Goal: Task Accomplishment & Management: Use online tool/utility

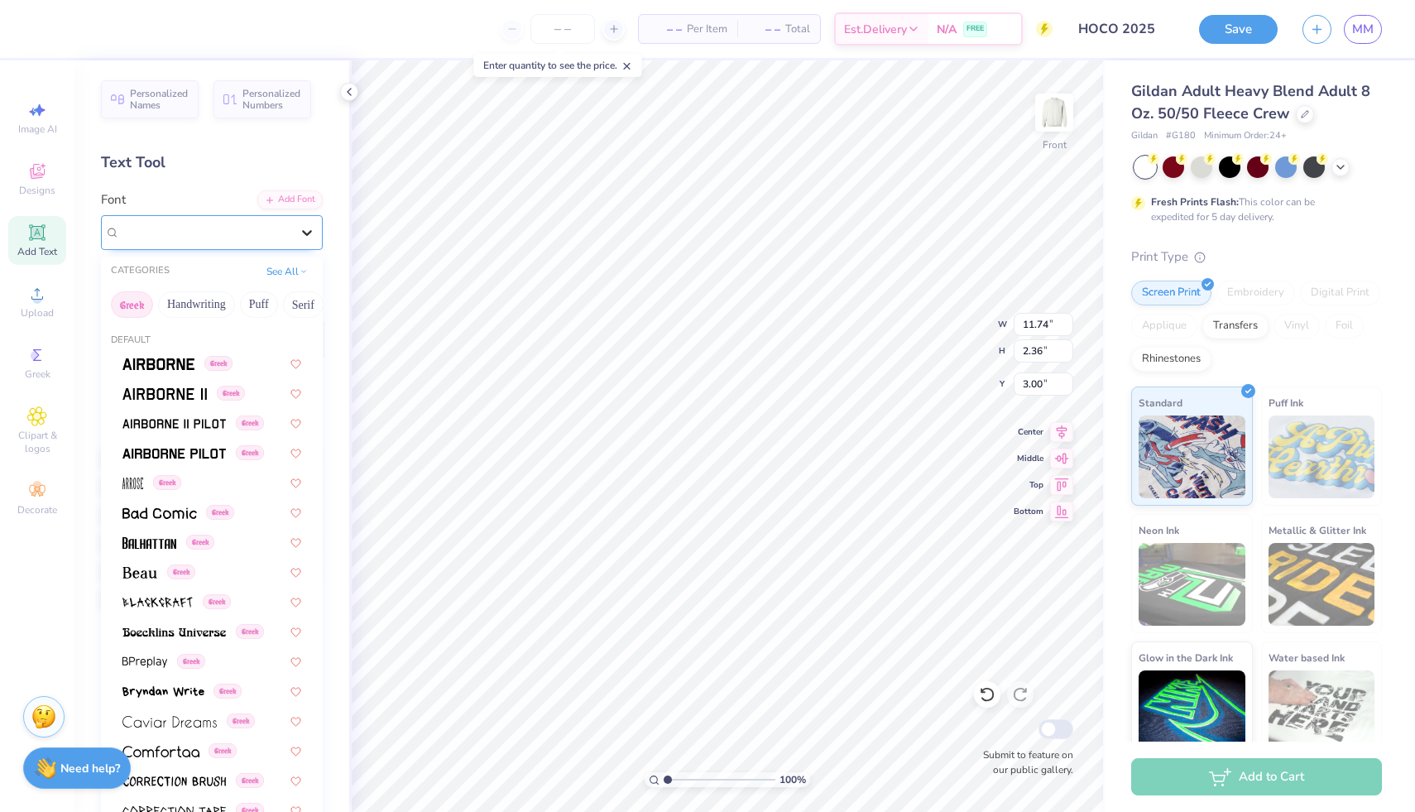
click at [295, 229] on div at bounding box center [307, 233] width 30 height 30
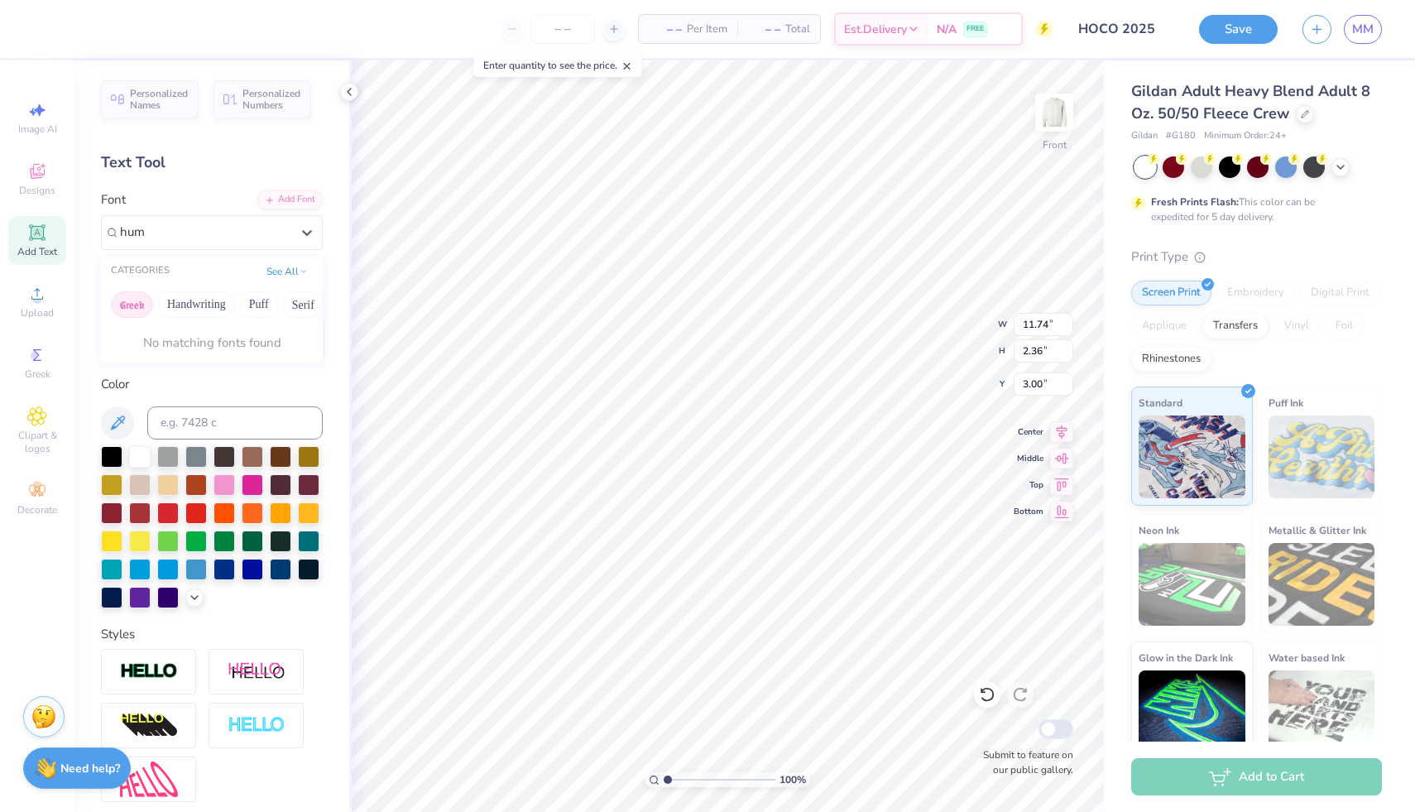
type input "hum"
type input "s"
type input "h"
type input "sa"
type input "3.34"
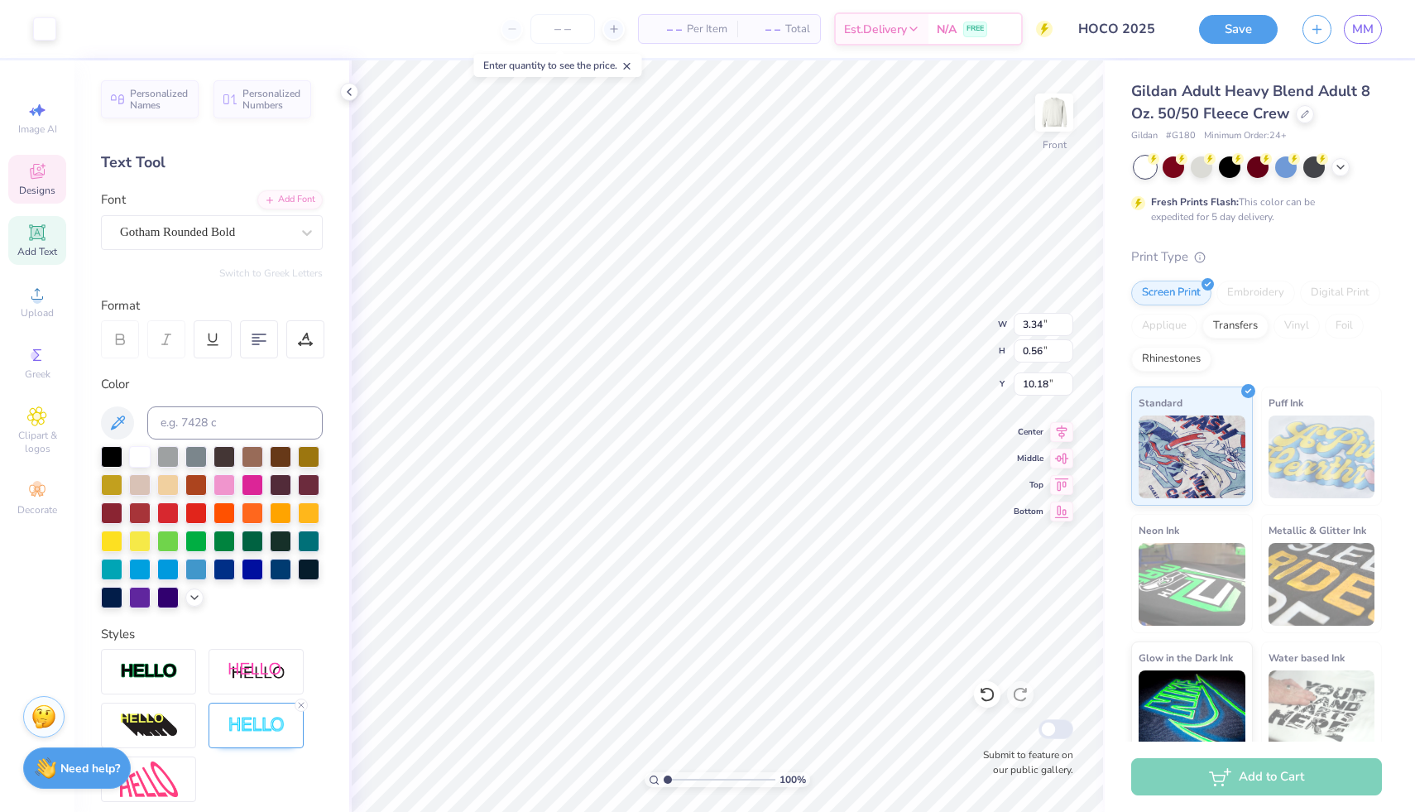
type input "0.56"
type input "10.18"
click at [38, 363] on icon at bounding box center [37, 355] width 20 height 20
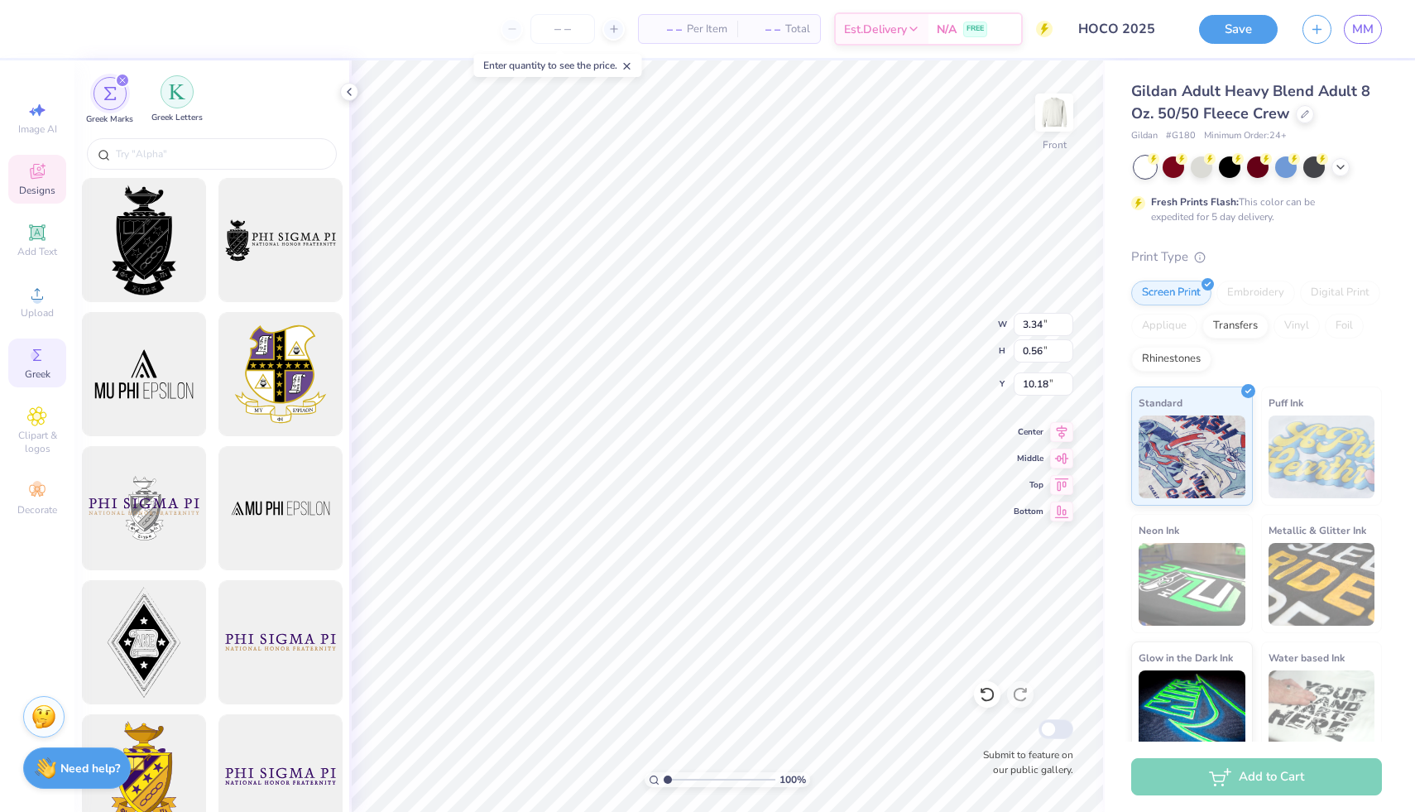
click at [175, 98] on img "filter for Greek Letters" at bounding box center [177, 92] width 17 height 17
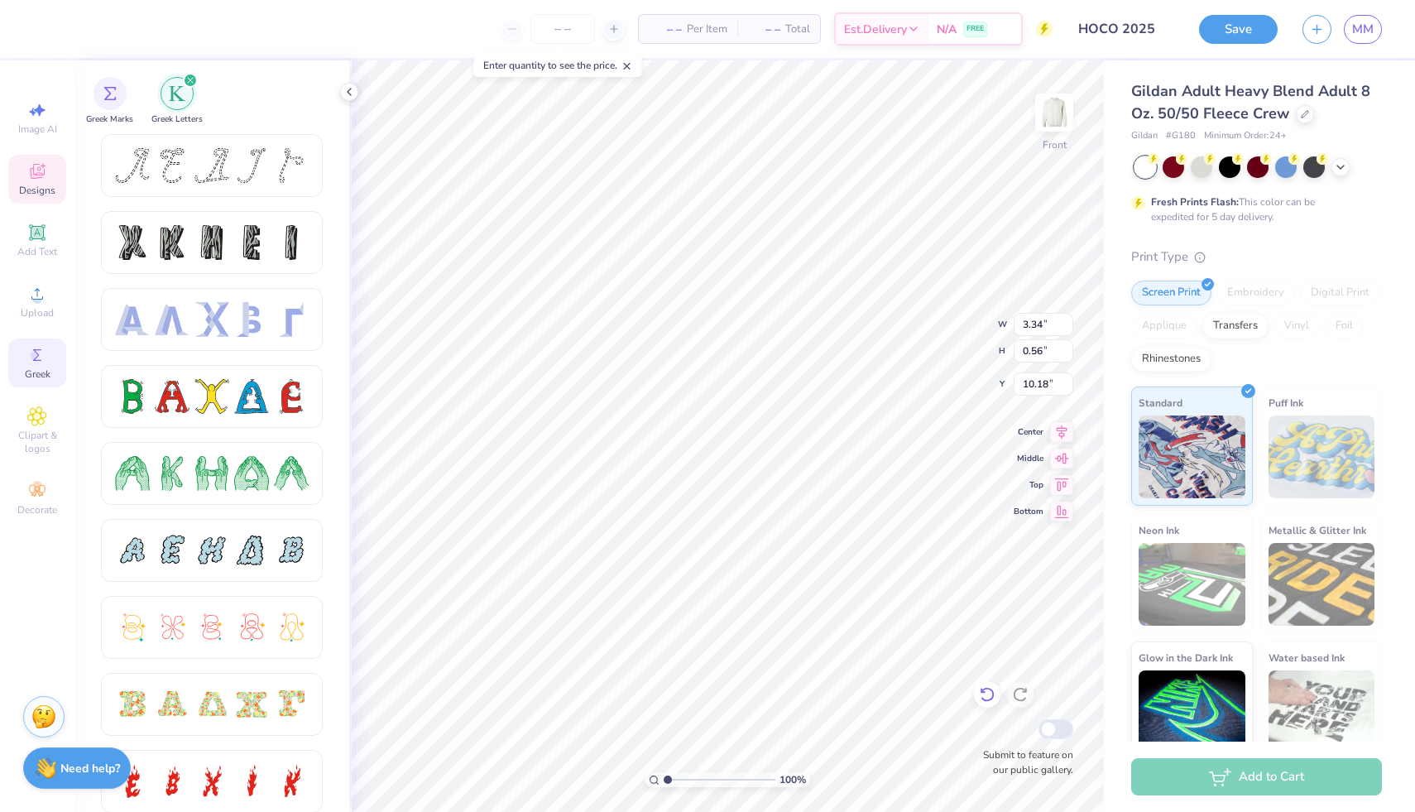
click at [579, 692] on icon at bounding box center [987, 694] width 17 height 17
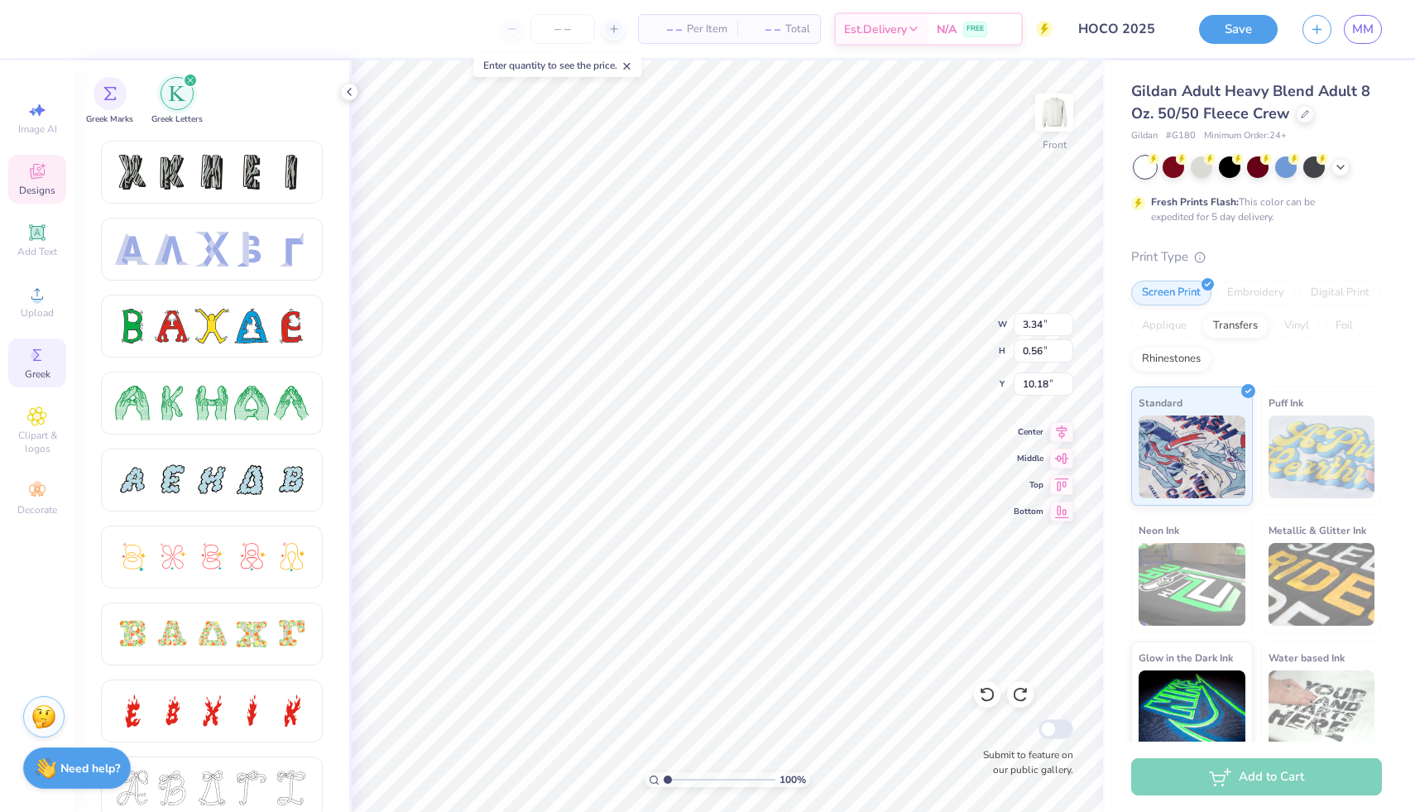
scroll to position [42, 0]
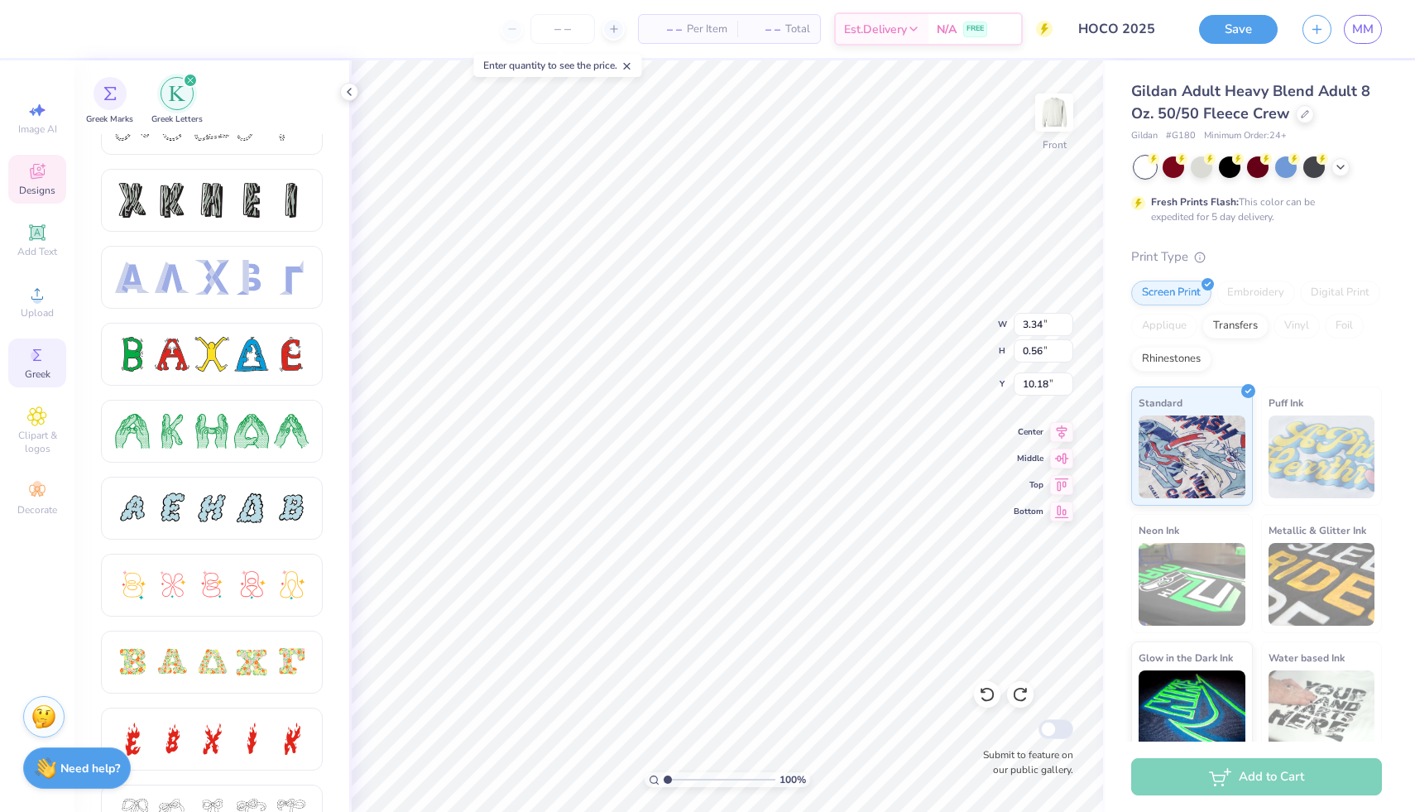
type textarea "SDT x KS"
click at [350, 93] on icon at bounding box center [349, 91] width 13 height 13
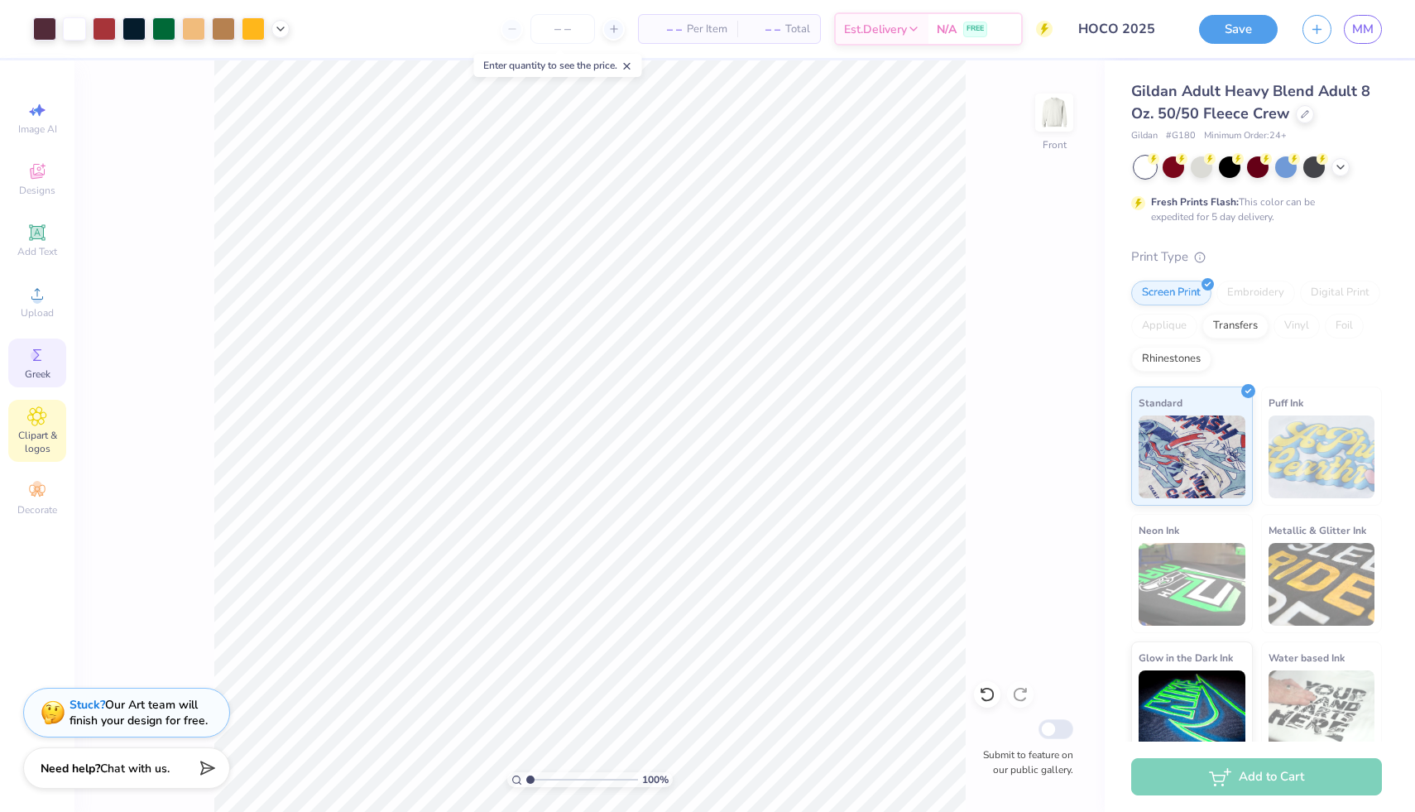
click at [43, 419] on icon at bounding box center [37, 416] width 18 height 18
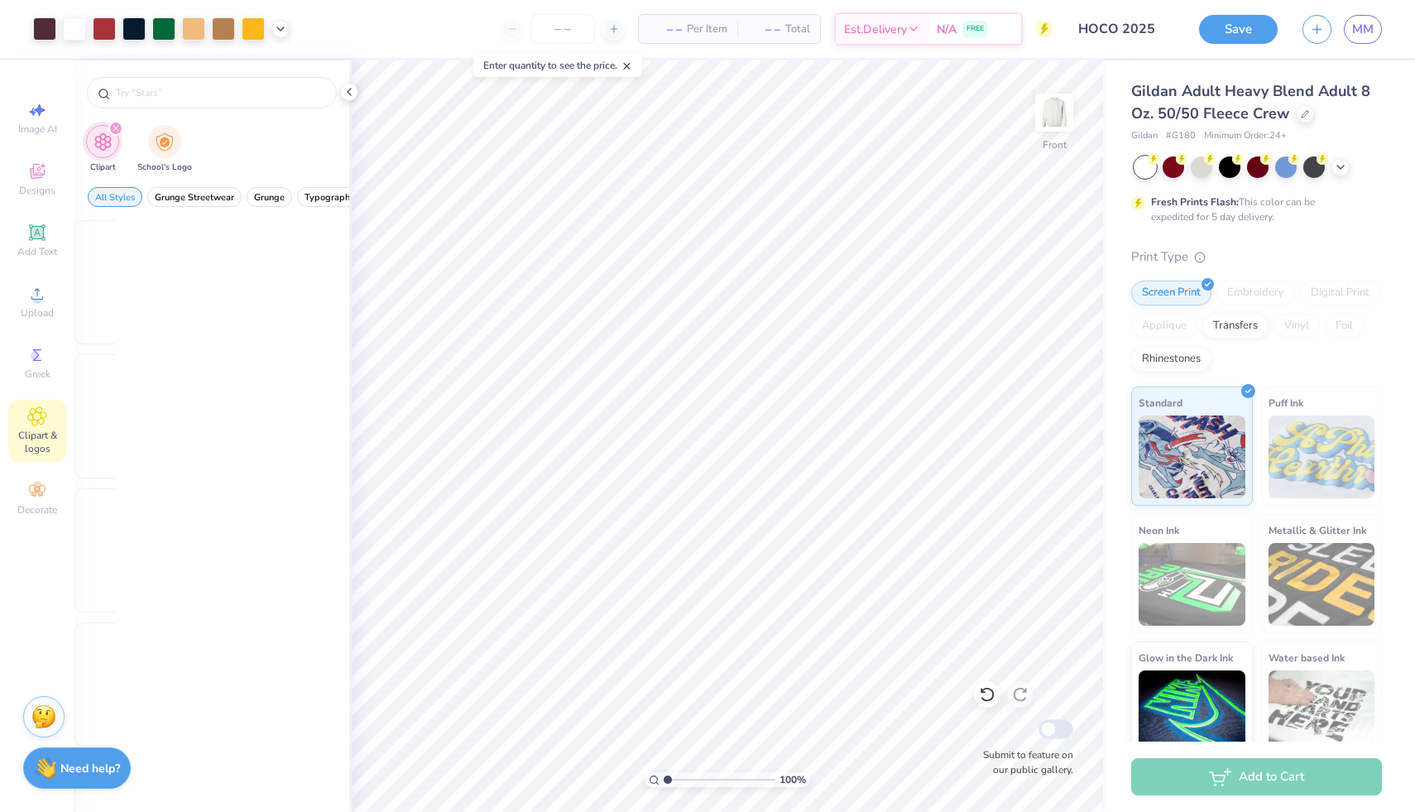
scroll to position [0, 0]
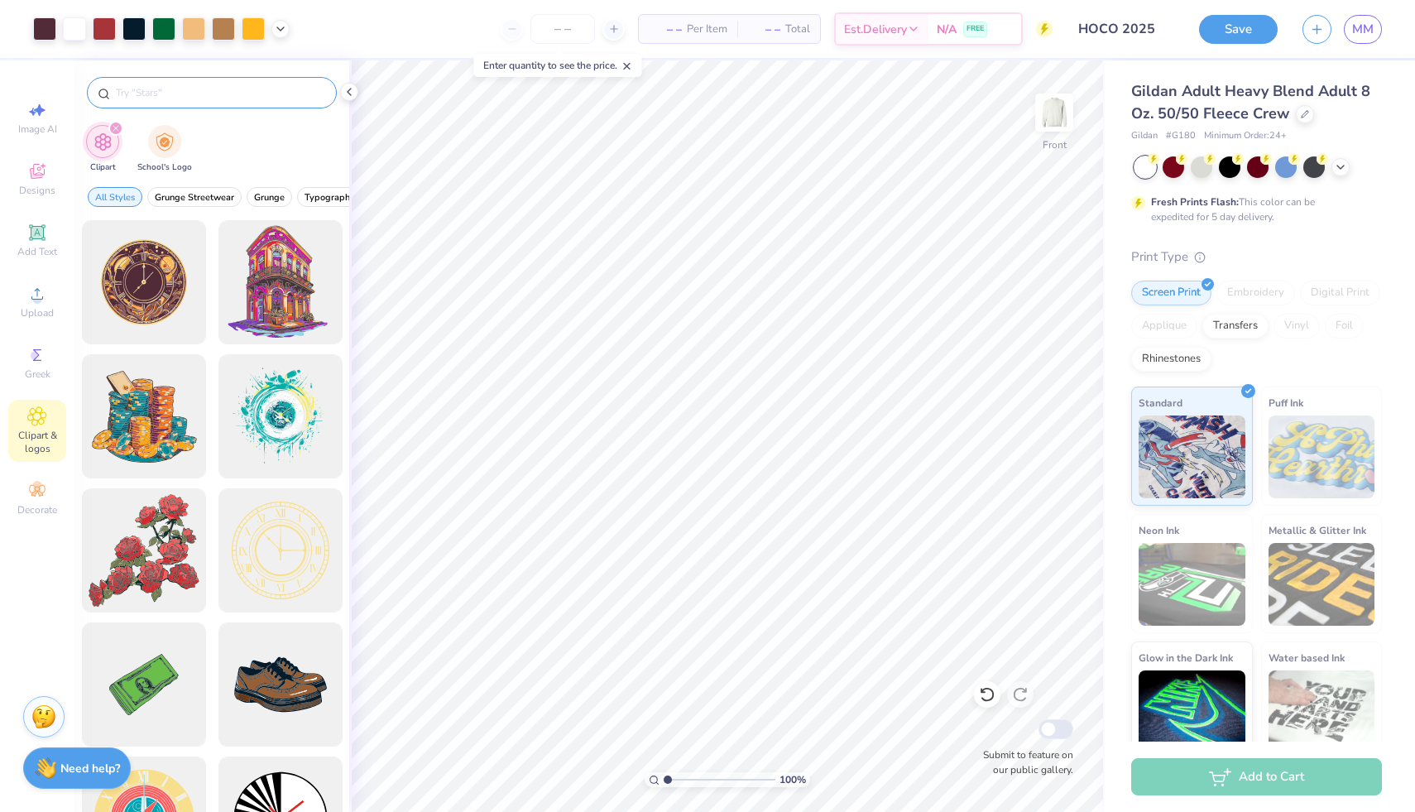
click at [167, 95] on input "text" at bounding box center [220, 92] width 212 height 17
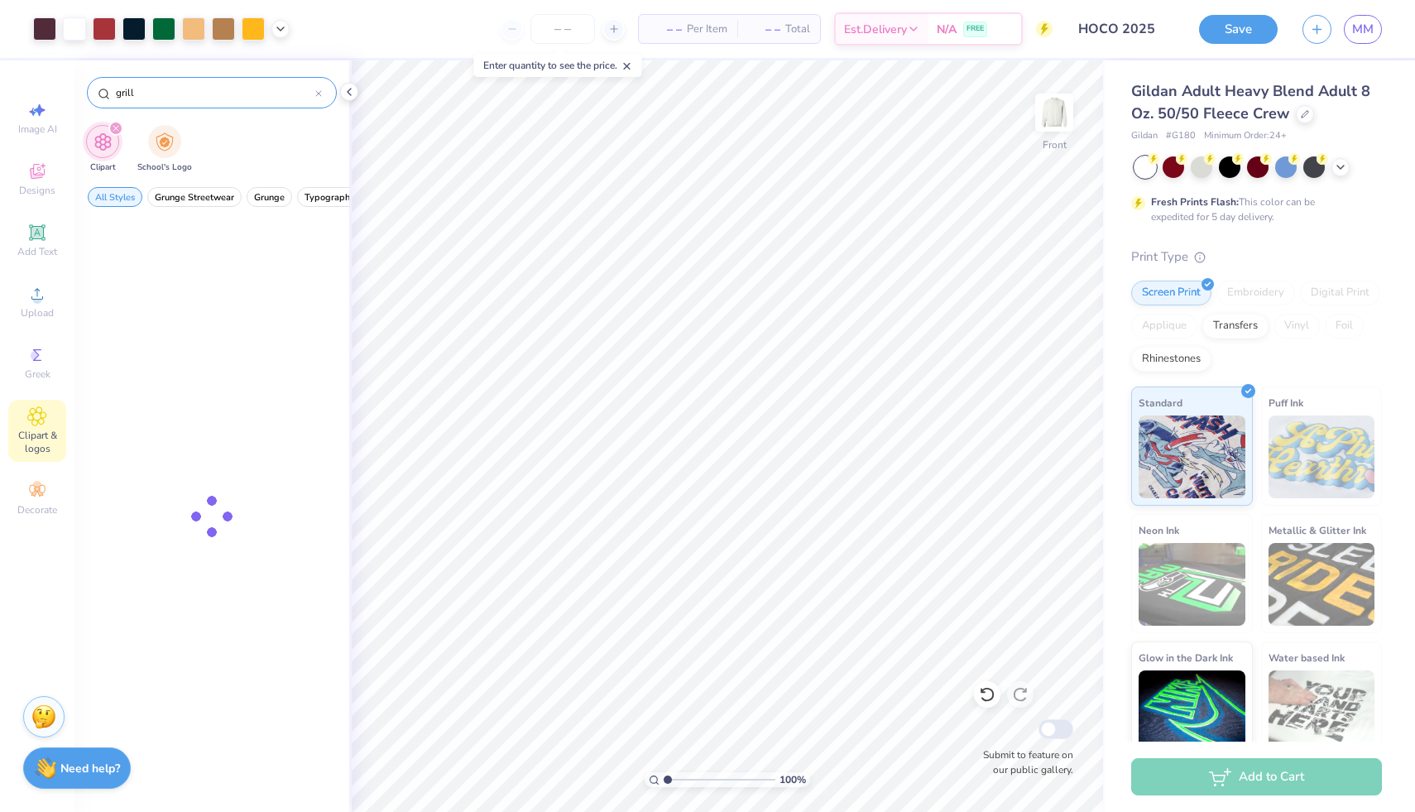
type input "grill"
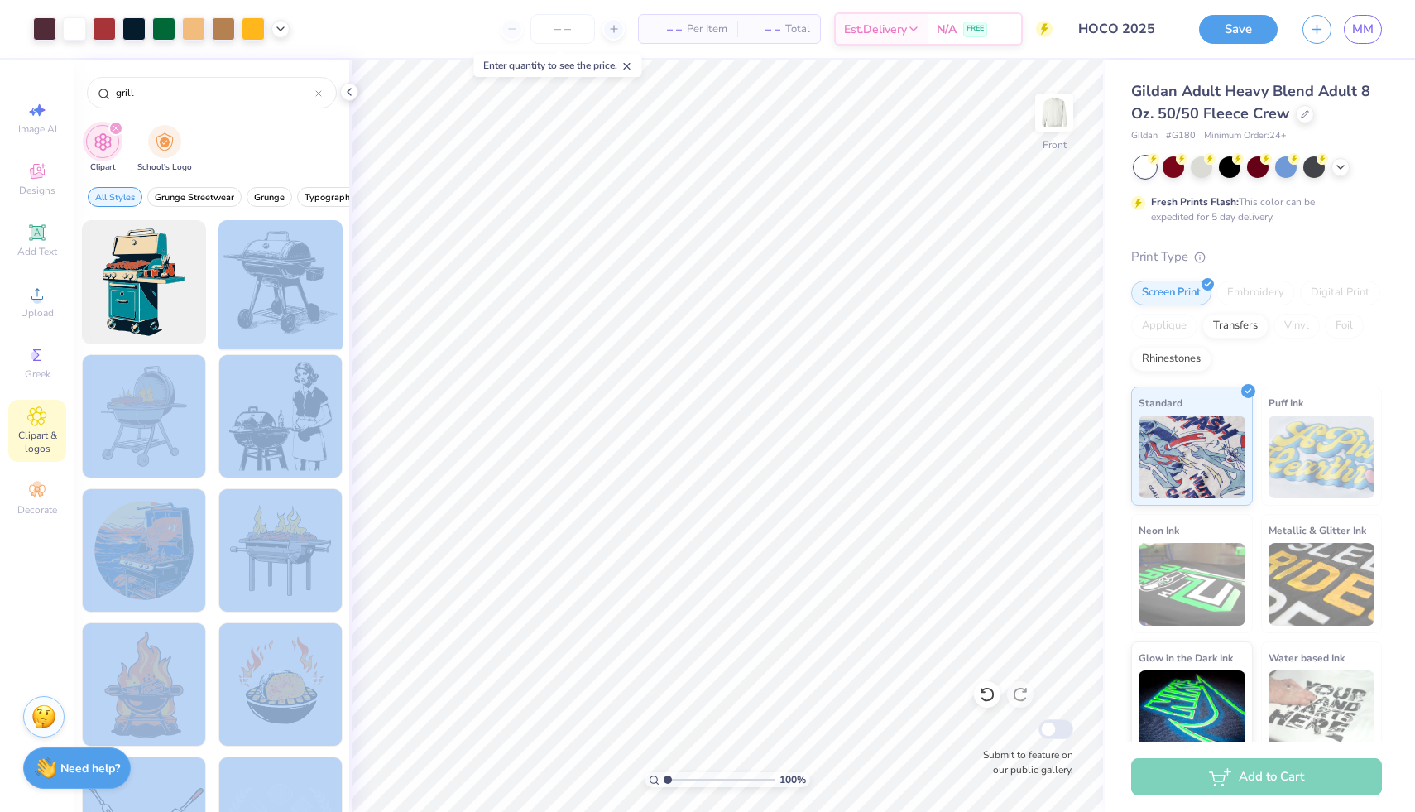
click at [579, 589] on div "Art colors – – Per Item – – Total Est. Delivery N/A FREE Design Title HOCO 2025…" at bounding box center [707, 406] width 1415 height 812
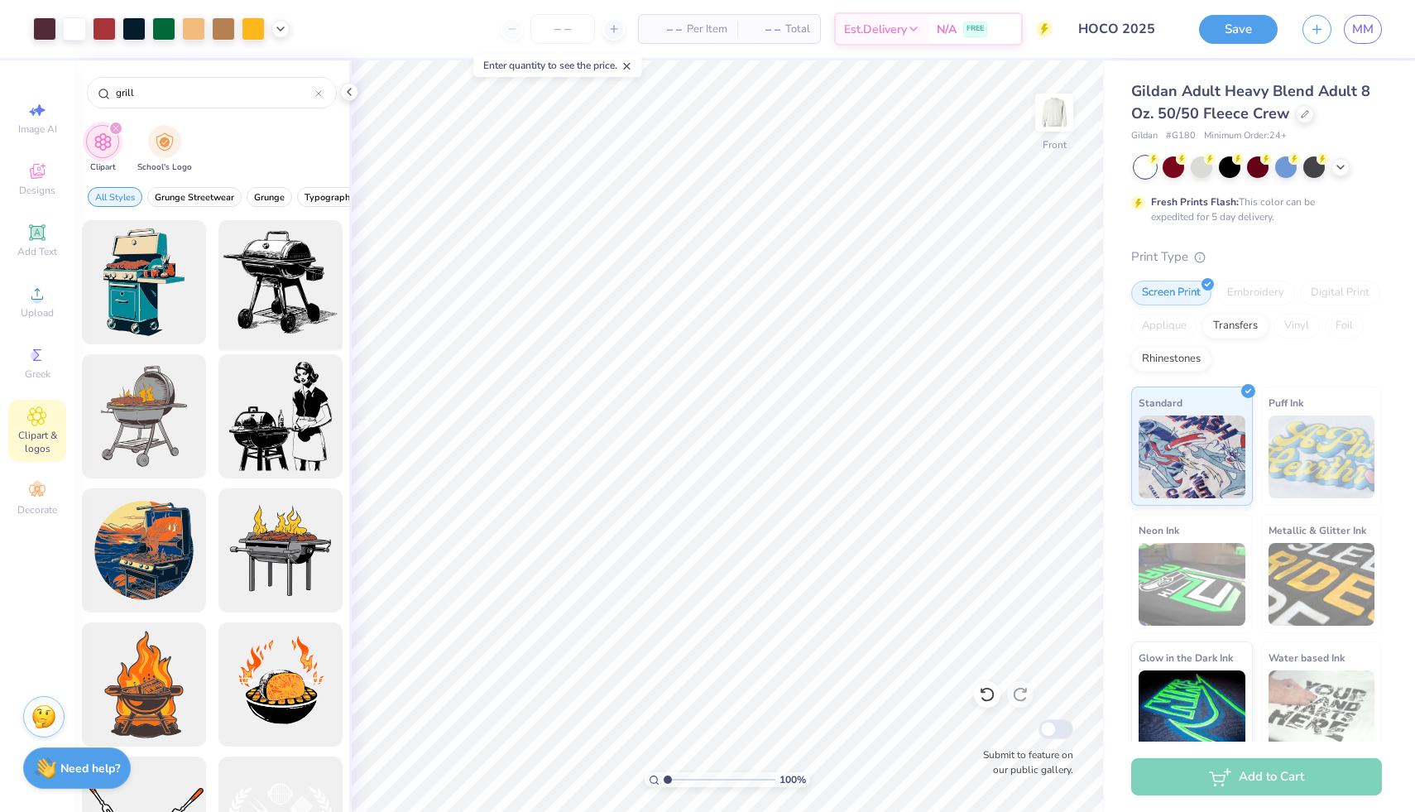
click at [281, 249] on div at bounding box center [280, 282] width 137 height 137
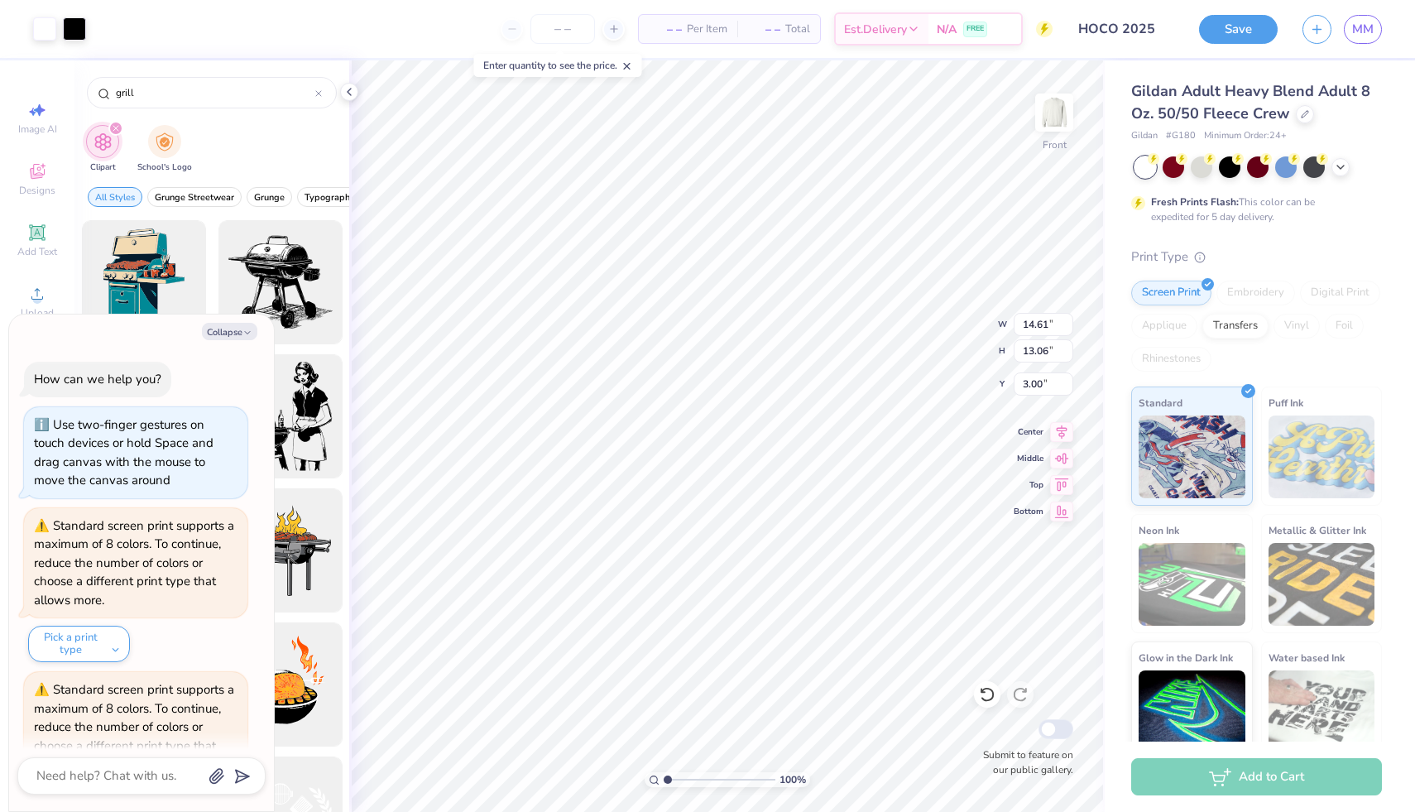
scroll to position [419, 0]
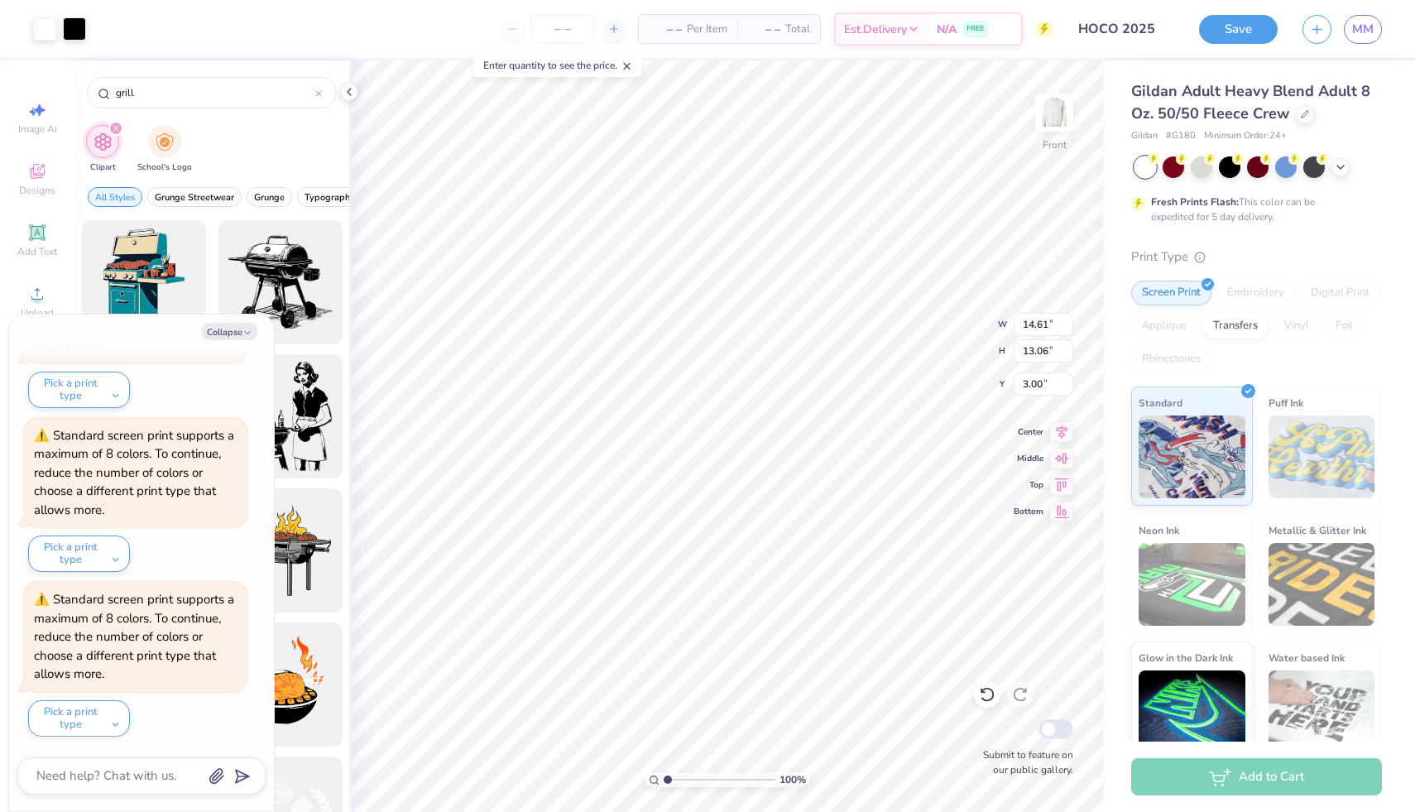
type textarea "x"
type input "8.61"
type input "7.69"
type textarea "x"
click at [219, 88] on input "grill" at bounding box center [214, 92] width 201 height 17
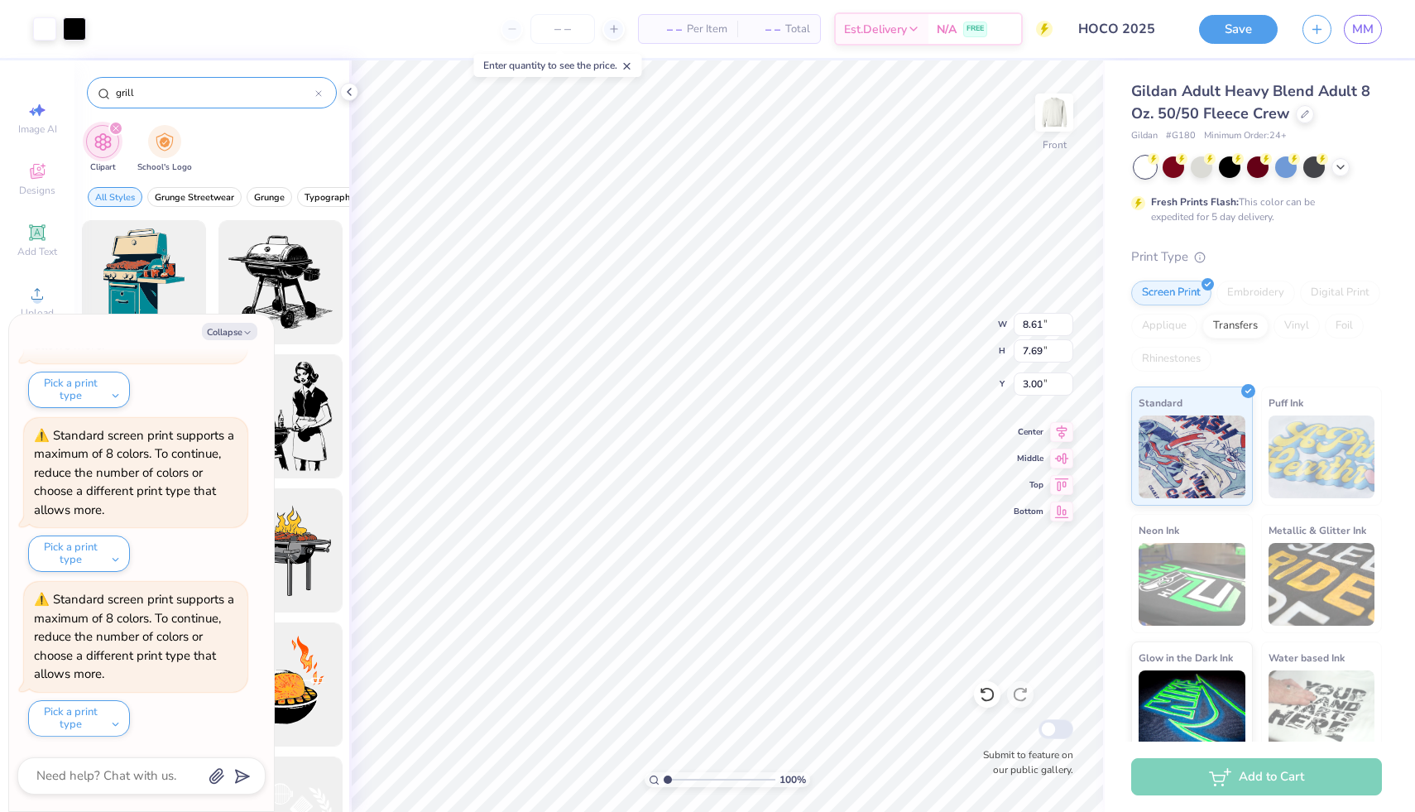
click at [219, 88] on input "grill" at bounding box center [214, 92] width 201 height 17
type input "cooler"
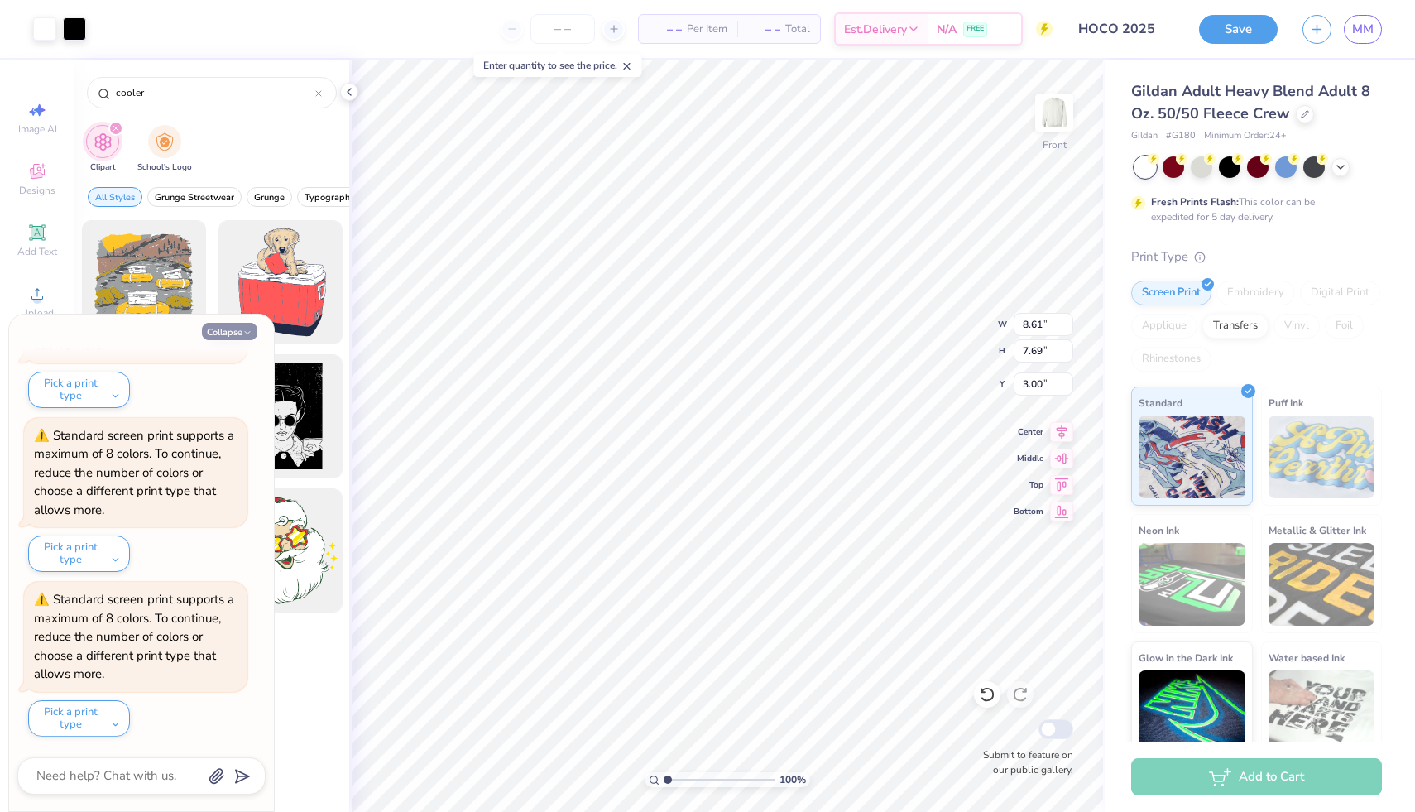
click at [241, 333] on button "Collapse" at bounding box center [229, 331] width 55 height 17
type textarea "x"
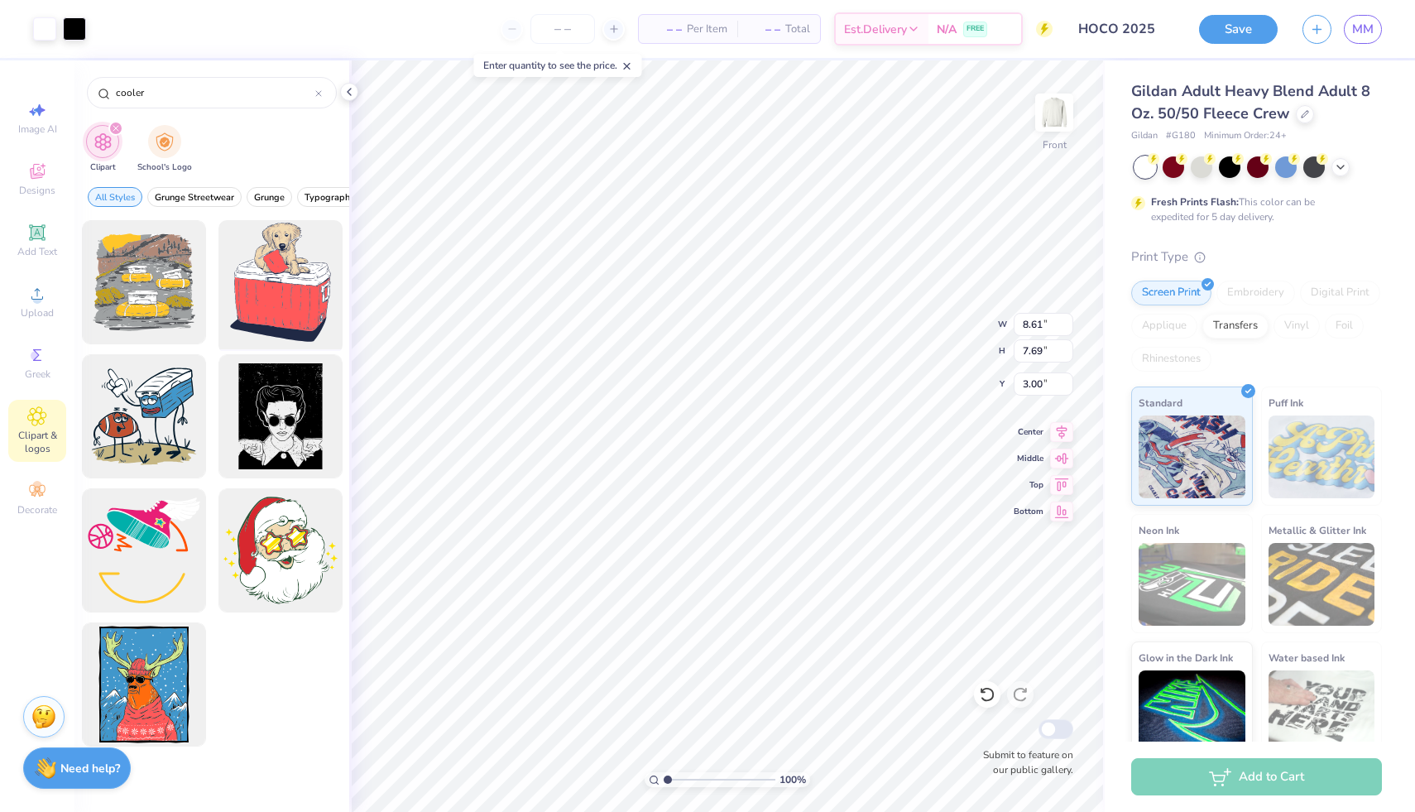
click at [276, 288] on div at bounding box center [280, 282] width 137 height 137
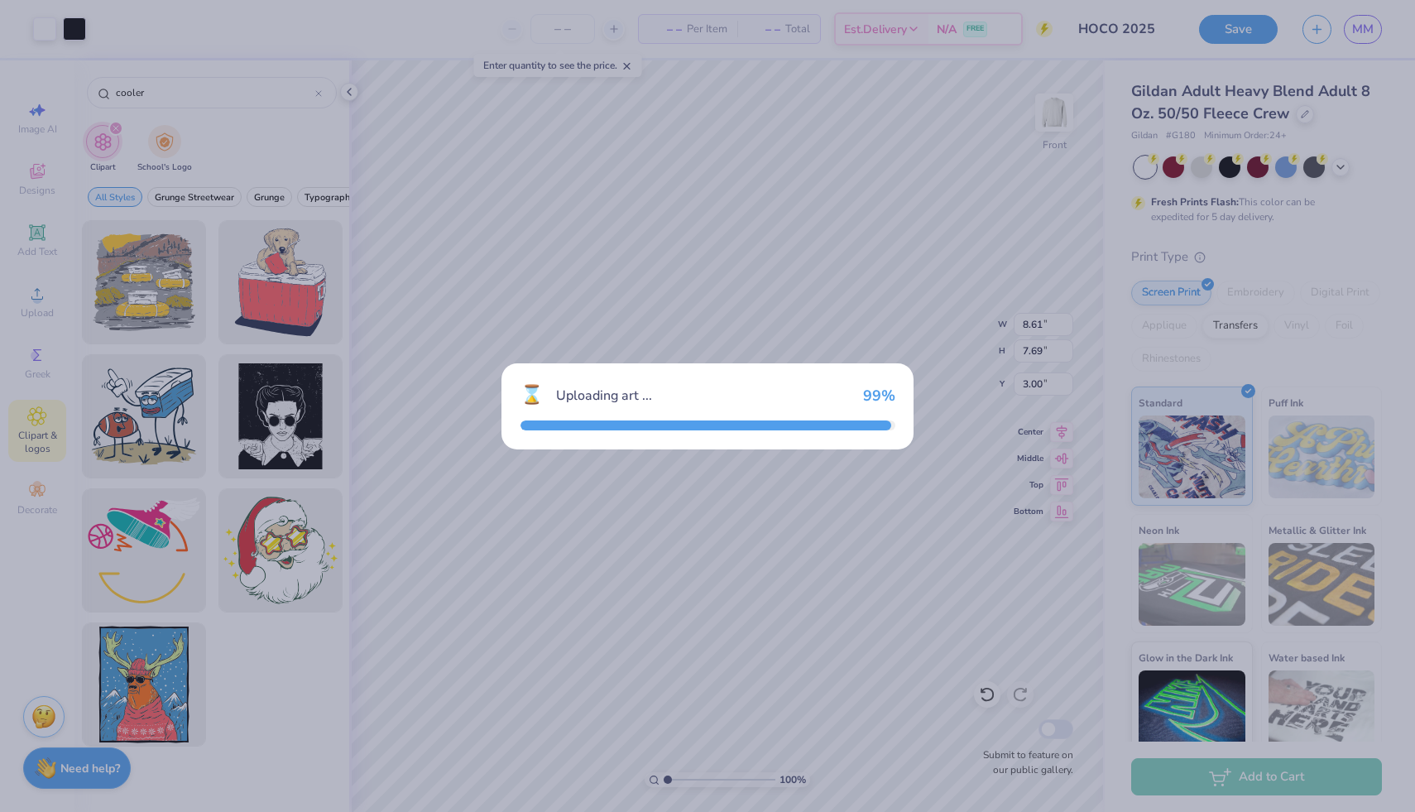
type input "14.61"
type input "17.25"
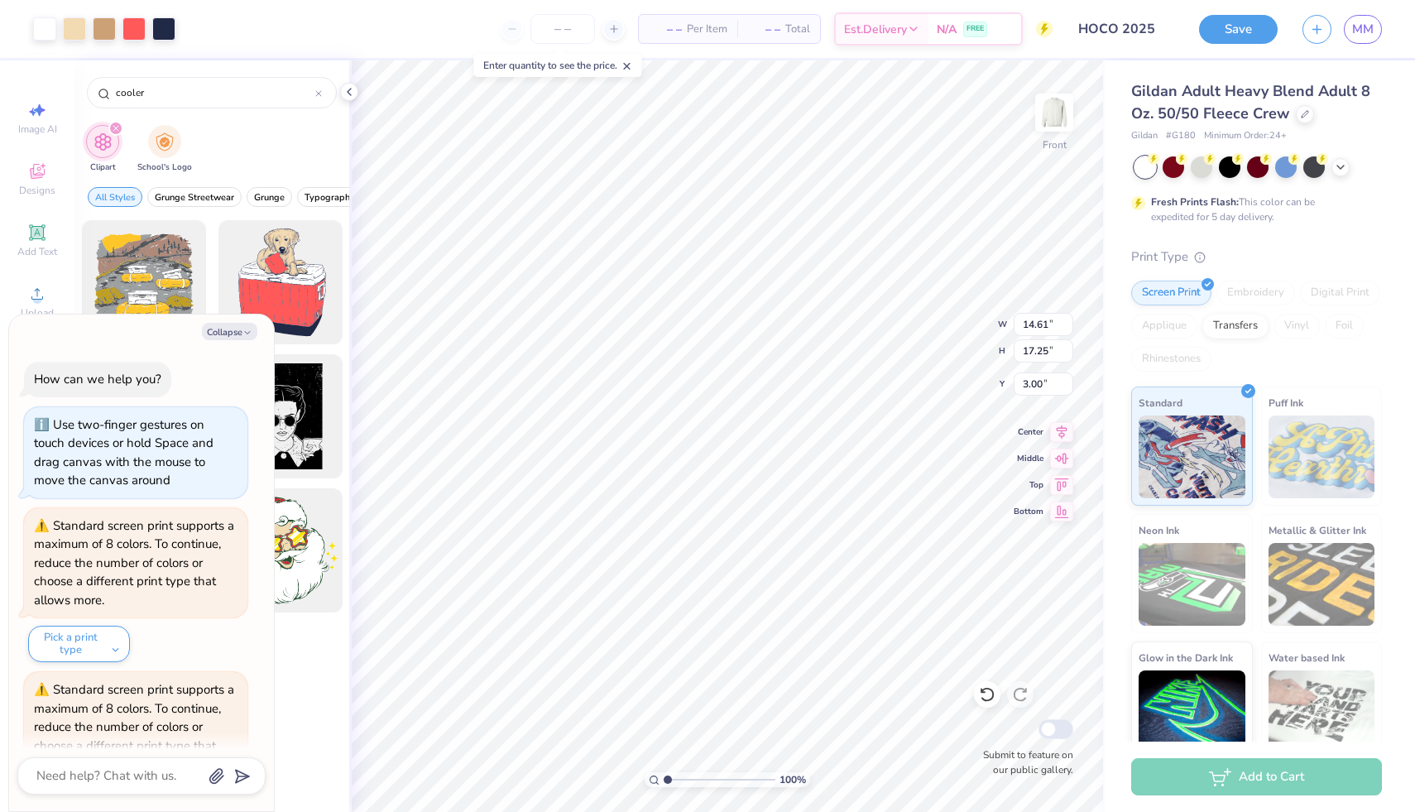
scroll to position [584, 0]
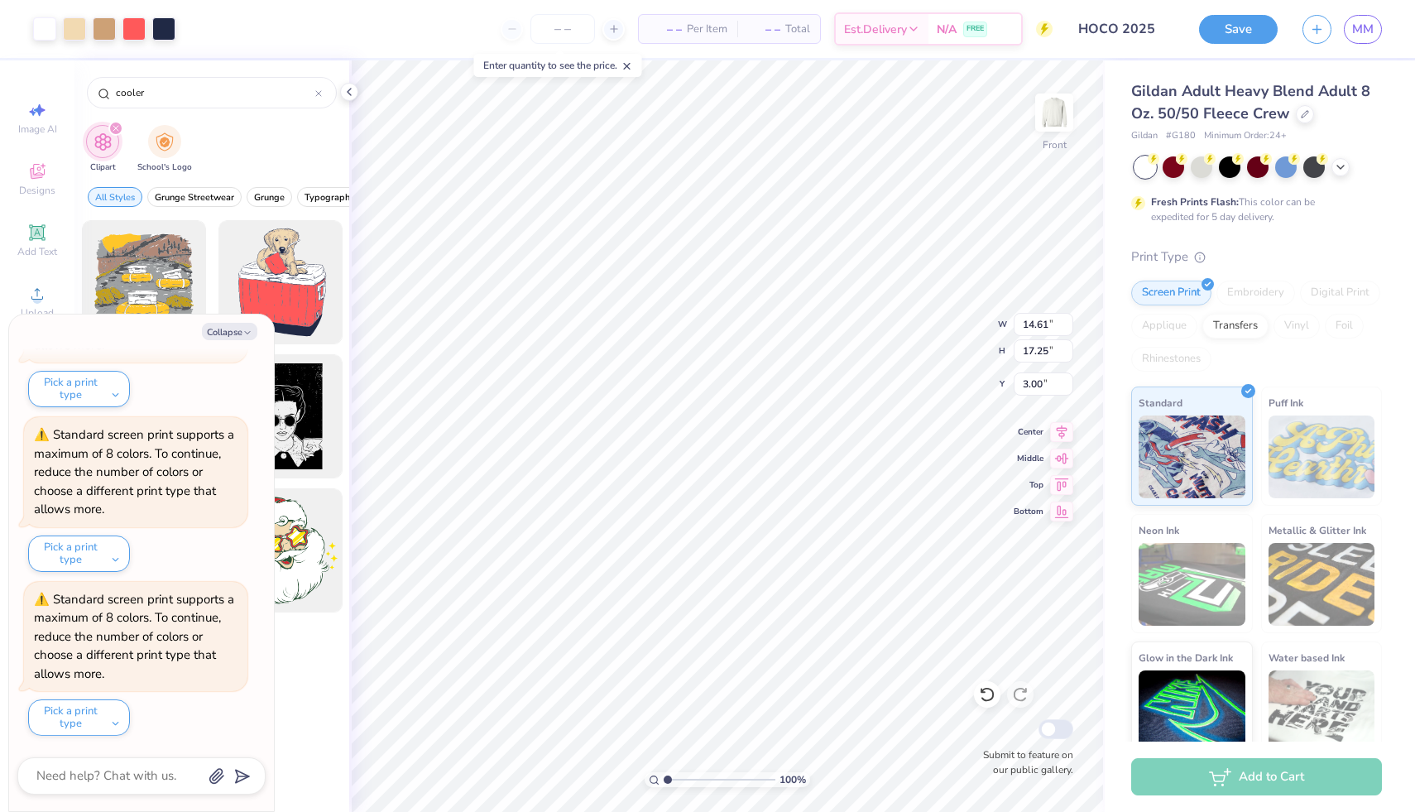
type textarea "x"
type input "6.80"
type input "8.03"
type textarea "x"
type input "4.94"
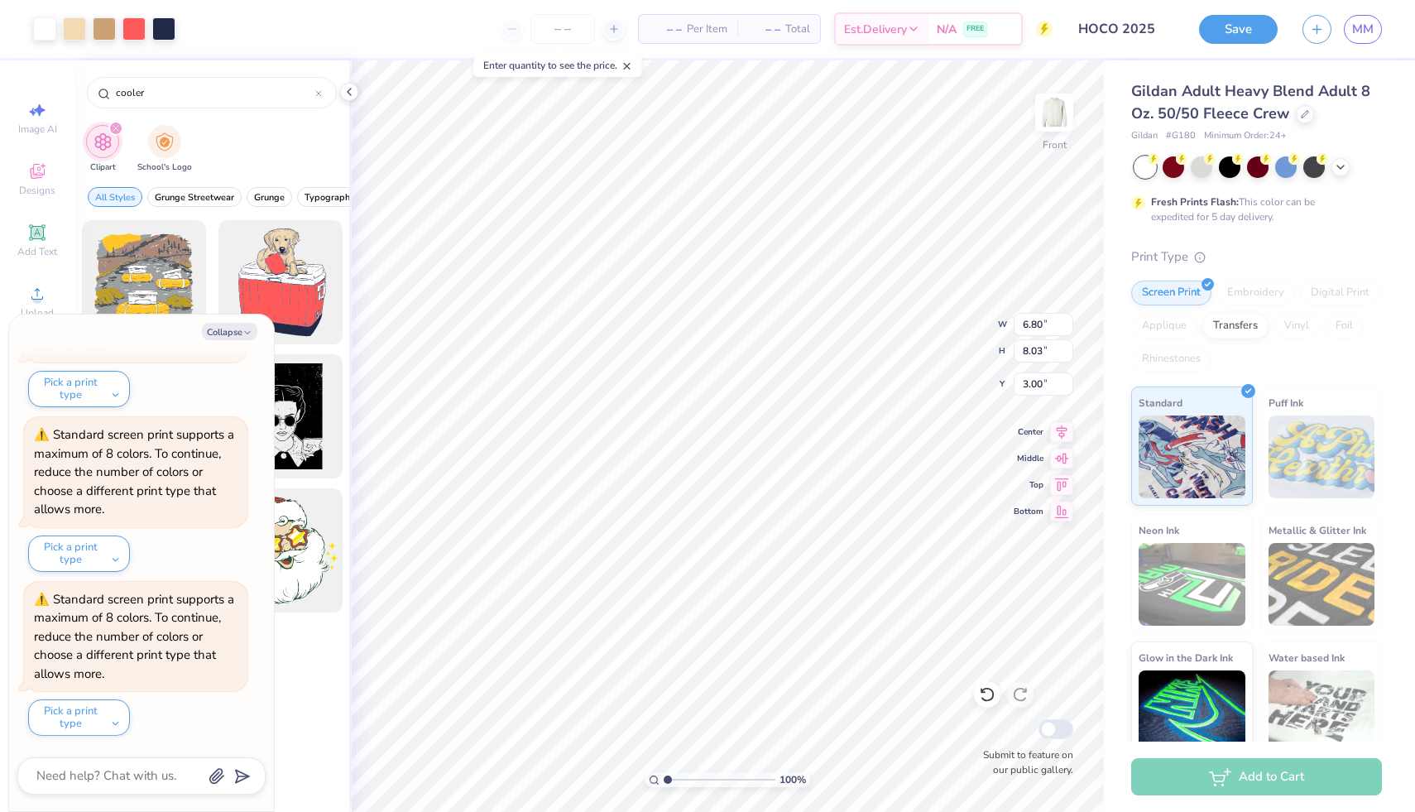
type input "5.83"
type textarea "x"
type input "10.69"
type textarea "x"
type input "8.61"
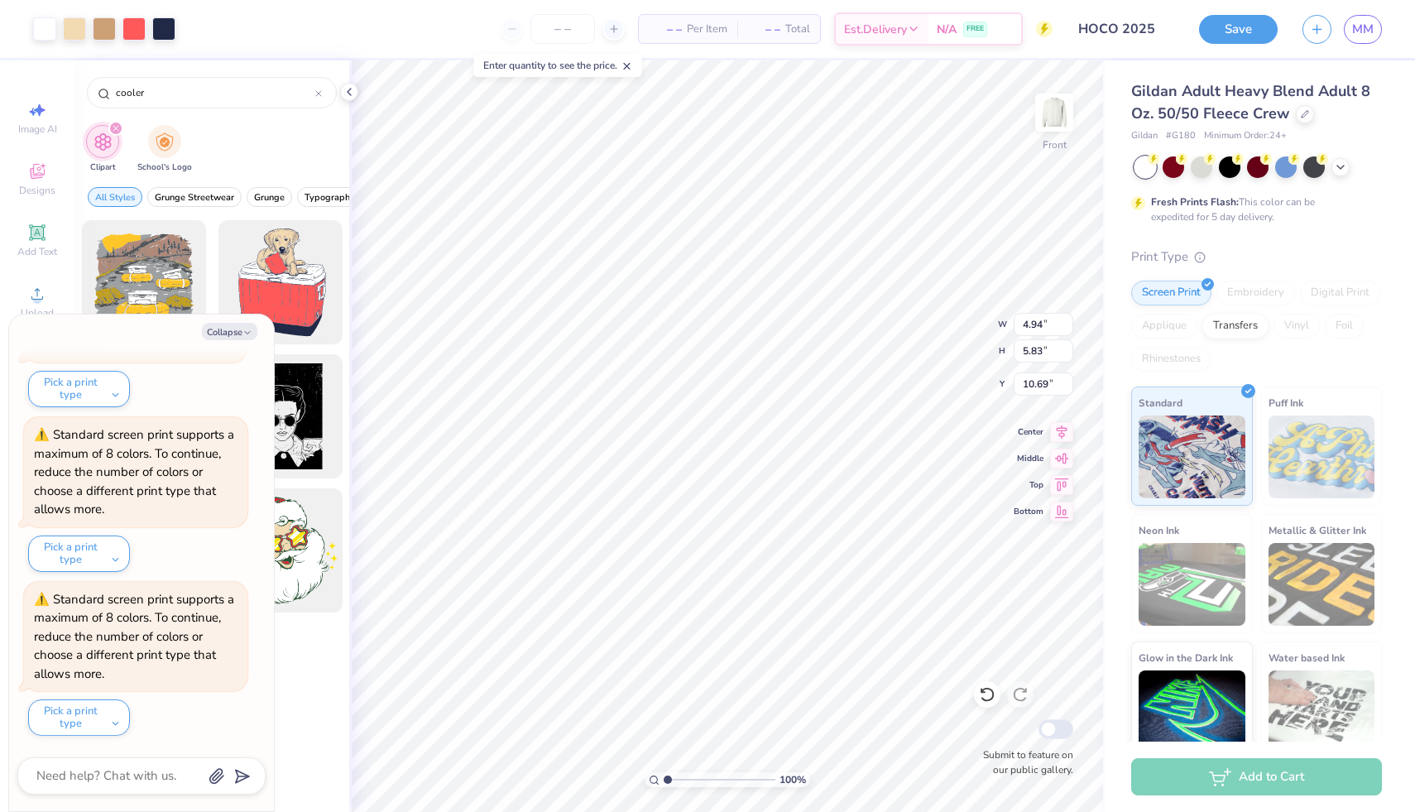
type input "7.69"
type input "3.00"
type textarea "x"
type input "16.33"
type textarea "x"
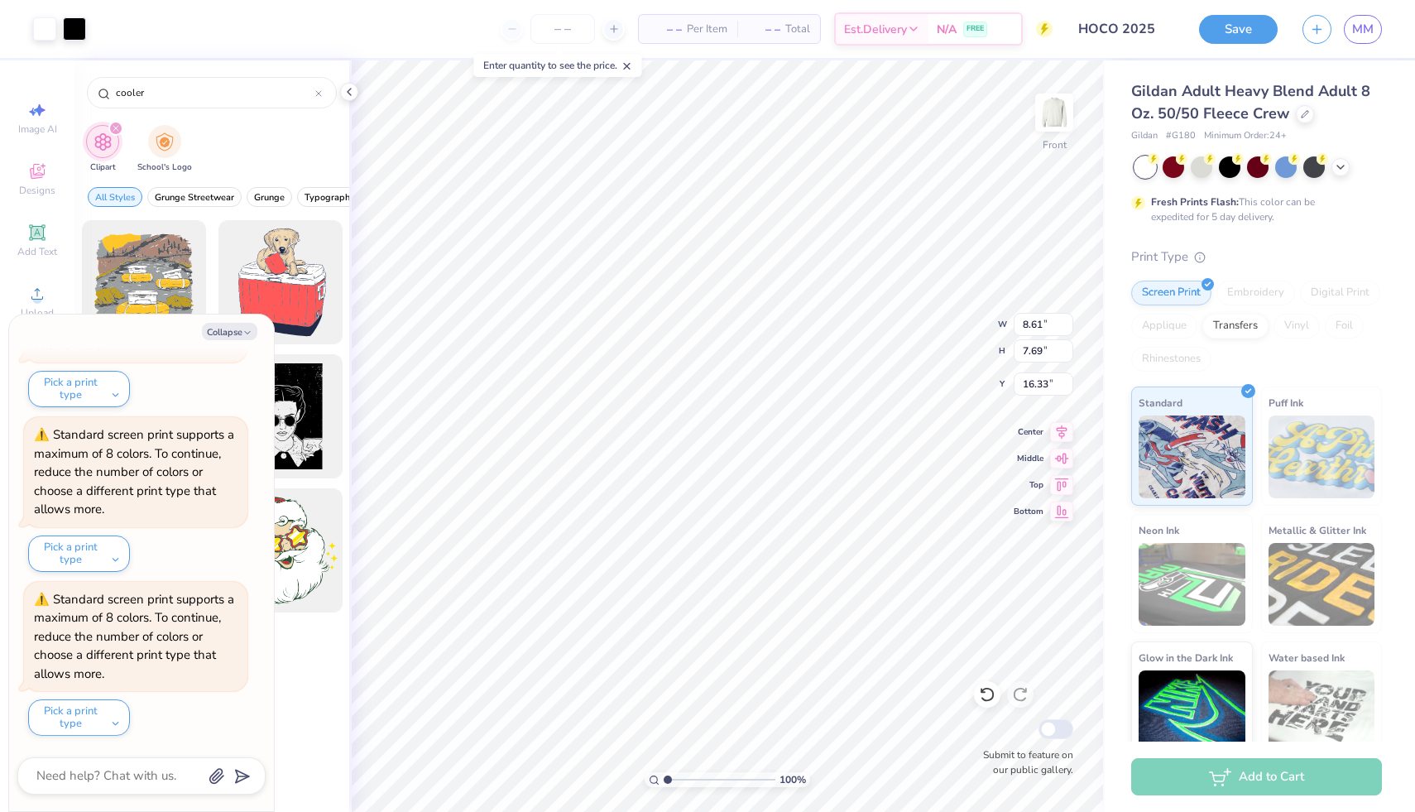
type input "8.79"
type input "3.30"
type input "8.53"
type textarea "x"
type input "10.70"
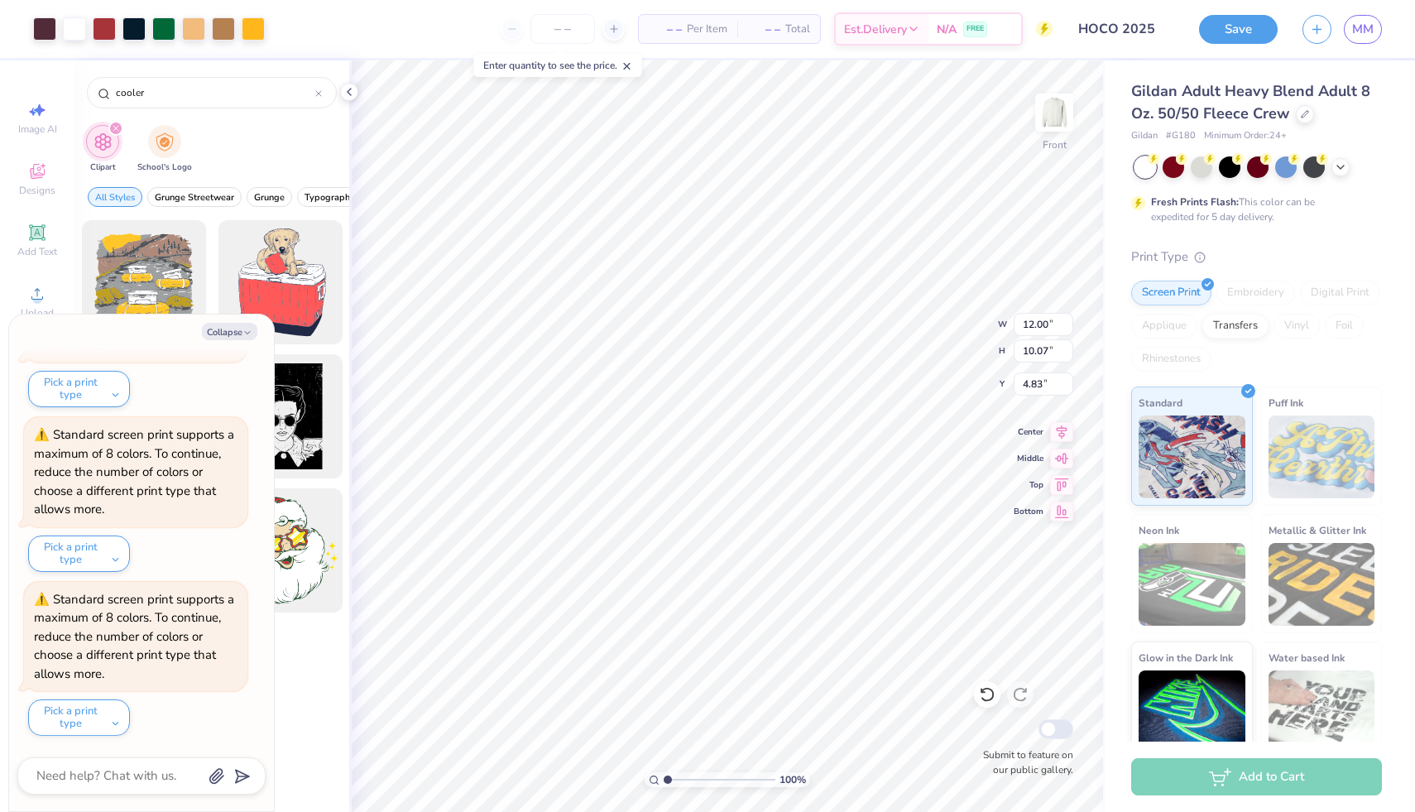
type input "8.97"
click at [579, 686] on icon at bounding box center [987, 694] width 17 height 17
type textarea "x"
type input "10.60"
type input "8.89"
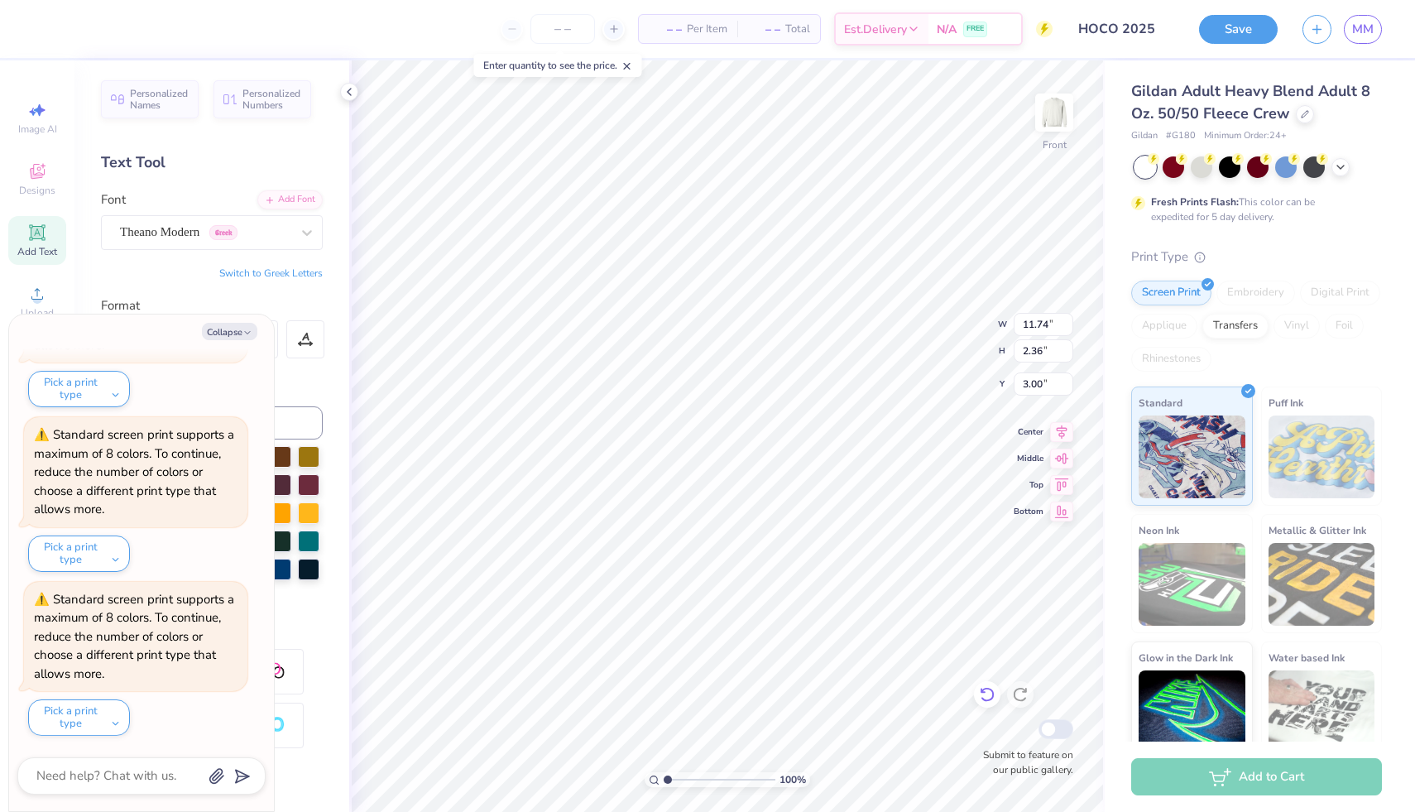
click at [579, 693] on icon at bounding box center [983, 690] width 3 height 3
type textarea "x"
type input "4.84"
type textarea "x"
type input "9.81"
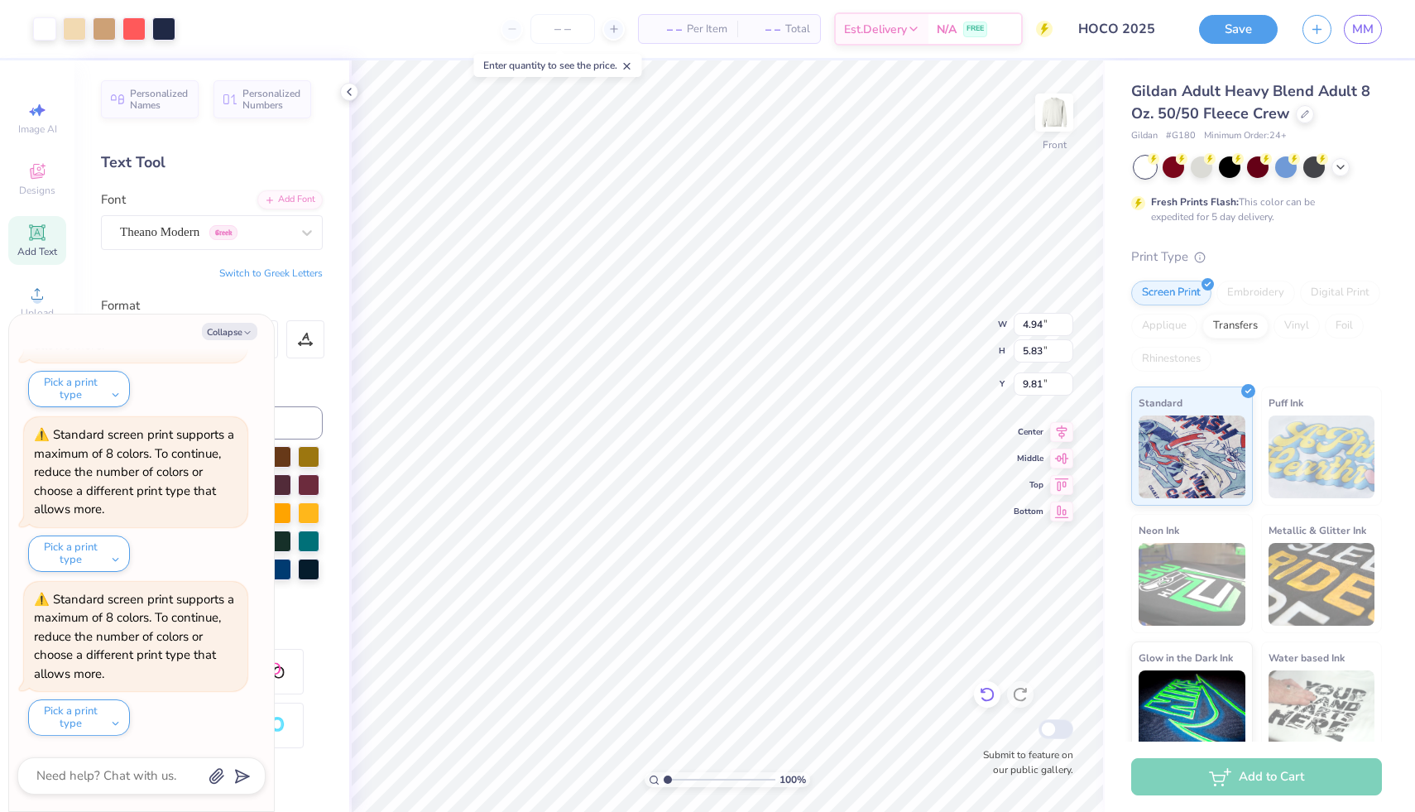
type textarea "x"
type input "3.68"
type input "4.34"
type textarea "x"
type input "3.99"
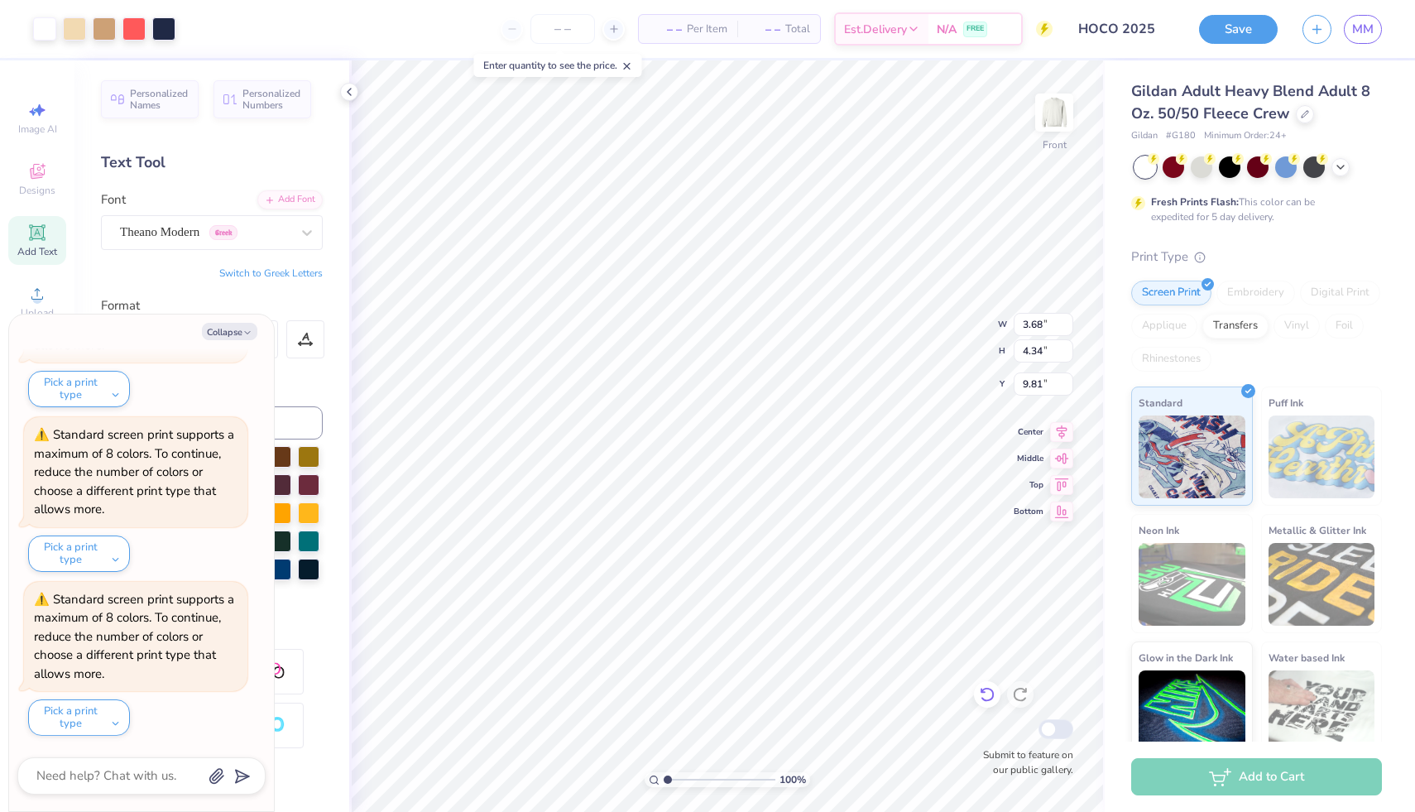
type input "4.71"
type input "9.82"
type textarea "x"
type input "10.52"
click at [241, 329] on button "Collapse" at bounding box center [229, 331] width 55 height 17
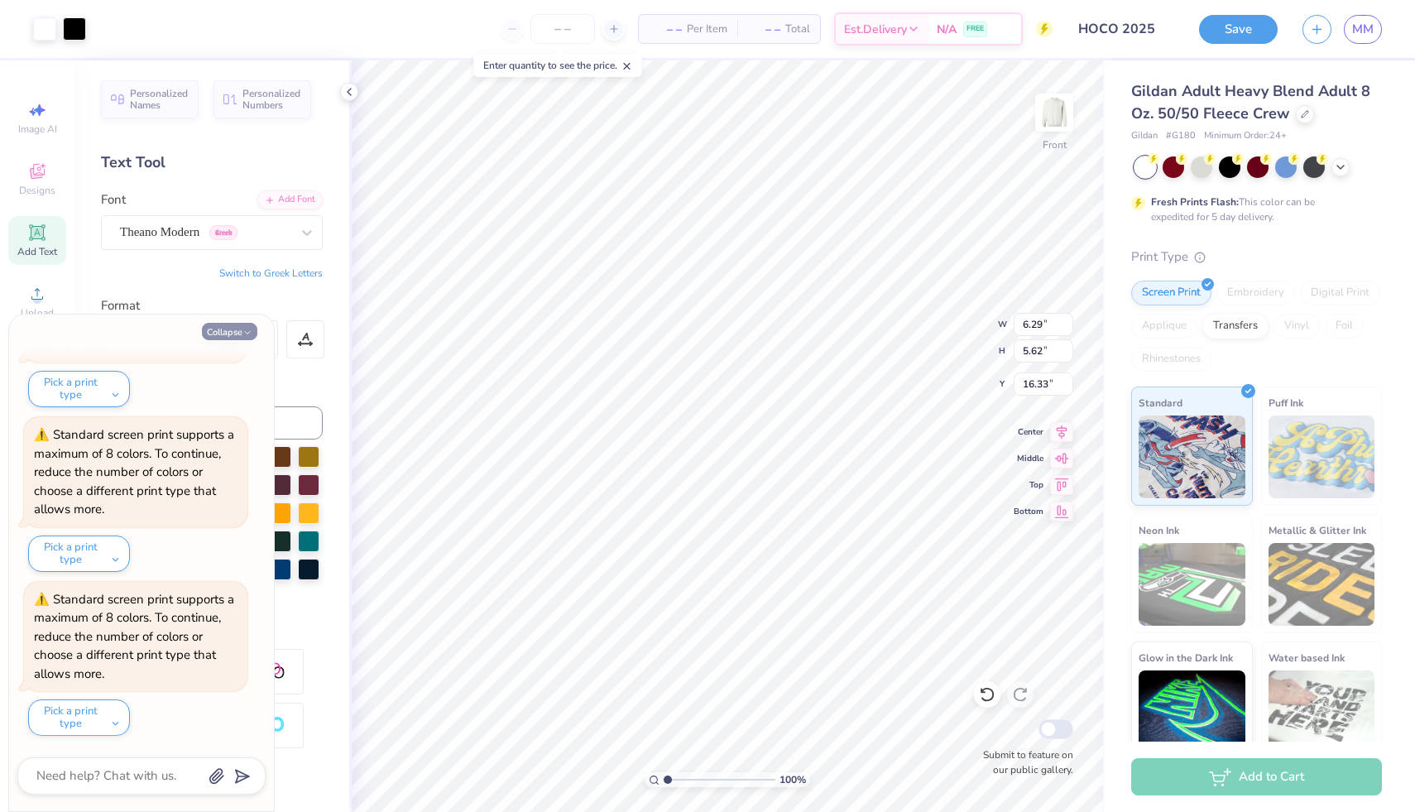
type textarea "x"
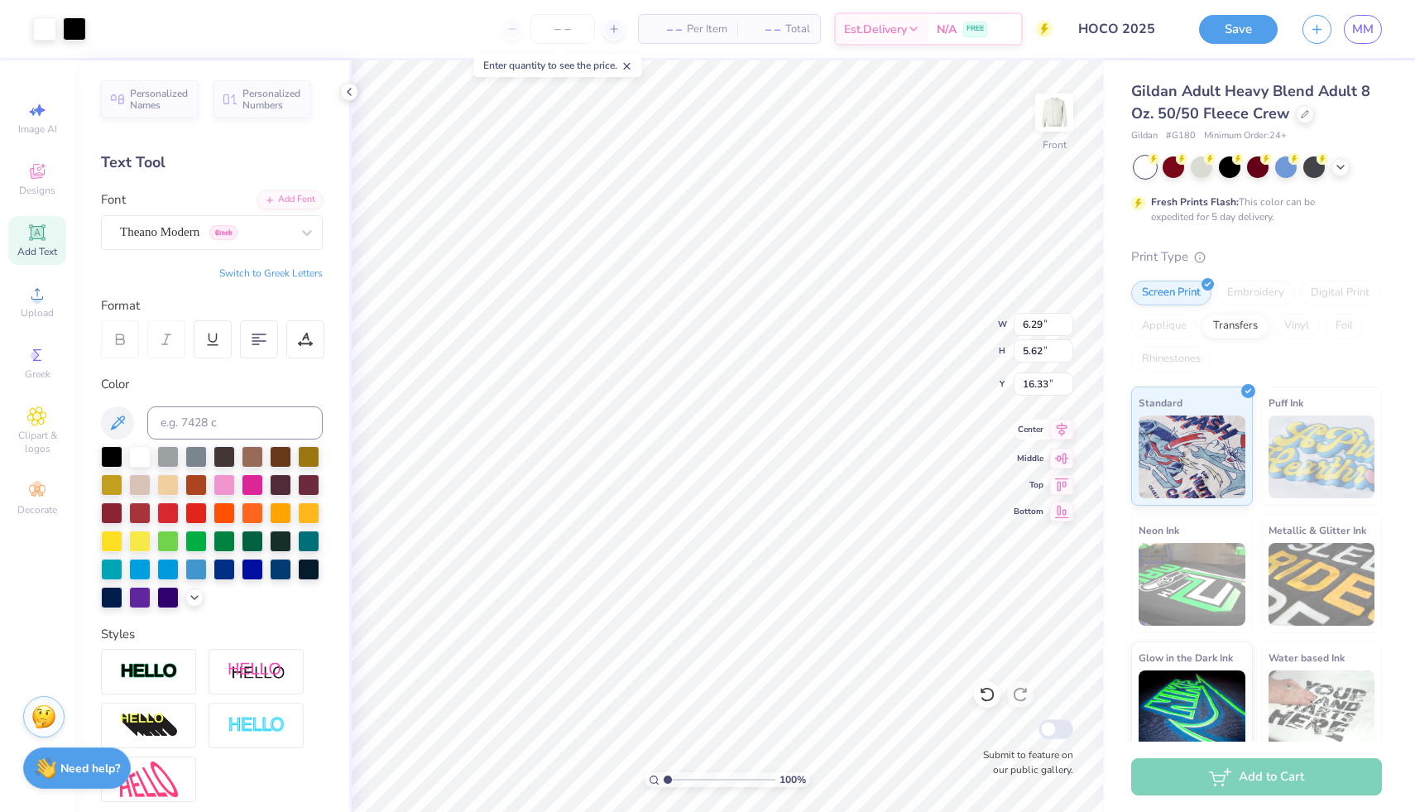
click at [579, 429] on icon at bounding box center [1061, 430] width 23 height 20
click at [579, 428] on icon at bounding box center [1062, 429] width 11 height 14
type input "17.68"
click at [579, 699] on icon at bounding box center [987, 694] width 17 height 17
type input "17.56"
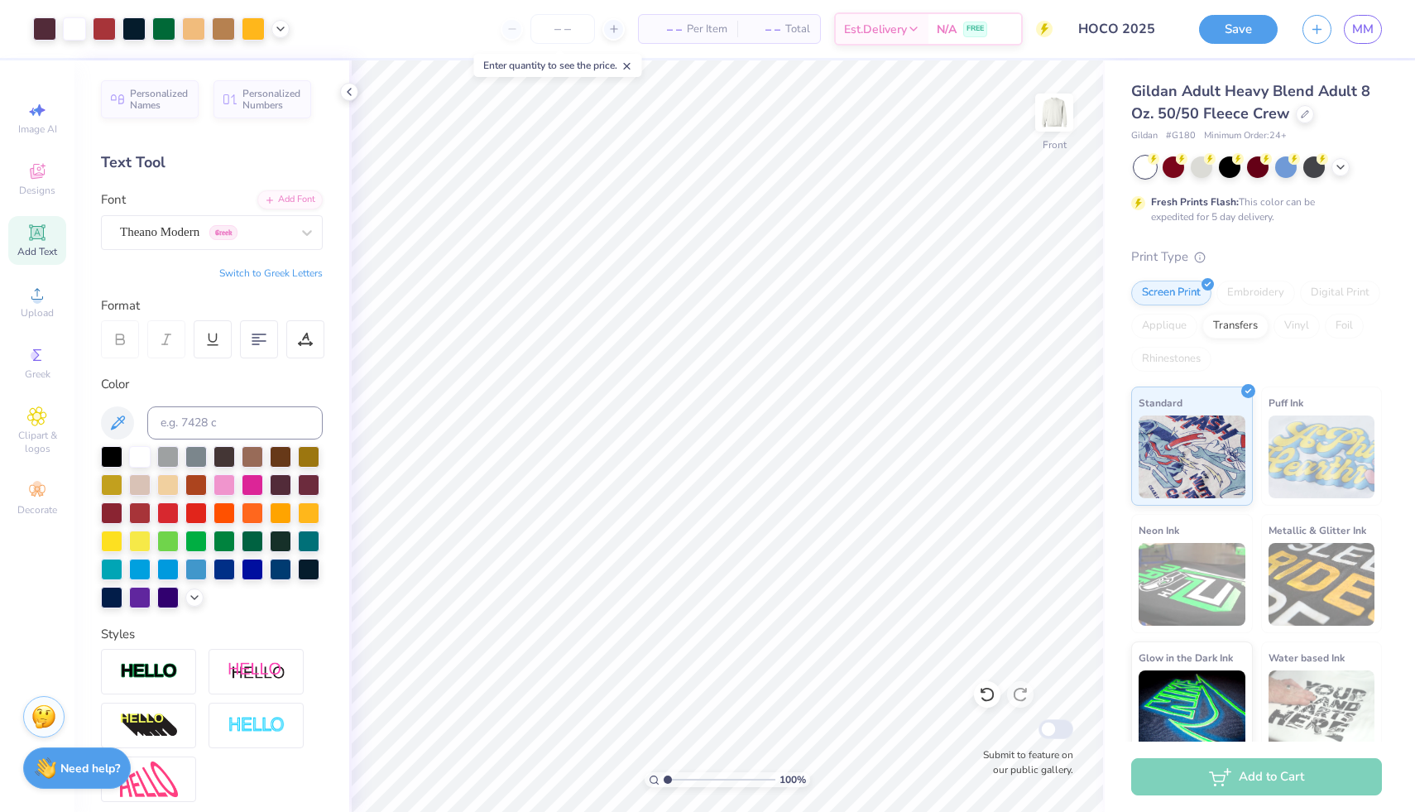
click at [32, 248] on span "Add Text" at bounding box center [37, 251] width 40 height 13
type textarea "KS"
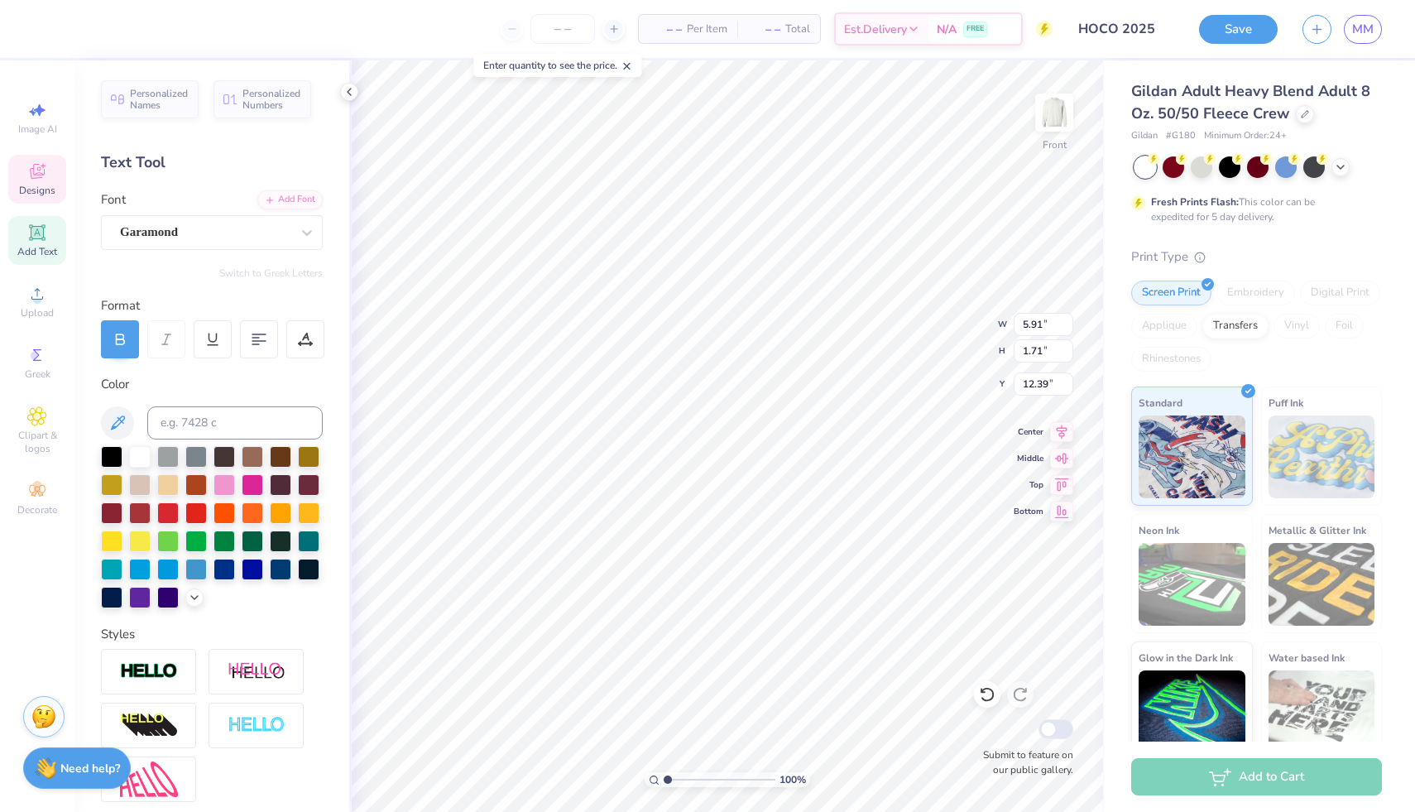
type input "0.31"
type input "0.87"
type input "6.47"
click at [243, 245] on div "Super Dream" at bounding box center [212, 232] width 222 height 35
click at [214, 301] on button "Handwriting" at bounding box center [196, 304] width 77 height 26
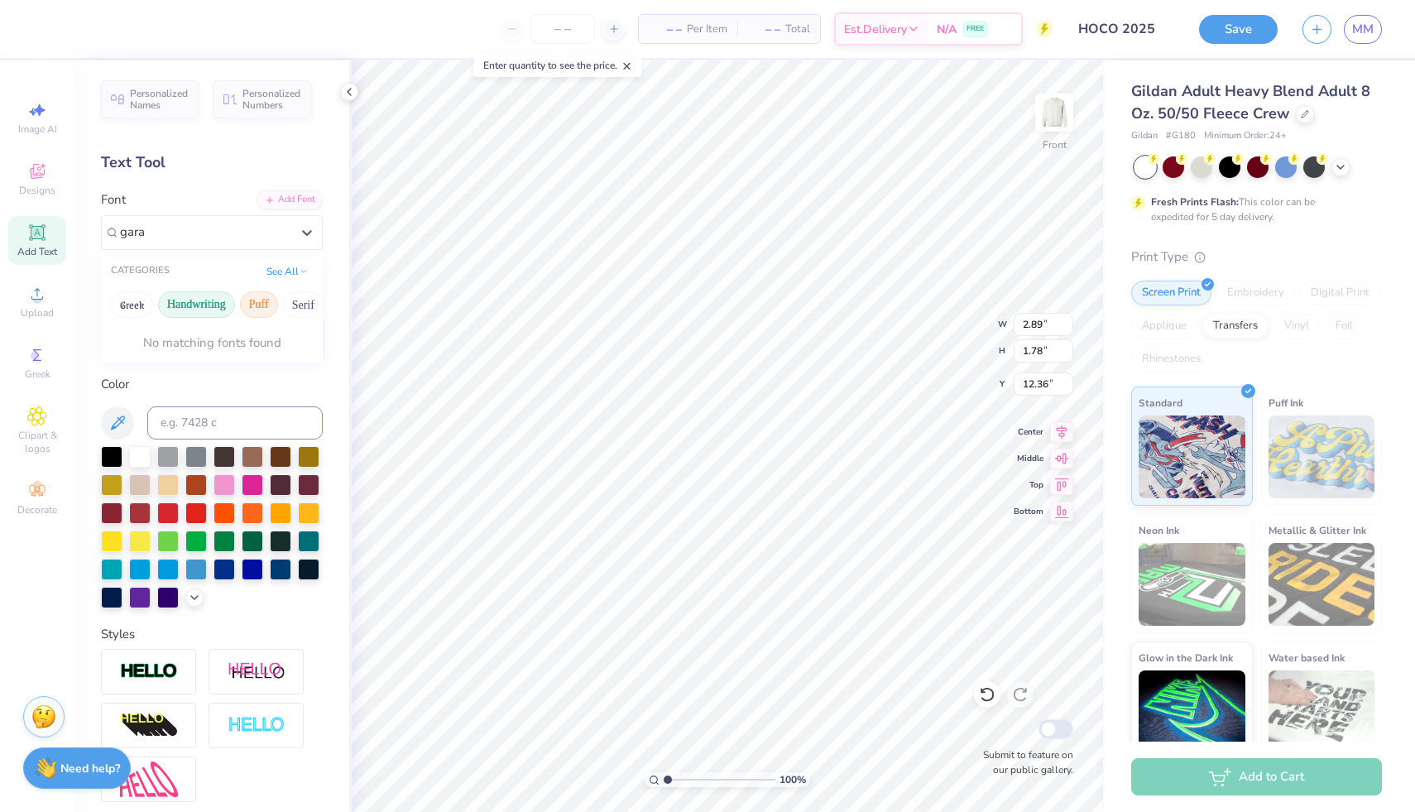
click at [252, 301] on button "Puff" at bounding box center [259, 304] width 38 height 26
click at [290, 272] on button "See All" at bounding box center [287, 270] width 51 height 17
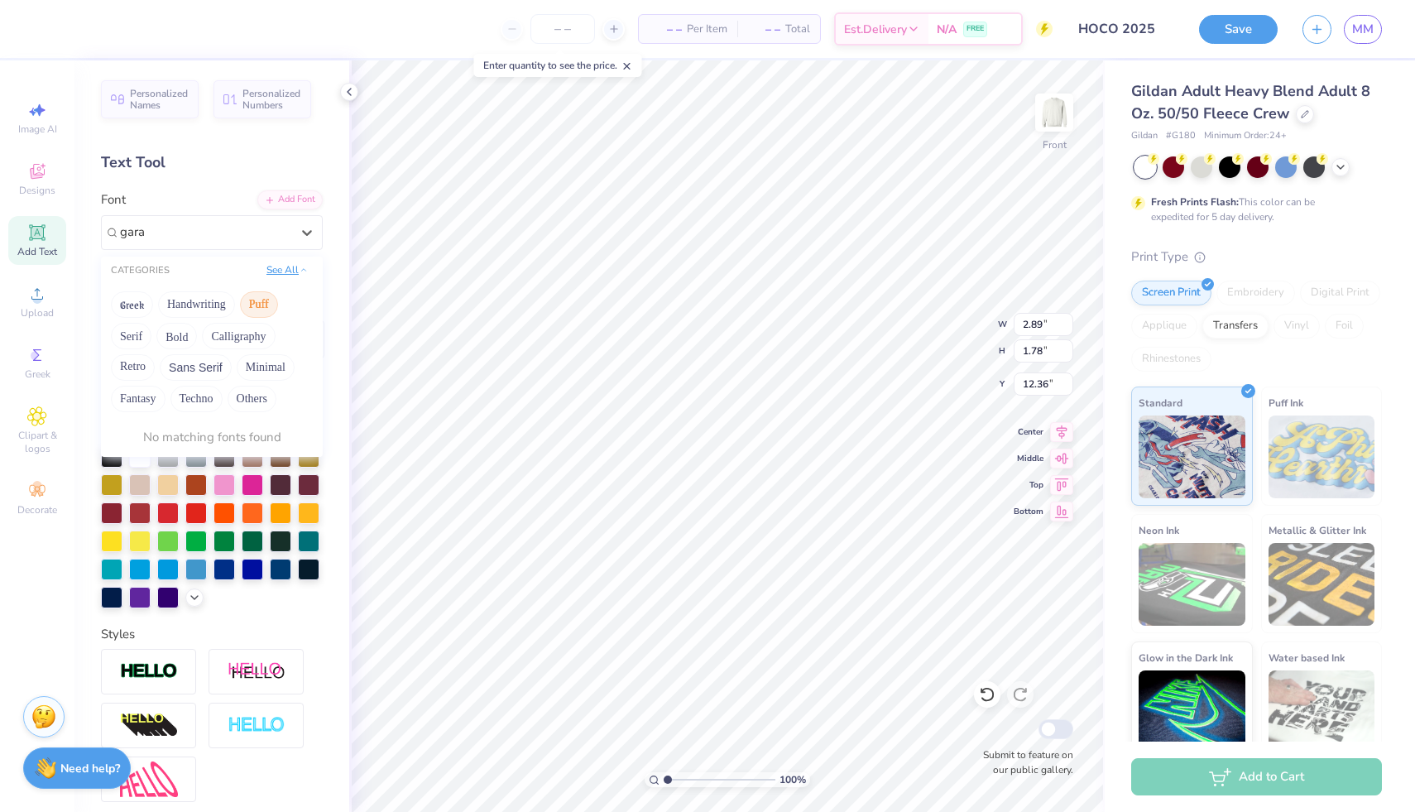
click at [271, 271] on button "See All" at bounding box center [287, 270] width 51 height 17
click at [138, 307] on button "Greek" at bounding box center [132, 304] width 42 height 26
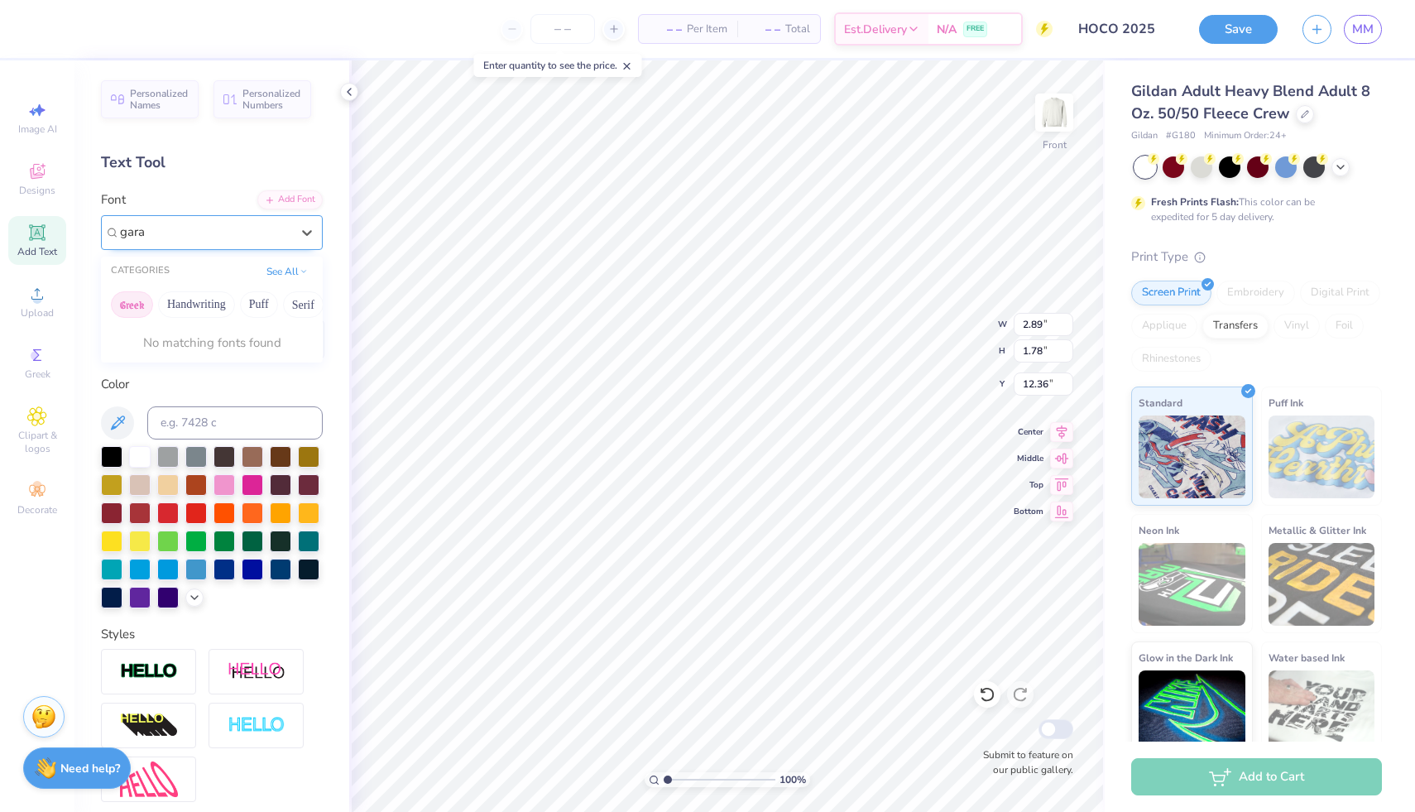
type input "gara"
type input "0.31"
type input "0.87"
type input "6.47"
click at [290, 233] on div "Garamond" at bounding box center [205, 232] width 174 height 26
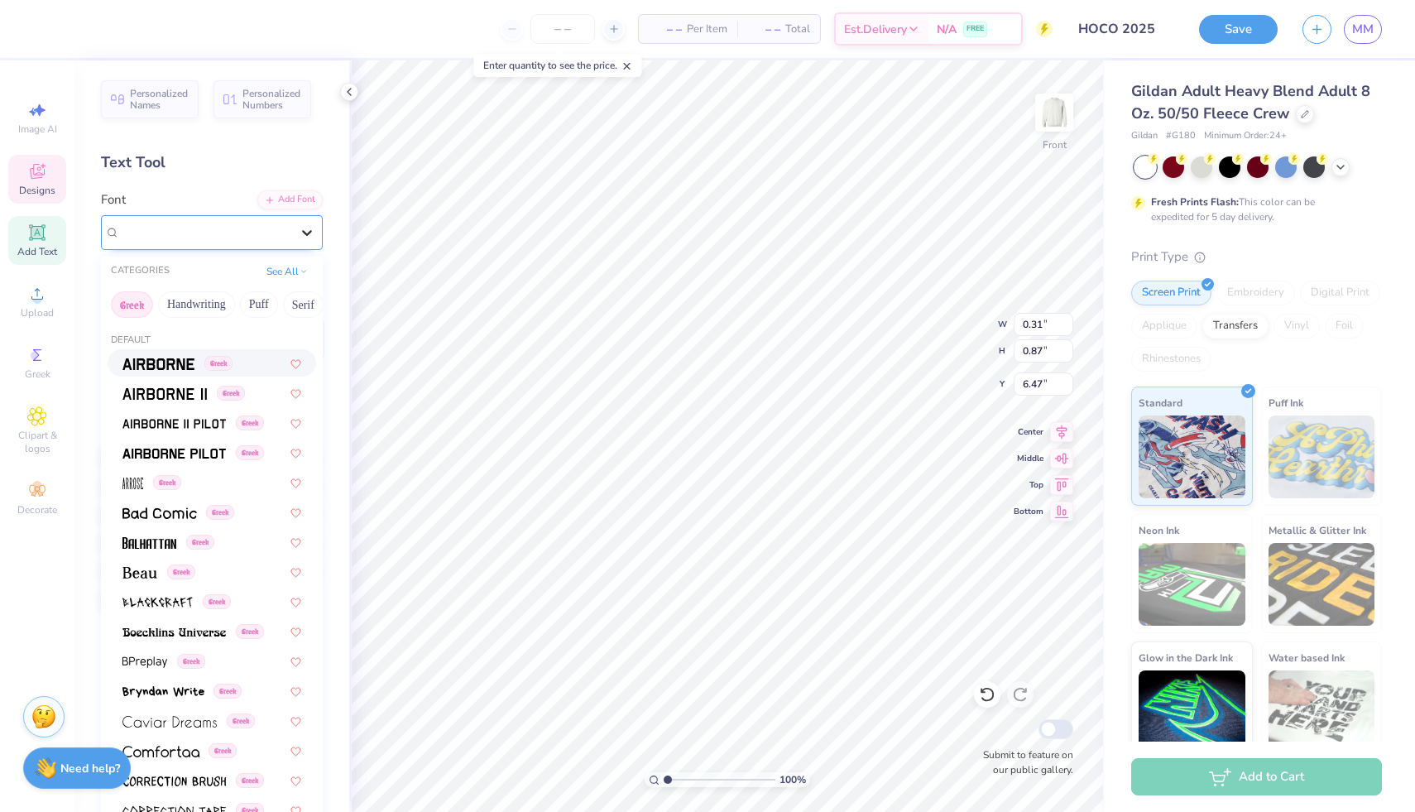
click at [308, 227] on icon at bounding box center [307, 232] width 17 height 17
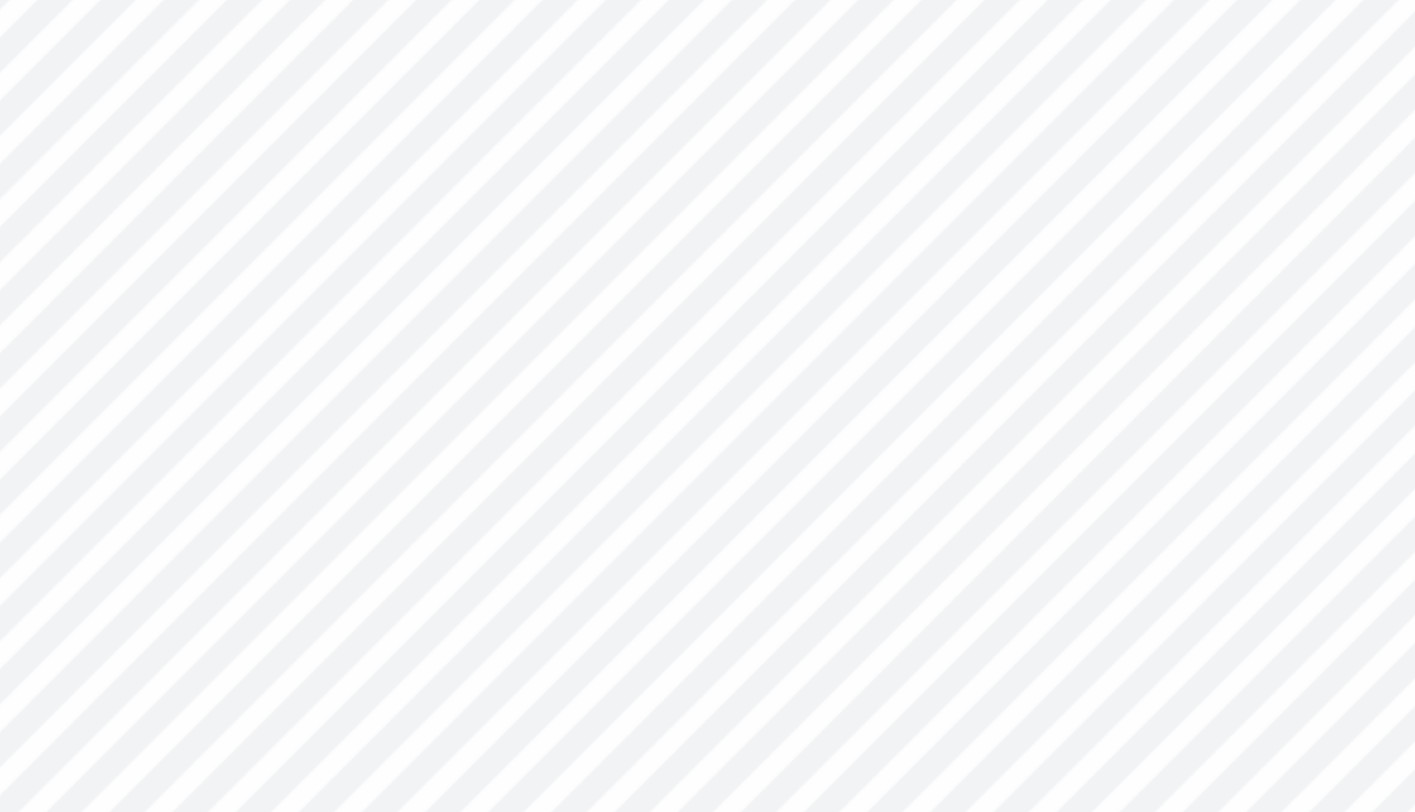
type input "0.67"
type input "1.09"
type input "6.36"
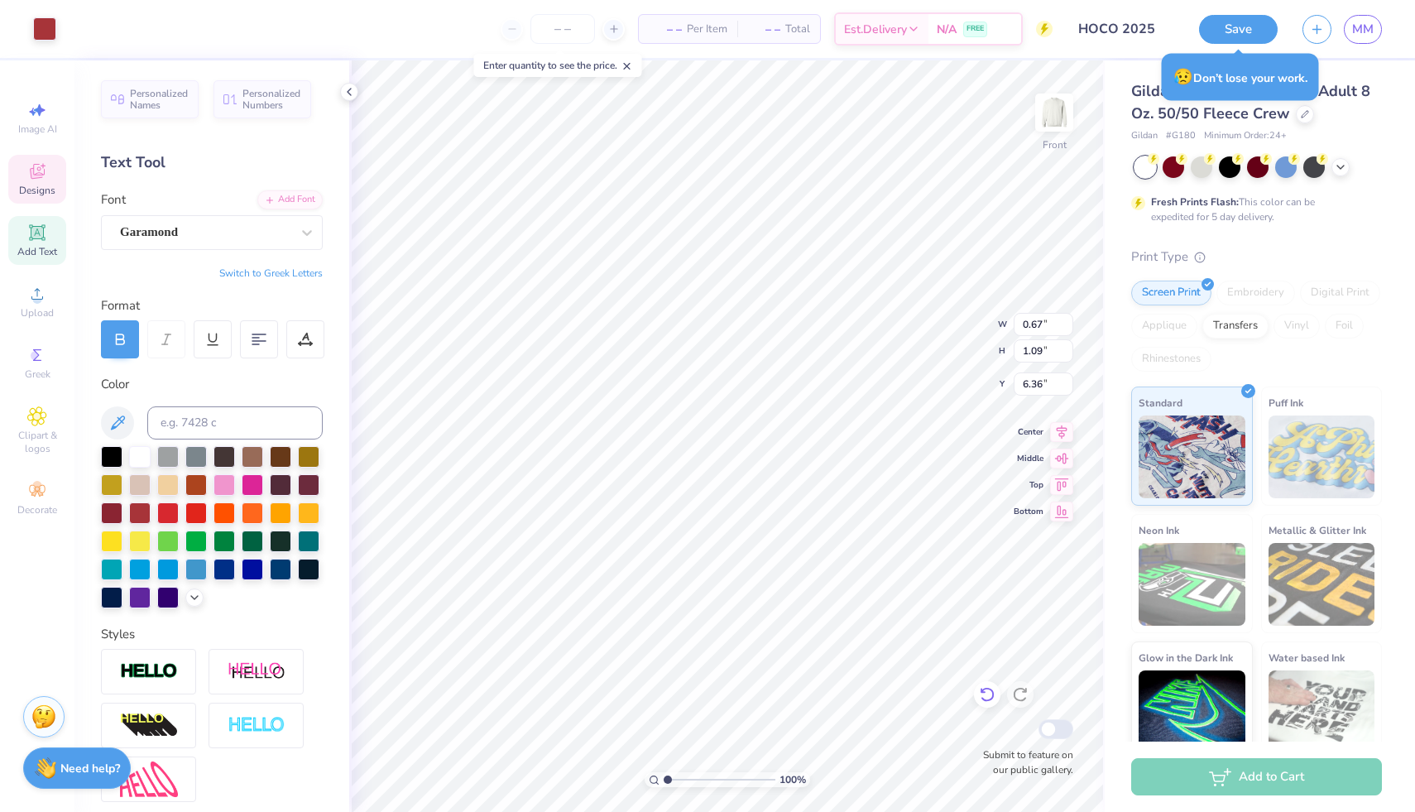
click at [579, 684] on div at bounding box center [987, 694] width 26 height 26
click at [579, 696] on icon at bounding box center [987, 694] width 17 height 17
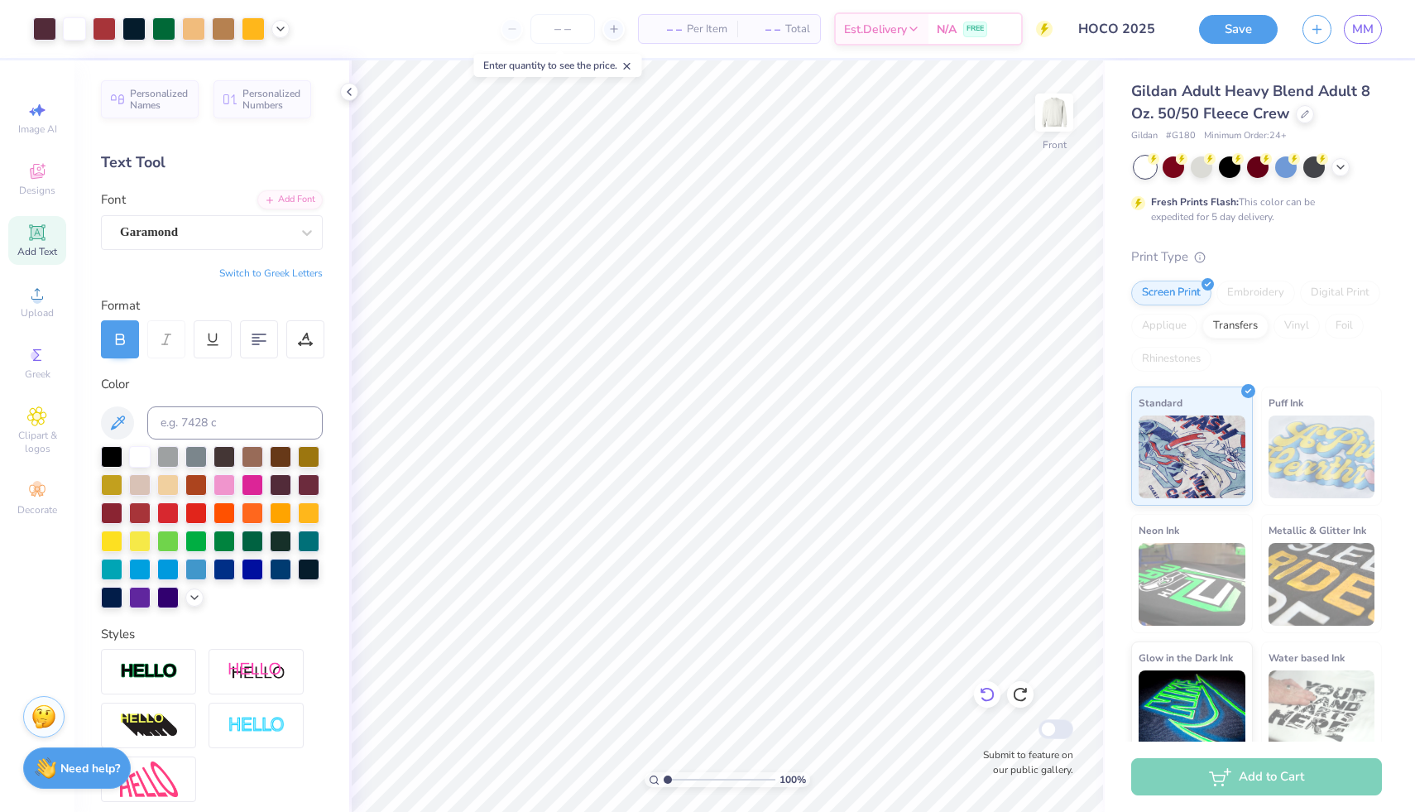
click at [579, 693] on icon at bounding box center [983, 690] width 3 height 3
click at [579, 693] on icon at bounding box center [987, 694] width 17 height 17
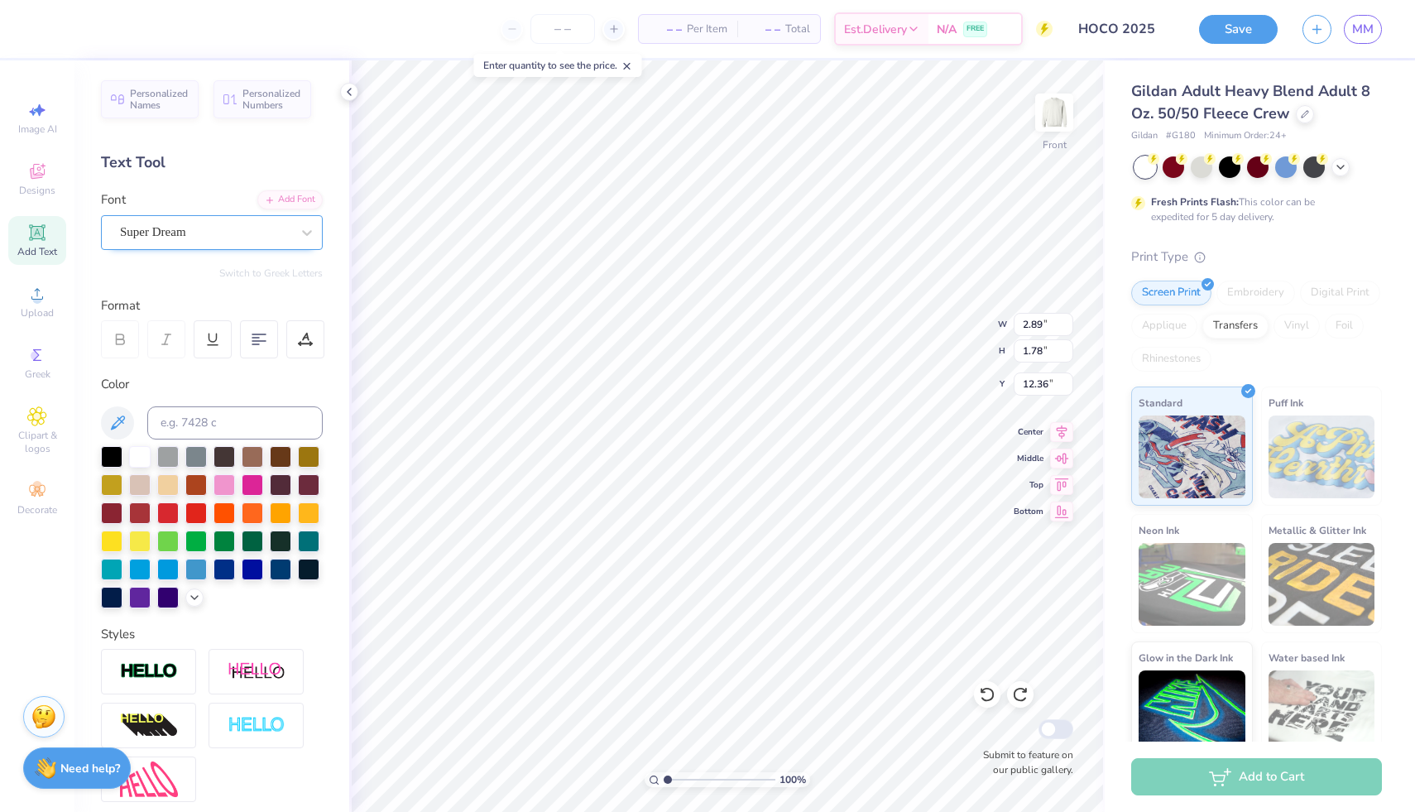
click at [252, 242] on div at bounding box center [205, 232] width 171 height 22
type input "g"
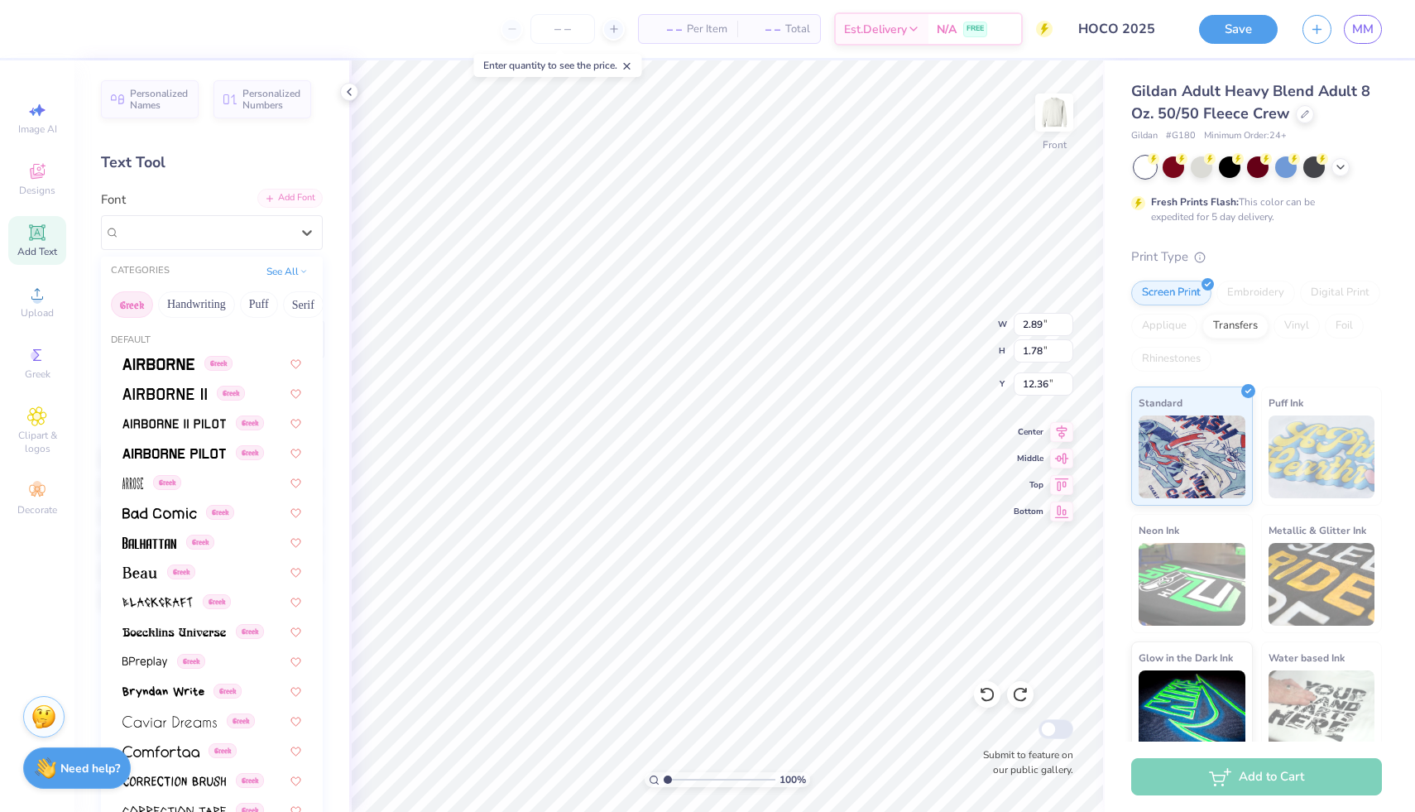
click at [288, 203] on div "Add Font" at bounding box center [289, 198] width 65 height 19
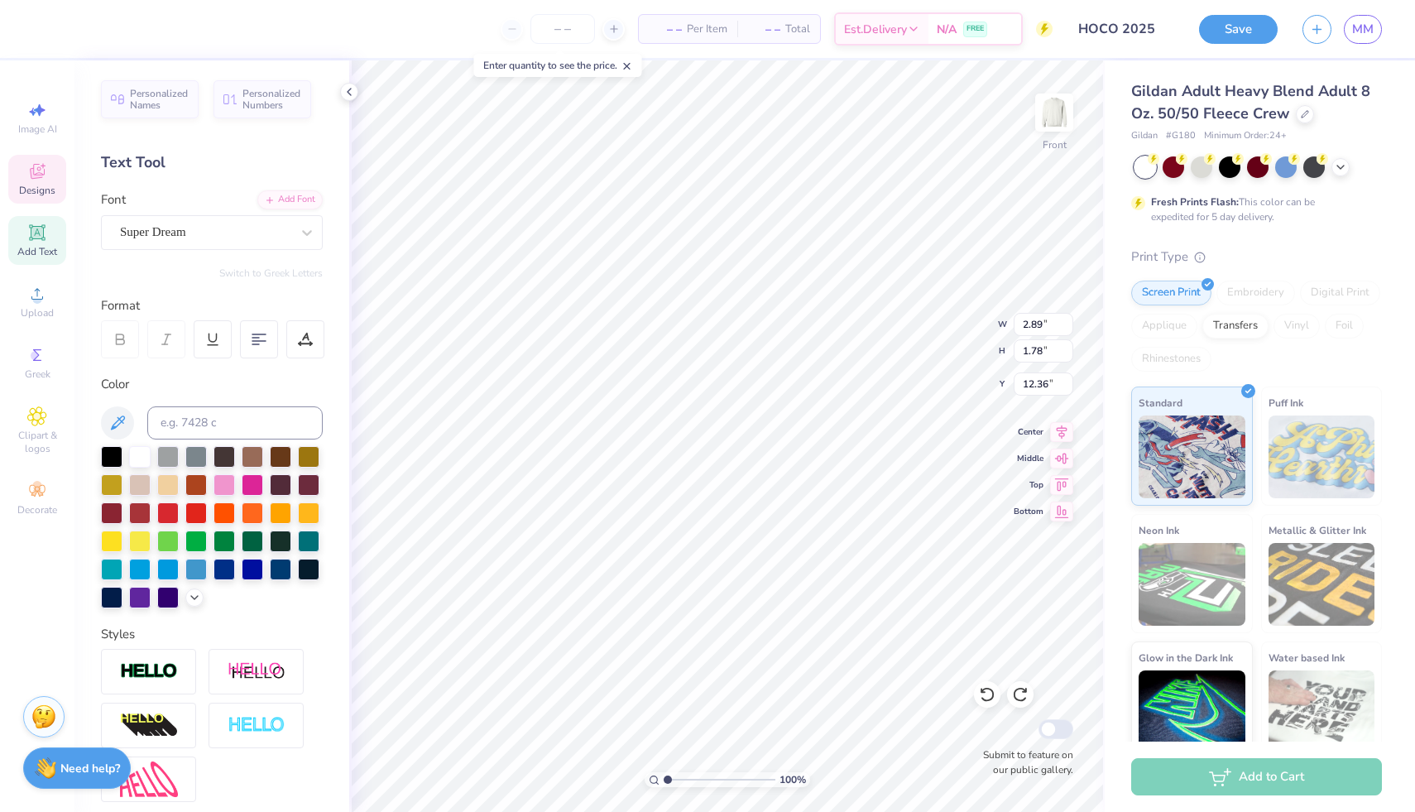
type input "0.31"
type input "0.87"
type input "6.48"
type input "2.89"
type input "1.78"
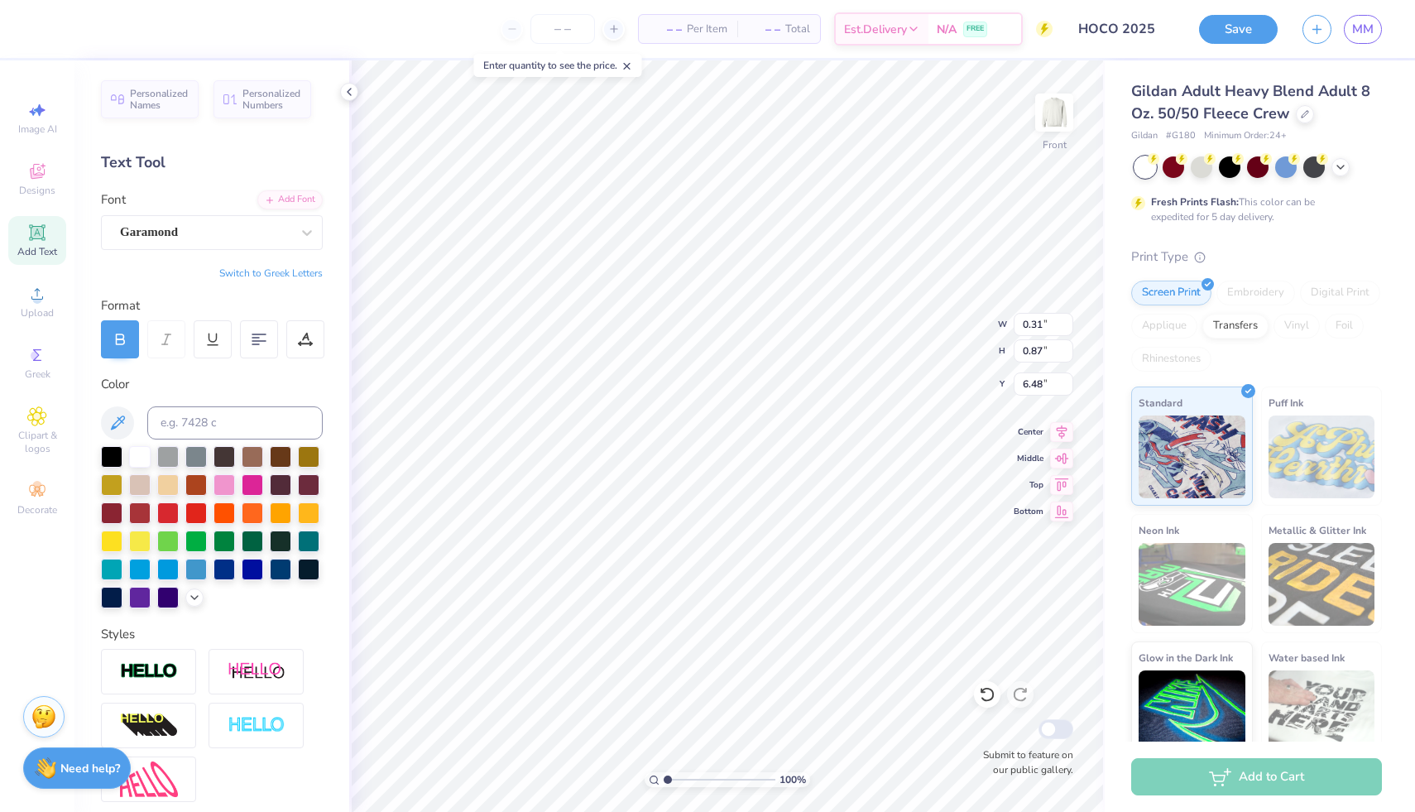
type input "12.36"
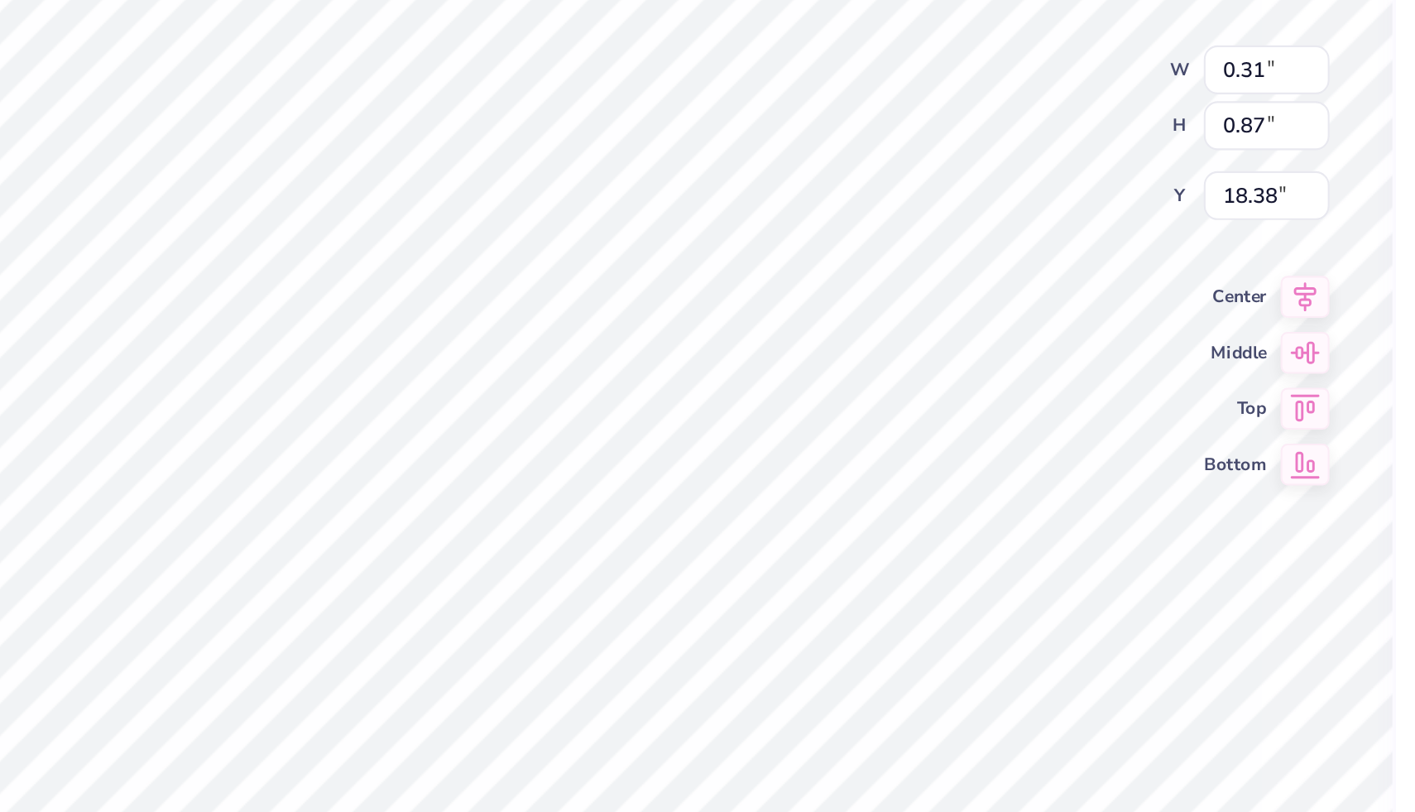
type textarea "KS"
type input "0.30"
type input "0.52"
type input "18.56"
type input "0.44"
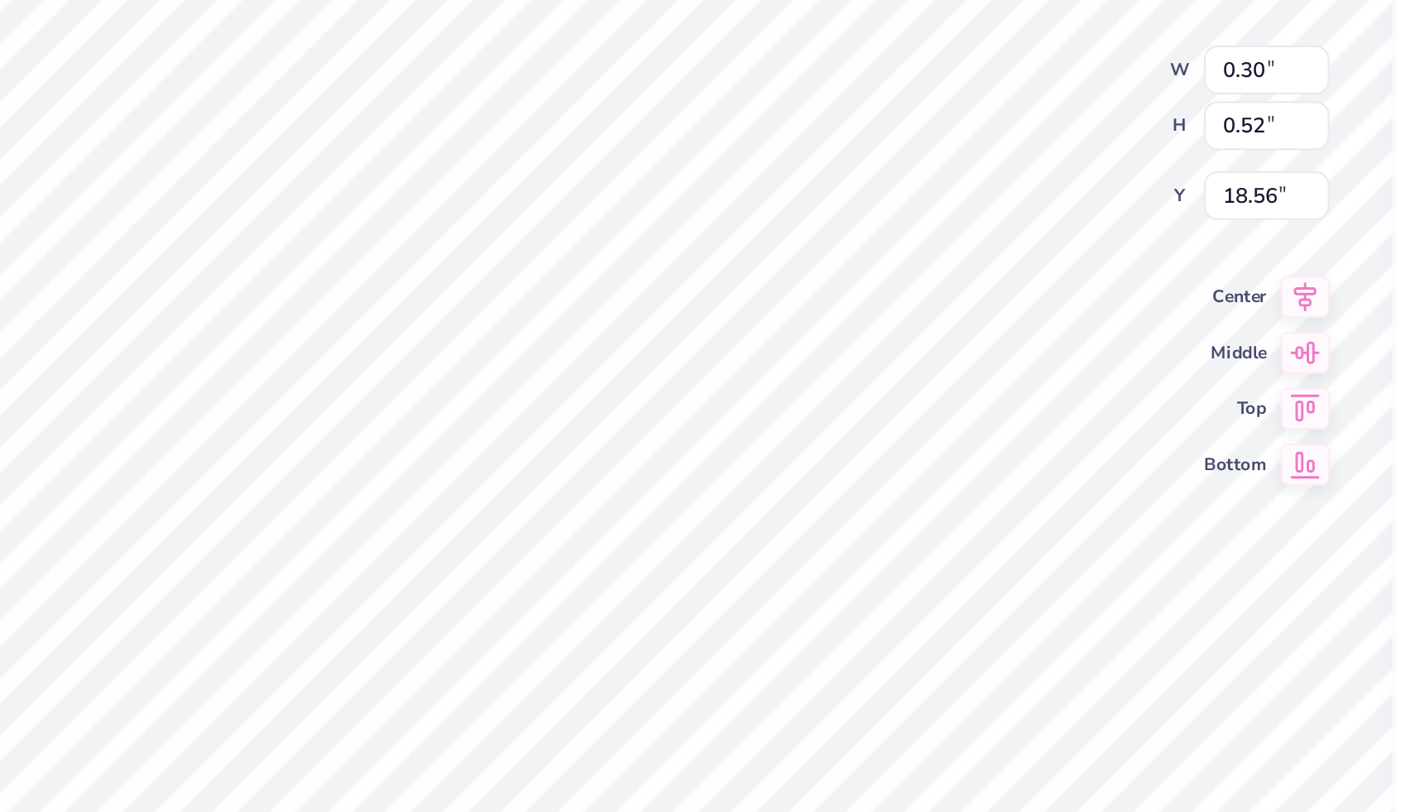
type input "0.75"
type input "11.88"
type input "0.72"
type input "0.81"
type input "11.87"
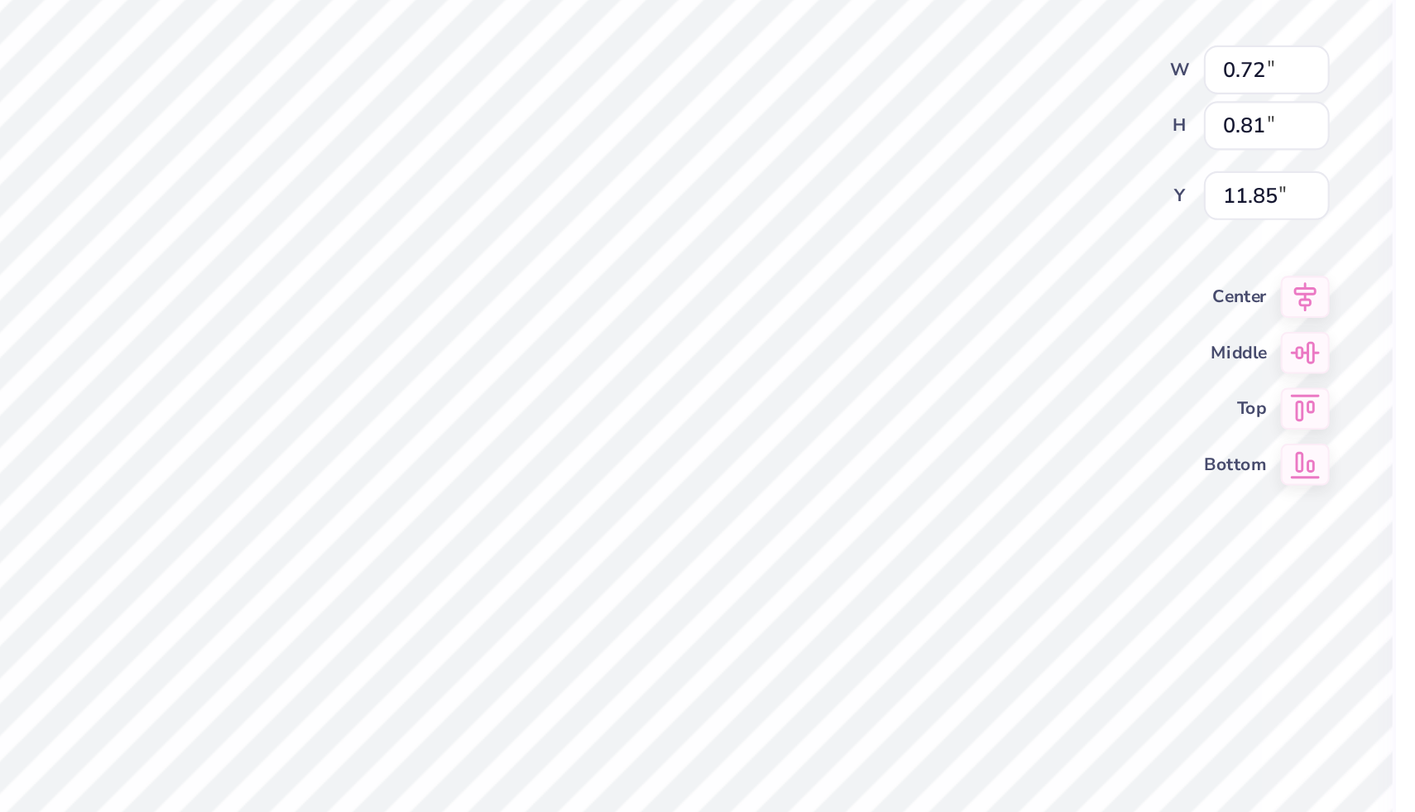
type input "3.99"
type input "4.71"
type input "10.52"
type input "3.99"
type input "4.71"
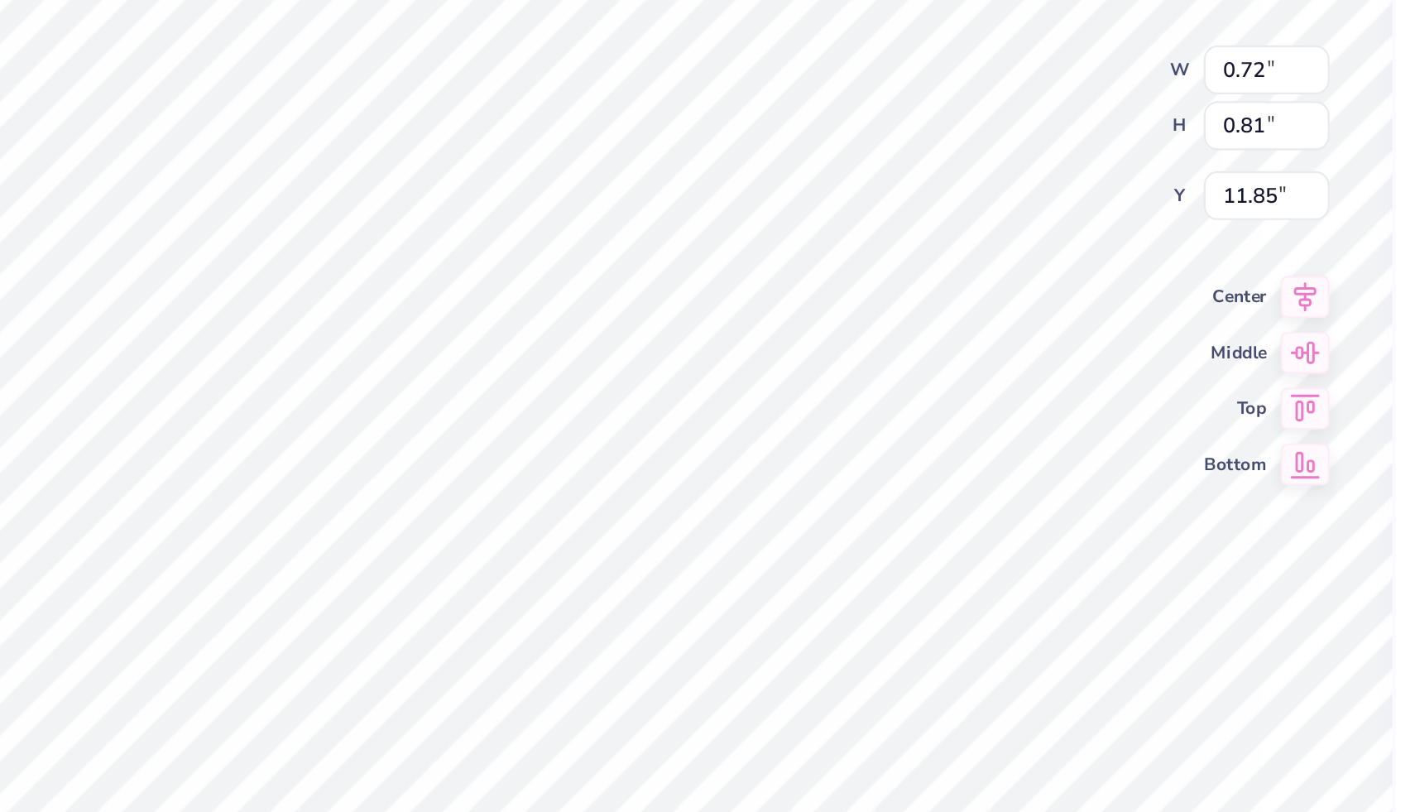
type input "10.52"
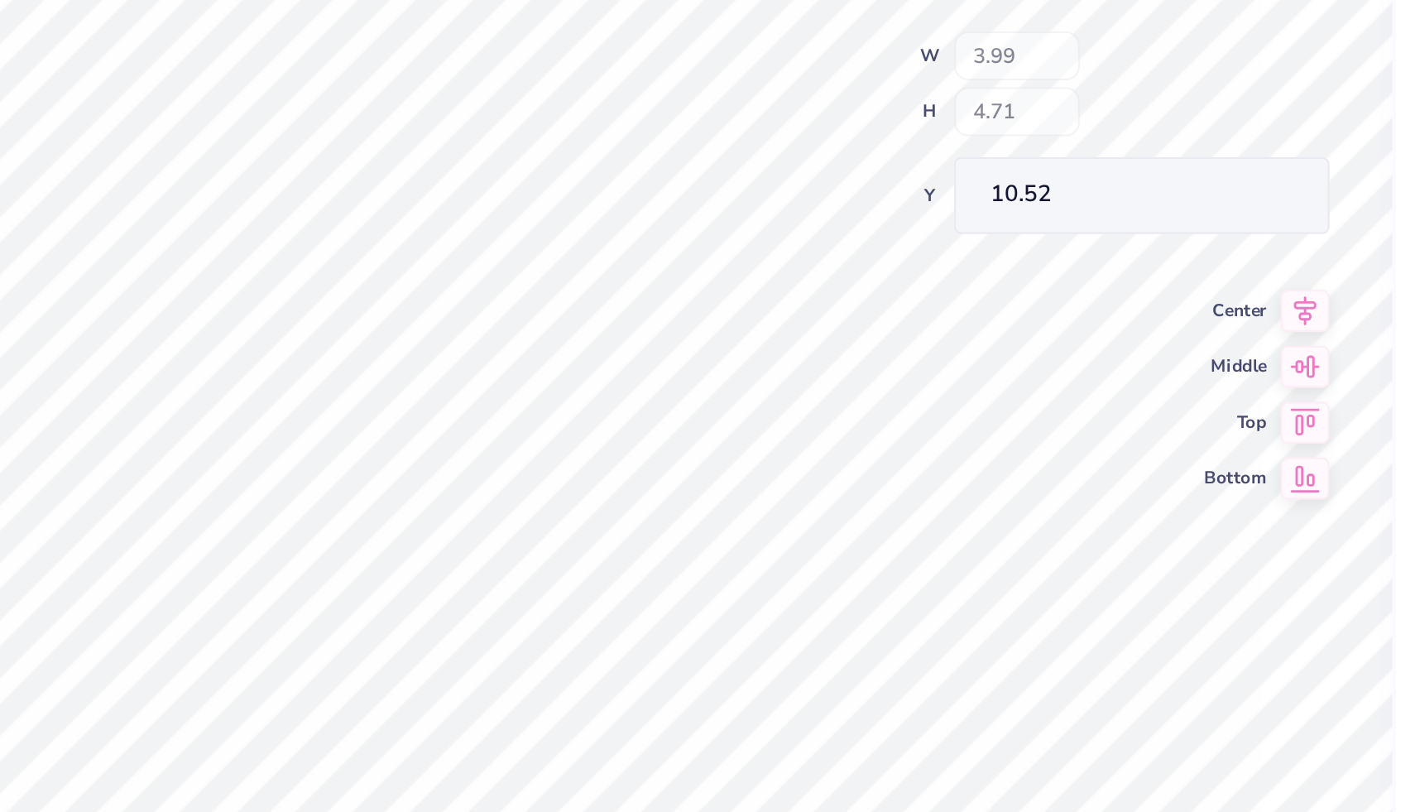
type input "0.72"
type input "0.81"
type input "11.85"
type input "3.99"
type input "4.71"
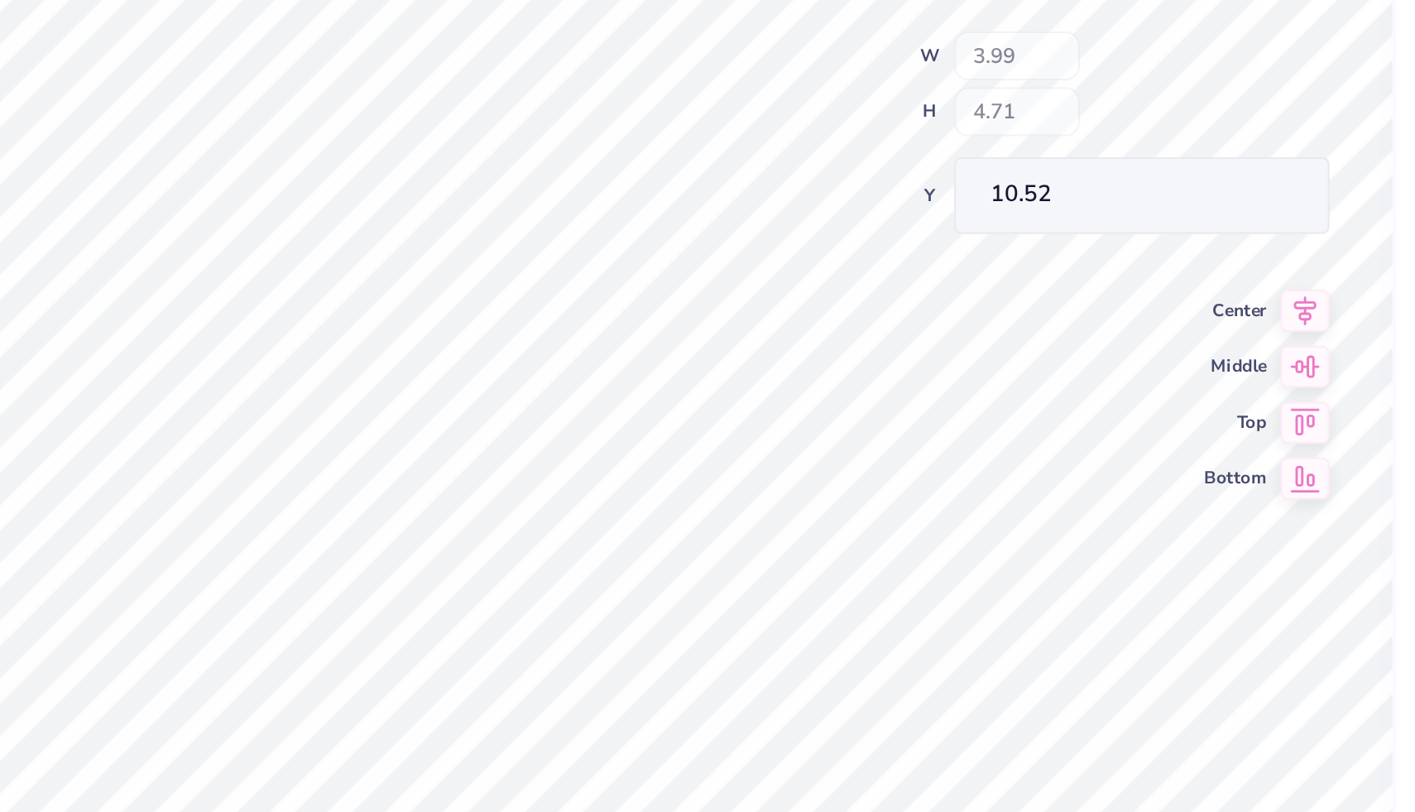
type input "10.52"
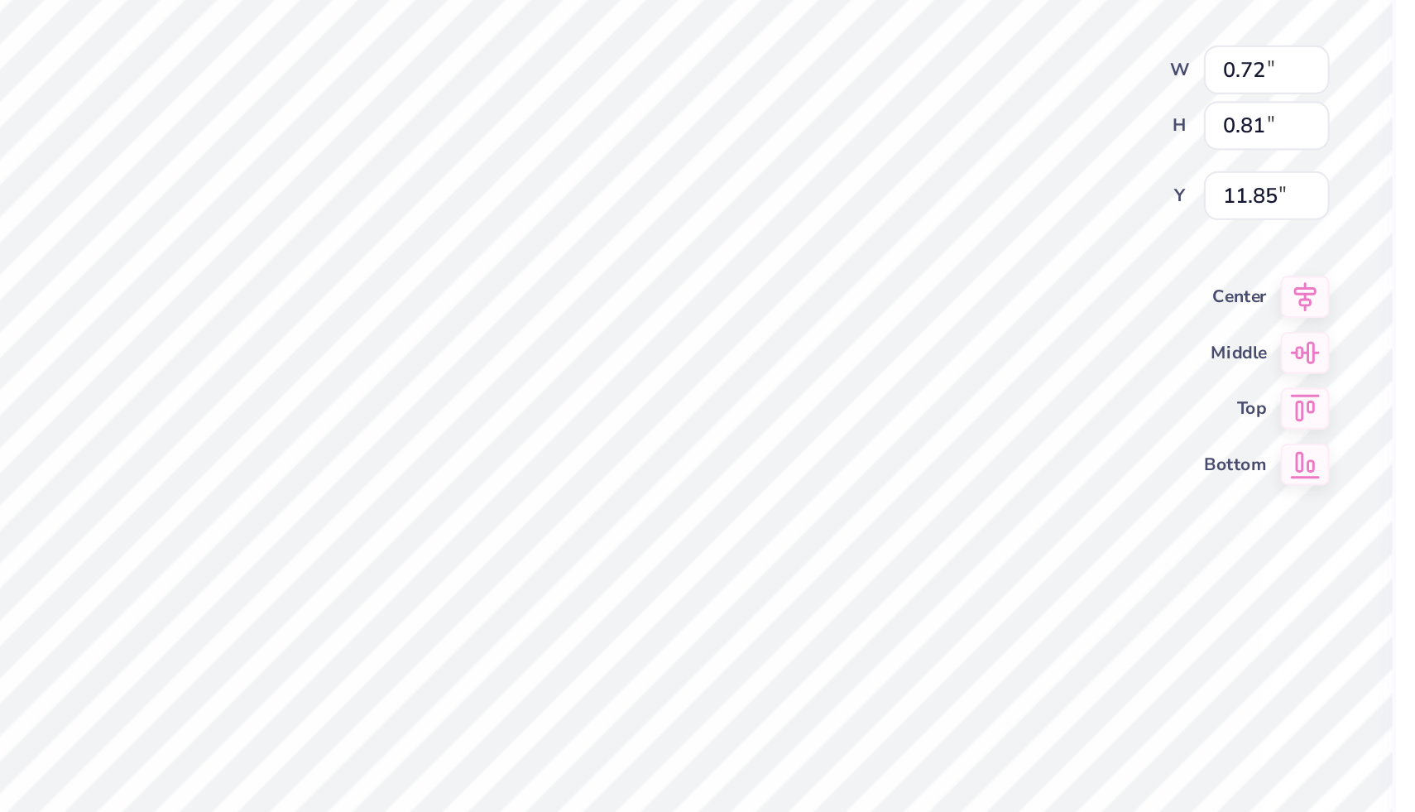
type input "11.56"
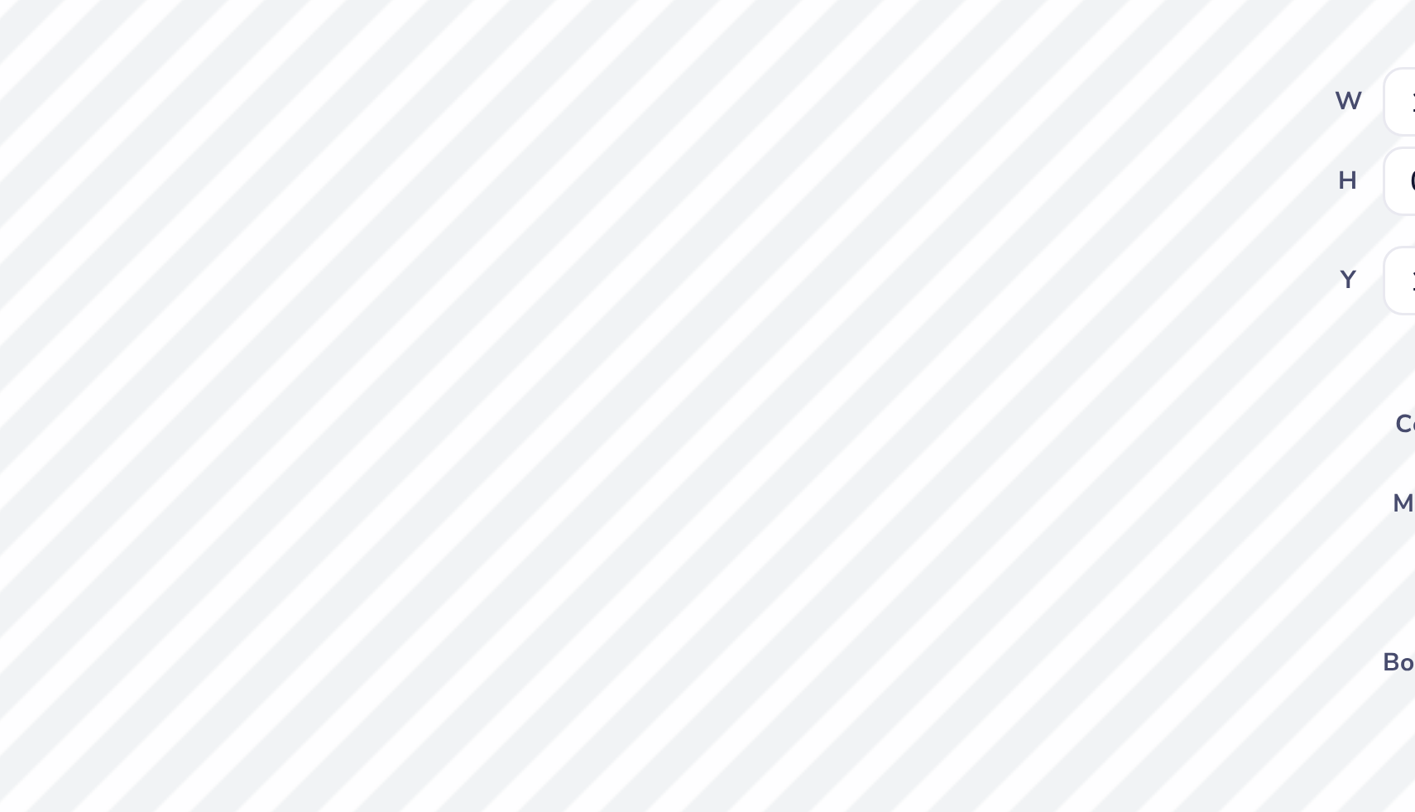
type input "1.03"
type input "0.95"
type input "11.74"
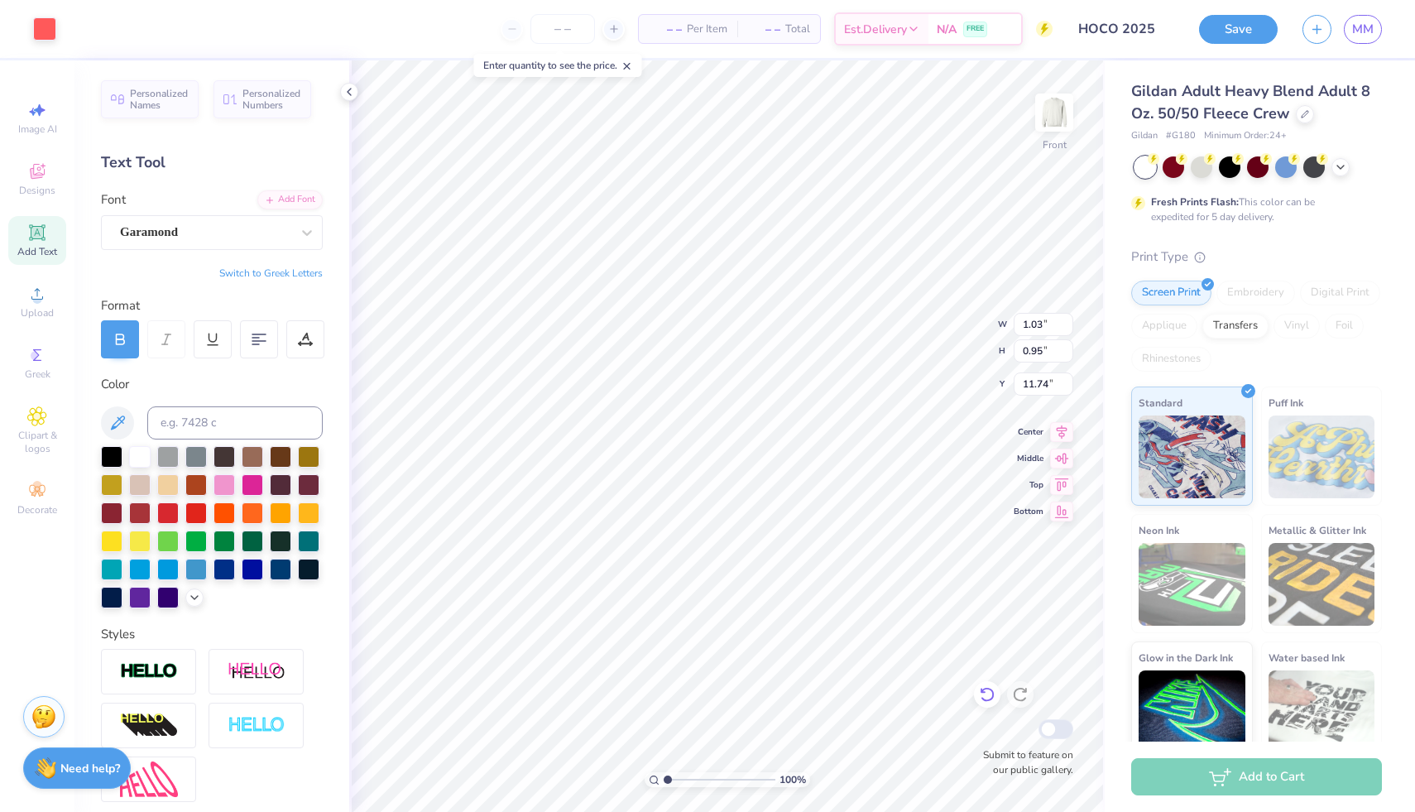
click at [579, 694] on icon at bounding box center [987, 694] width 17 height 17
click at [304, 337] on icon at bounding box center [305, 337] width 7 height 8
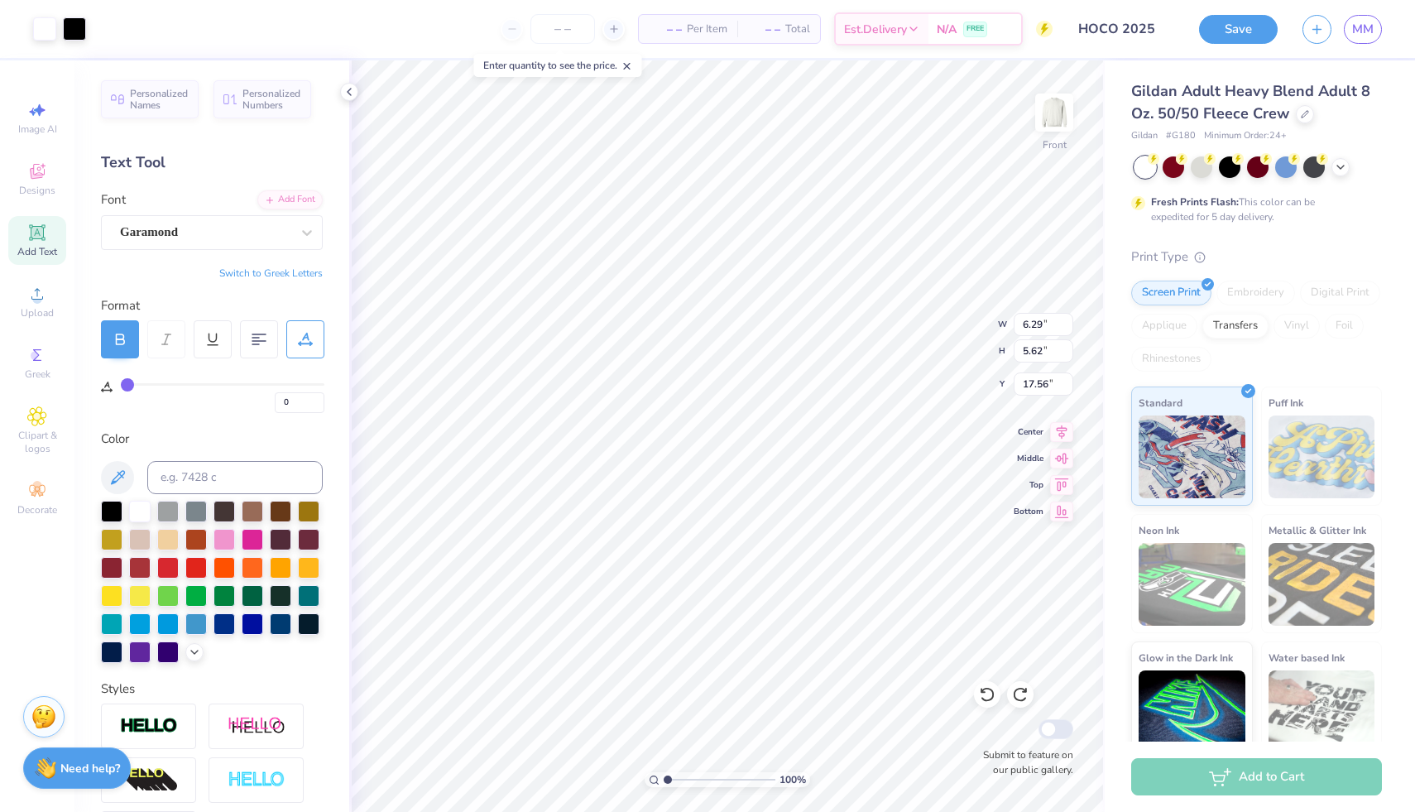
click at [304, 337] on icon at bounding box center [305, 337] width 7 height 8
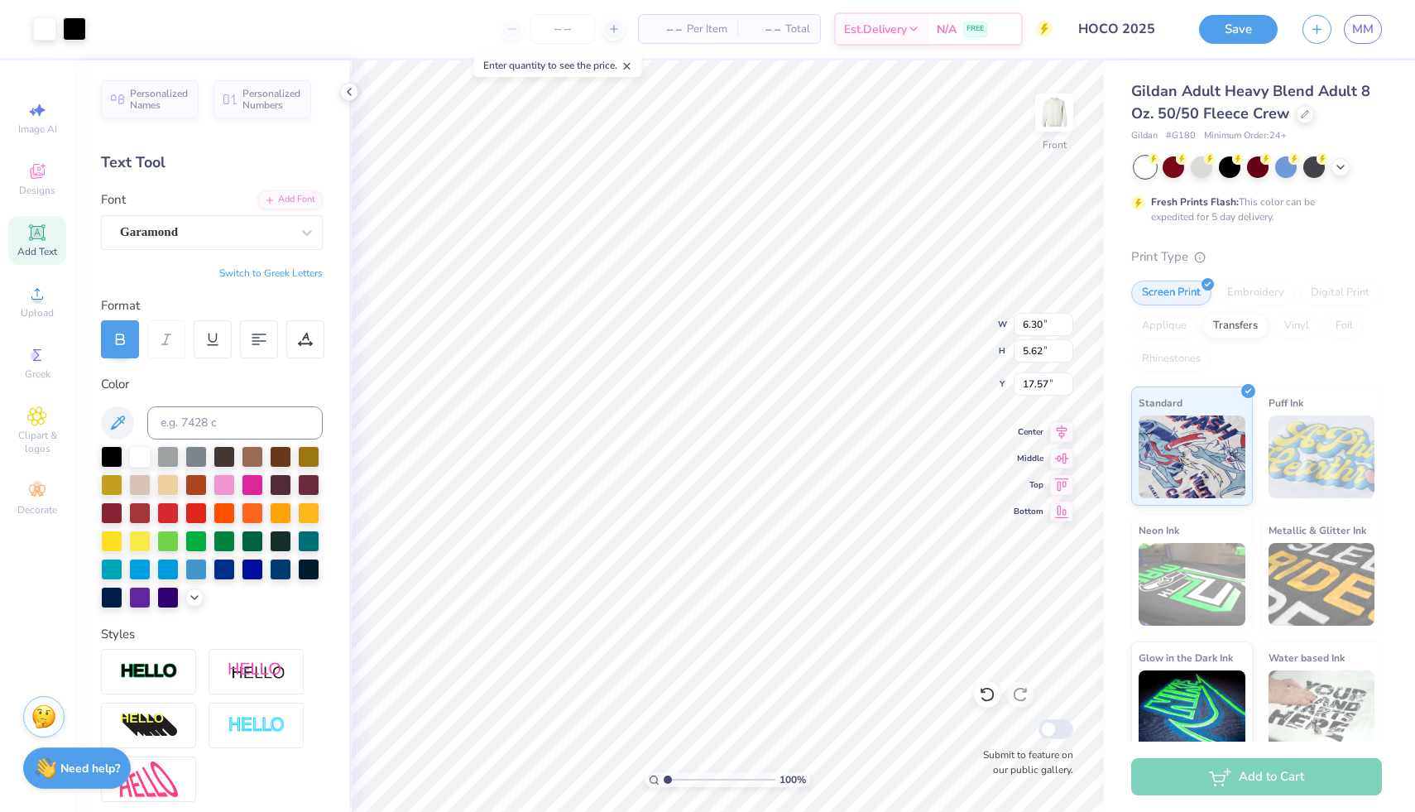
type input "6.30"
type input "17.57"
click at [579, 702] on div at bounding box center [987, 694] width 26 height 26
type input "6.29"
type input "17.56"
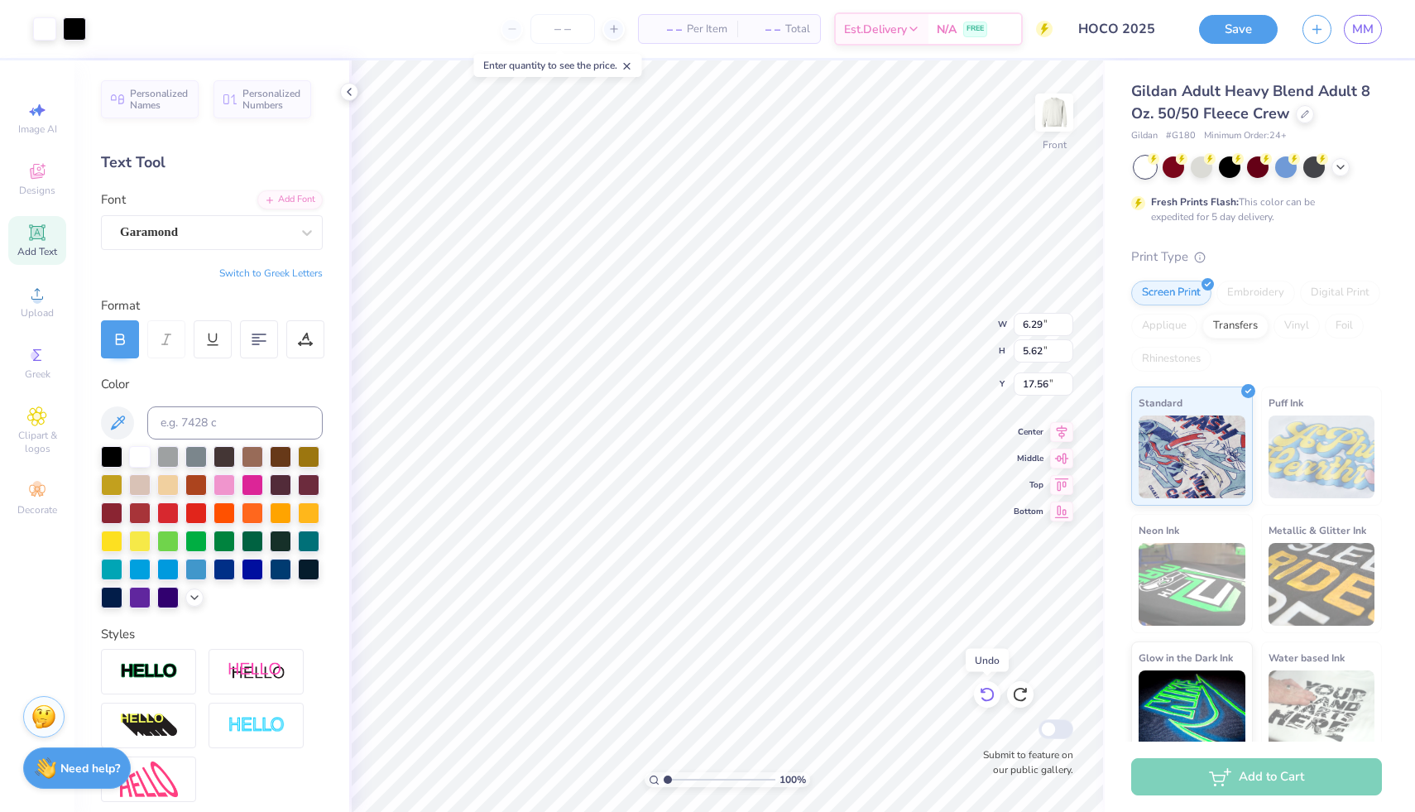
click at [579, 698] on icon at bounding box center [987, 694] width 17 height 17
click at [579, 696] on icon at bounding box center [1020, 694] width 17 height 17
click at [579, 487] on icon at bounding box center [1061, 483] width 23 height 20
click at [579, 453] on icon at bounding box center [1061, 456] width 23 height 20
click at [579, 512] on icon at bounding box center [1061, 509] width 23 height 20
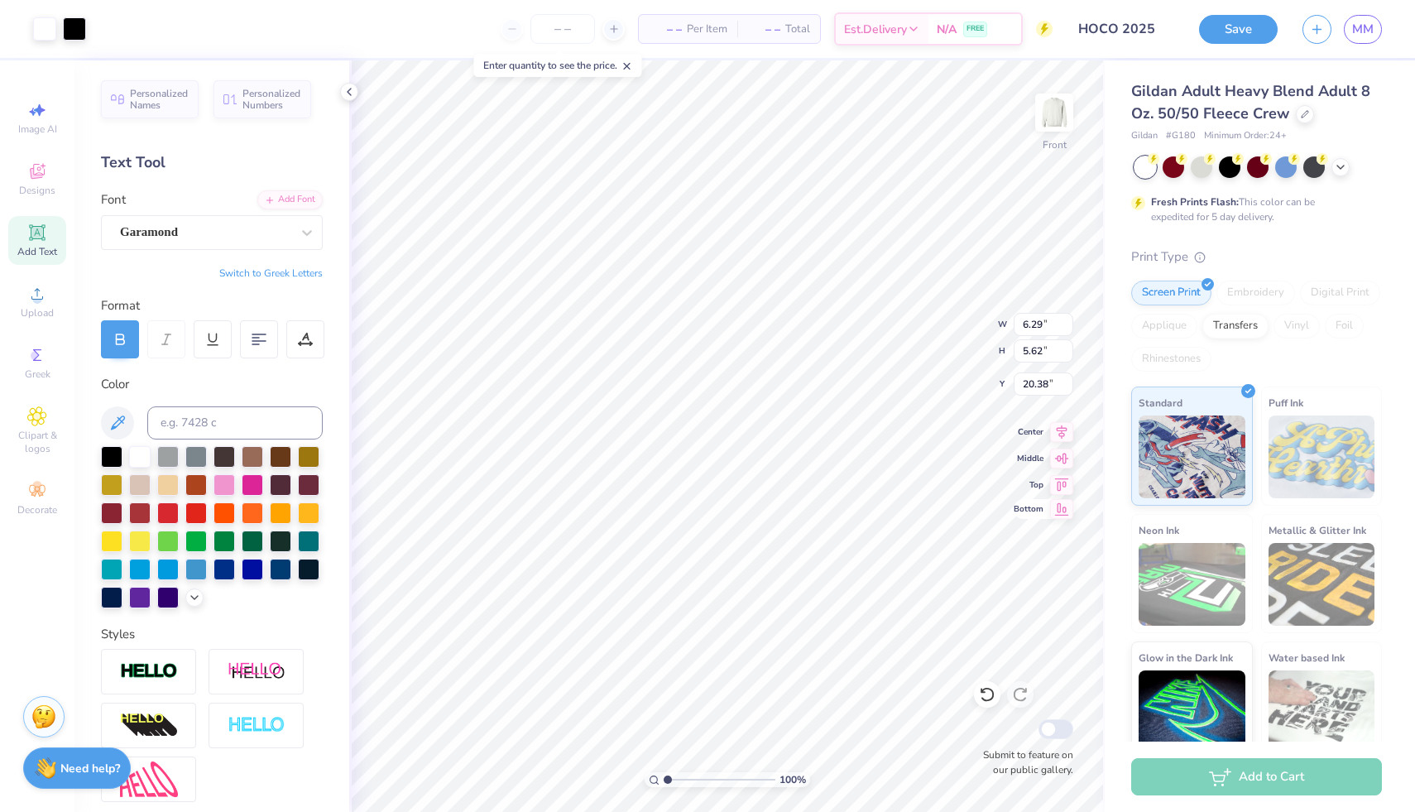
type input "18.40"
type input "5.09"
type input "4.55"
type input "18.41"
click at [195, 508] on div at bounding box center [196, 512] width 22 height 22
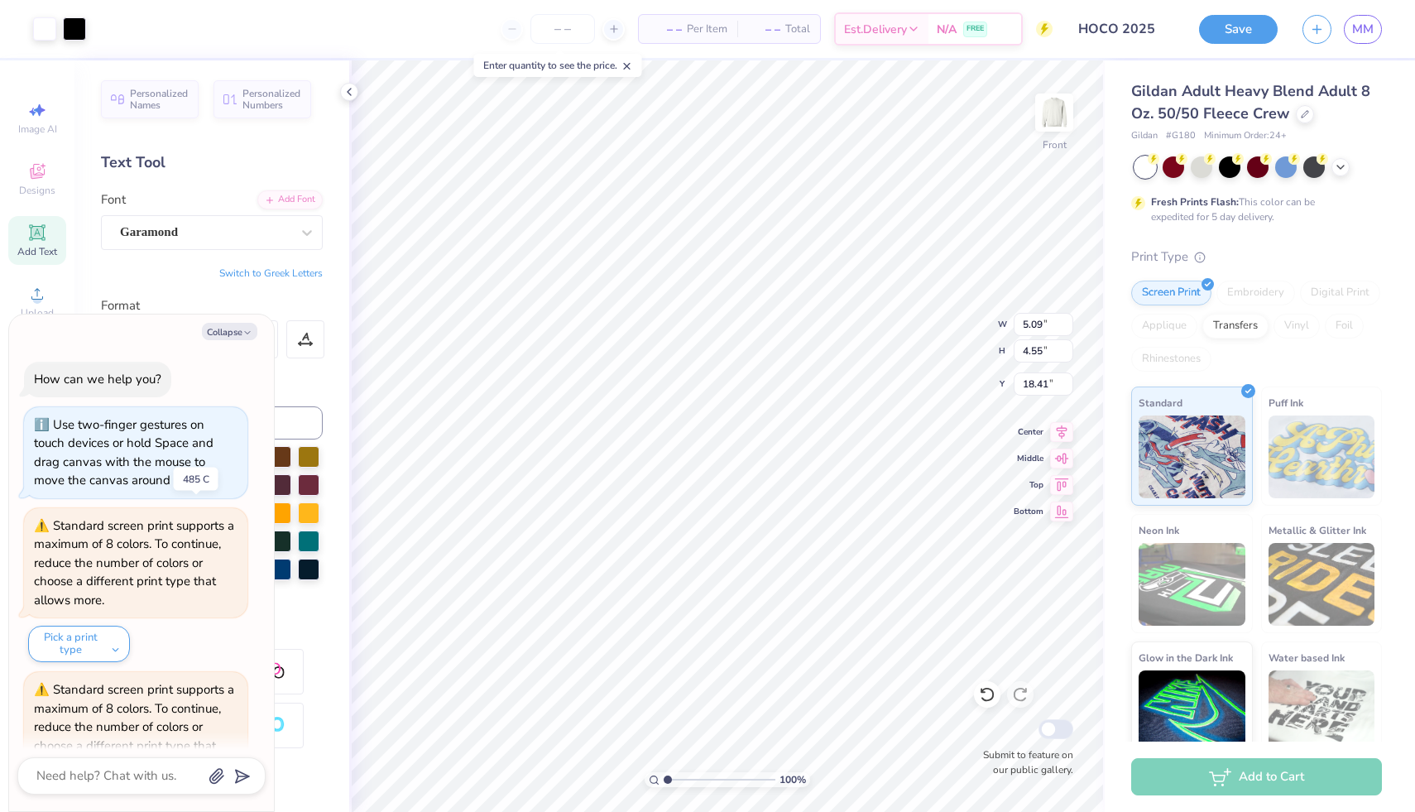
scroll to position [747, 0]
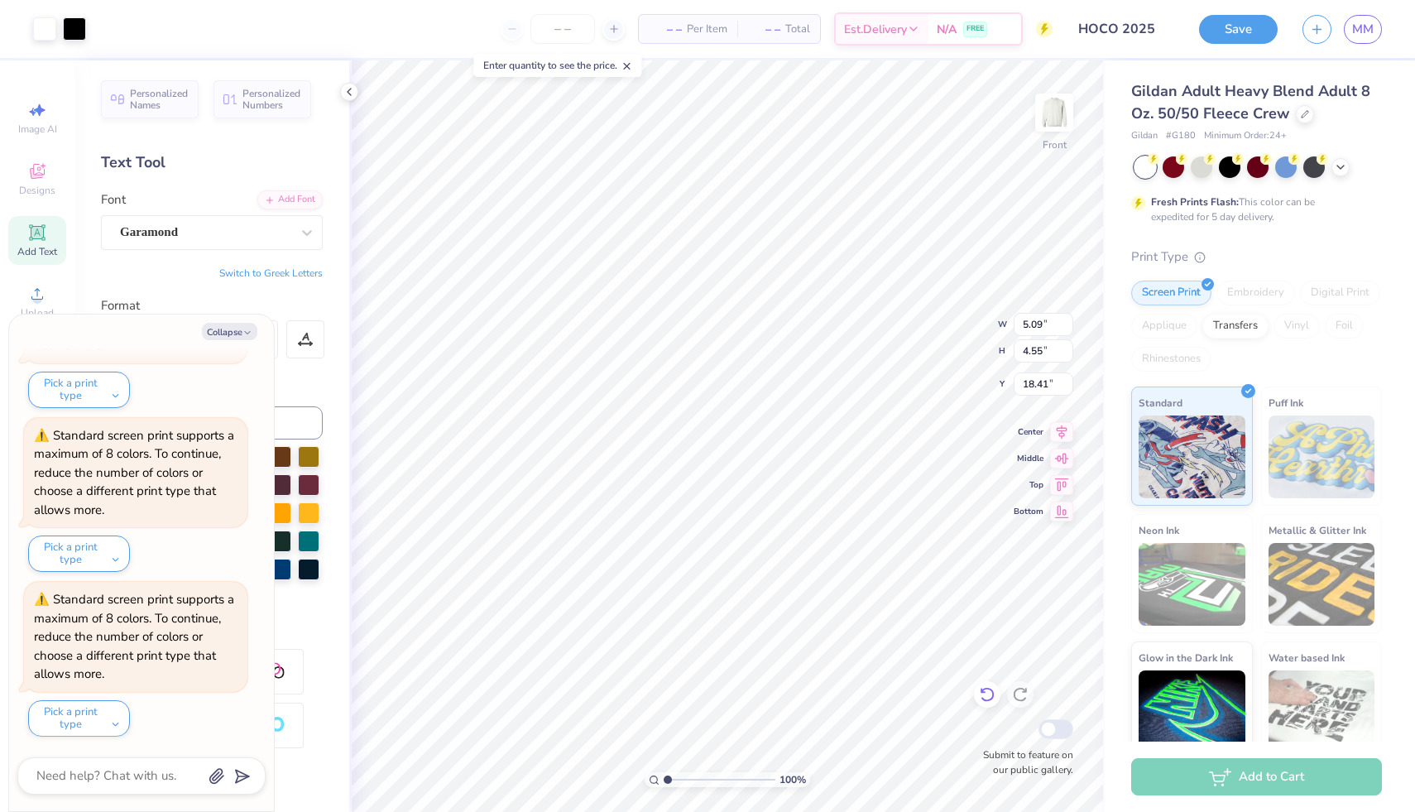
click at [579, 694] on icon at bounding box center [987, 694] width 17 height 17
click at [227, 330] on button "Collapse" at bounding box center [229, 331] width 55 height 17
type textarea "x"
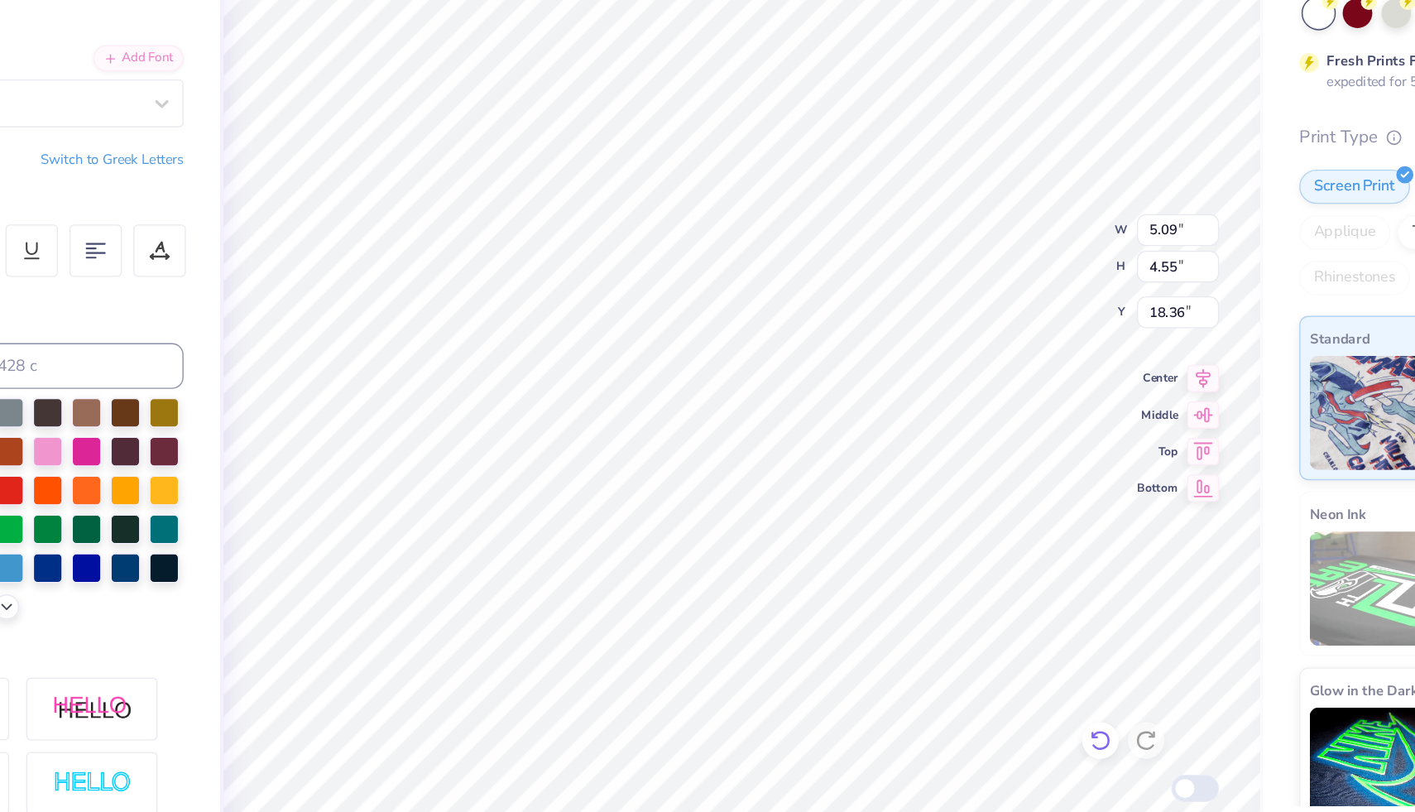
click at [579, 690] on icon at bounding box center [987, 694] width 17 height 17
type input "18.41"
type input "4.47"
type input "4.42"
type input "18.42"
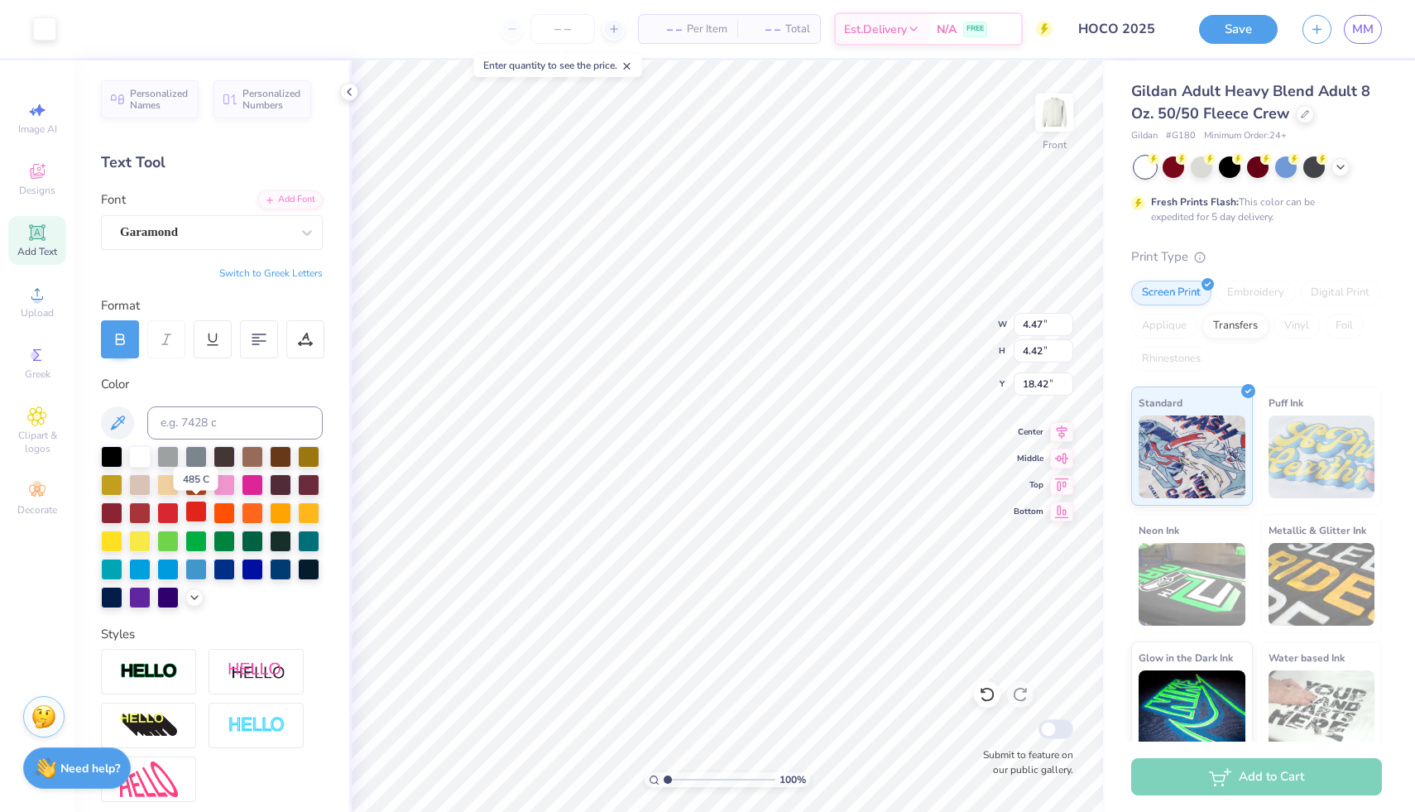
click at [195, 510] on div at bounding box center [196, 512] width 22 height 22
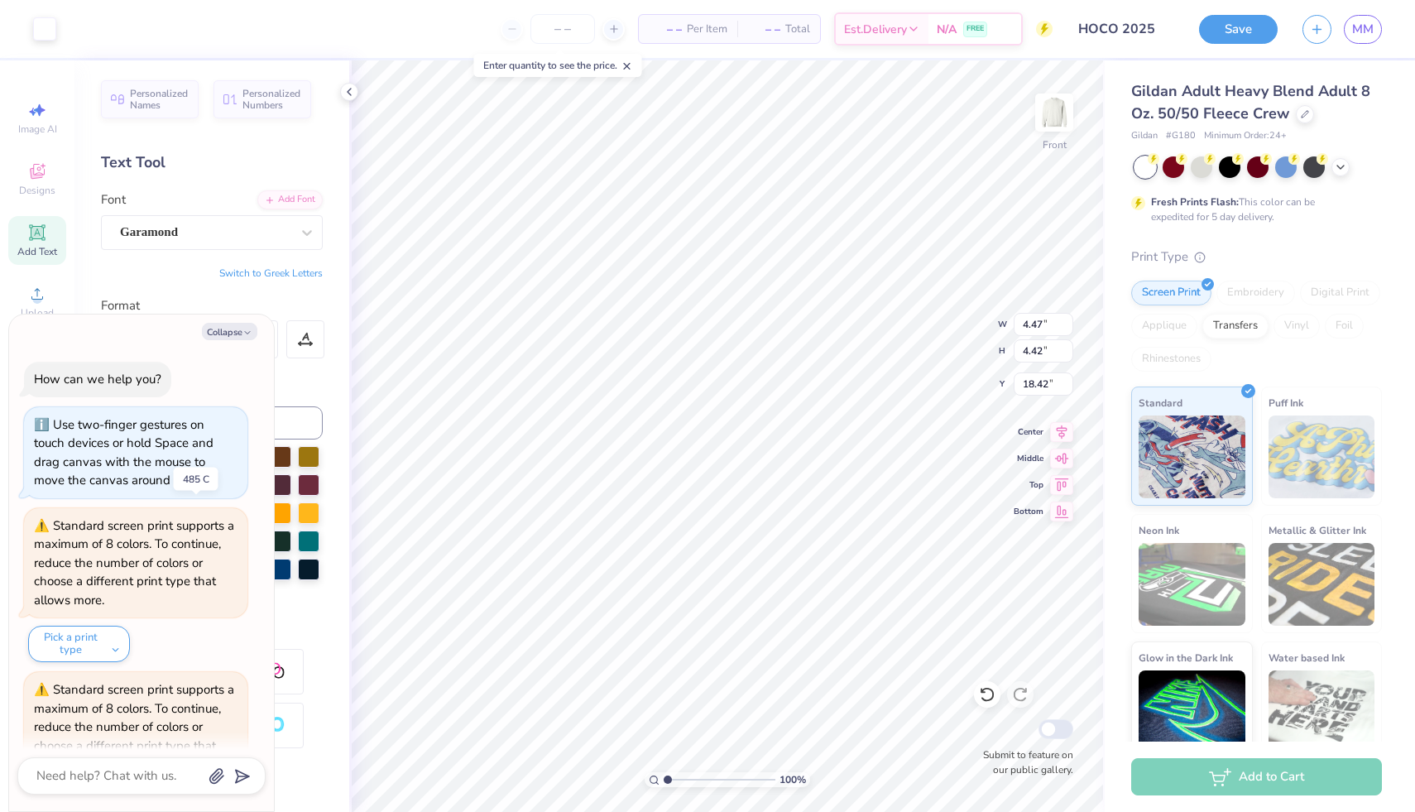
scroll to position [1076, 0]
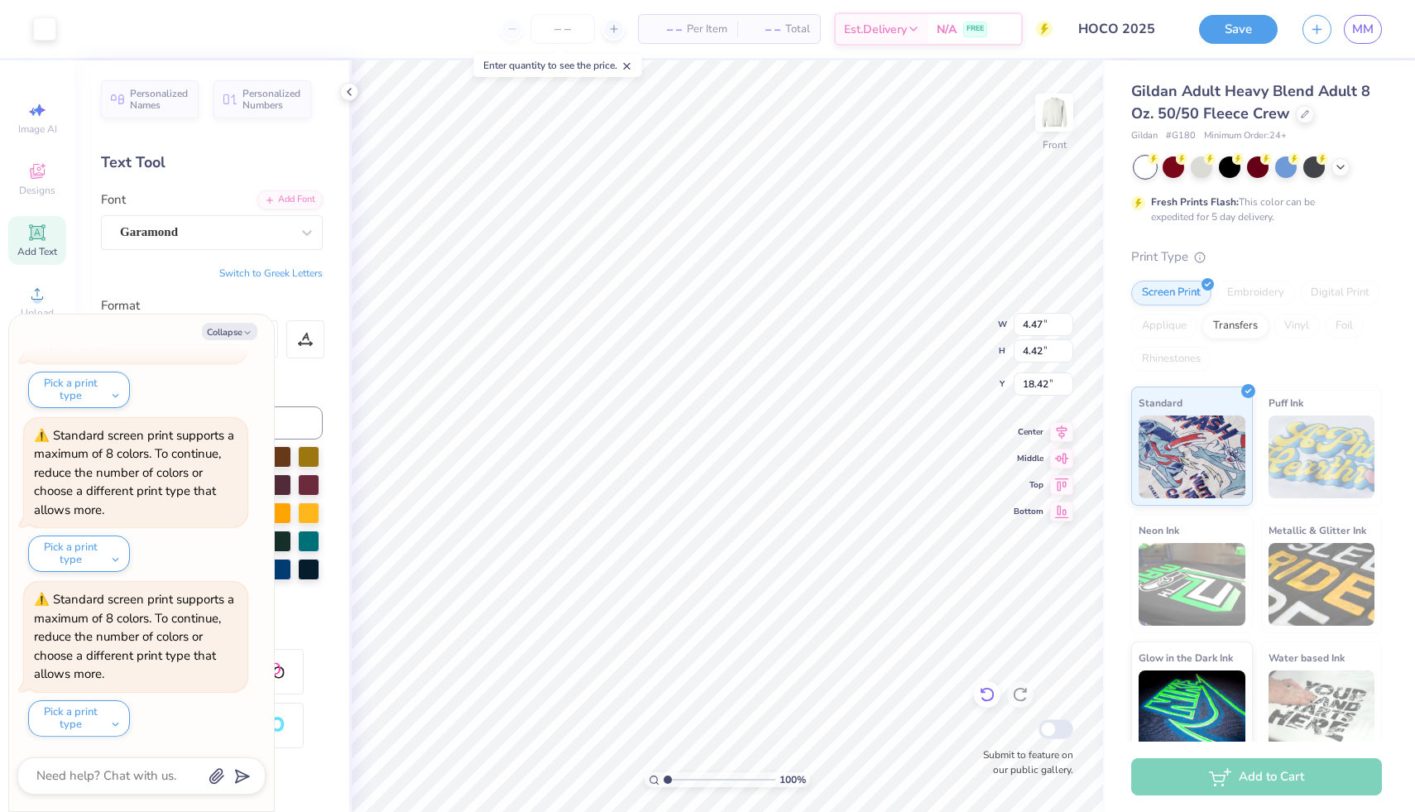
click at [579, 699] on icon at bounding box center [987, 695] width 14 height 15
click at [579, 692] on icon at bounding box center [987, 694] width 17 height 17
click at [230, 331] on button "Collapse" at bounding box center [229, 331] width 55 height 17
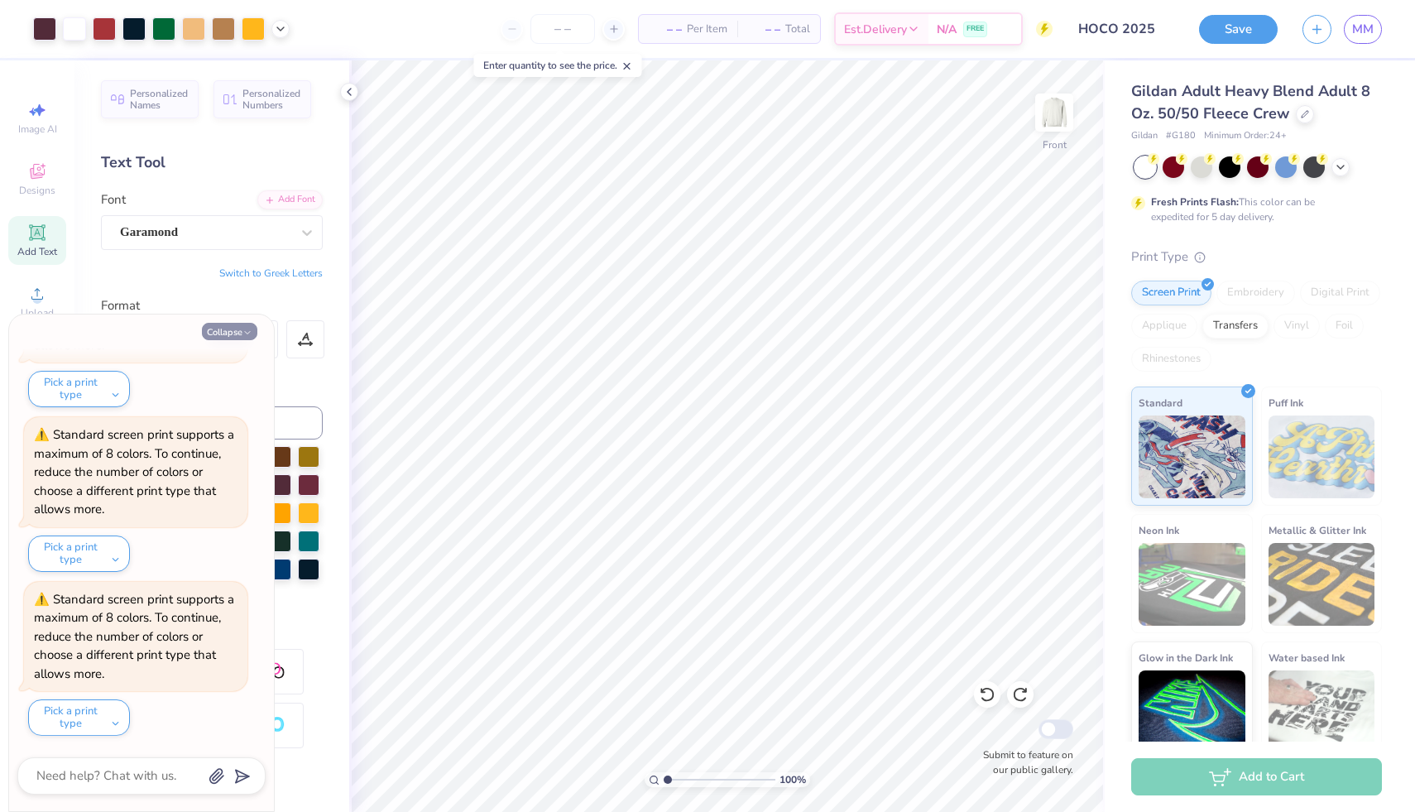
type textarea "x"
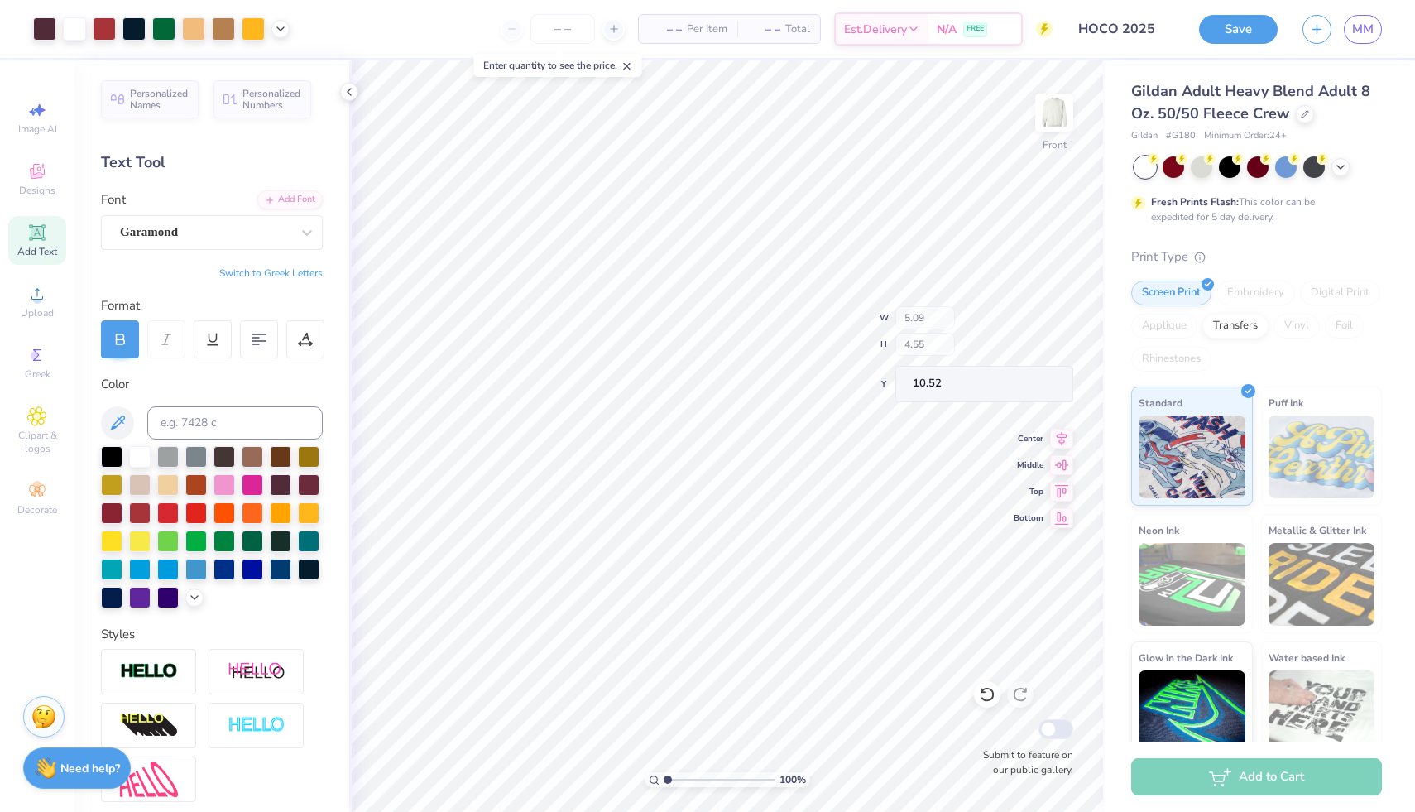
type input "10.52"
click at [579, 700] on icon at bounding box center [987, 694] width 17 height 17
type input "10.52"
type input "10.67"
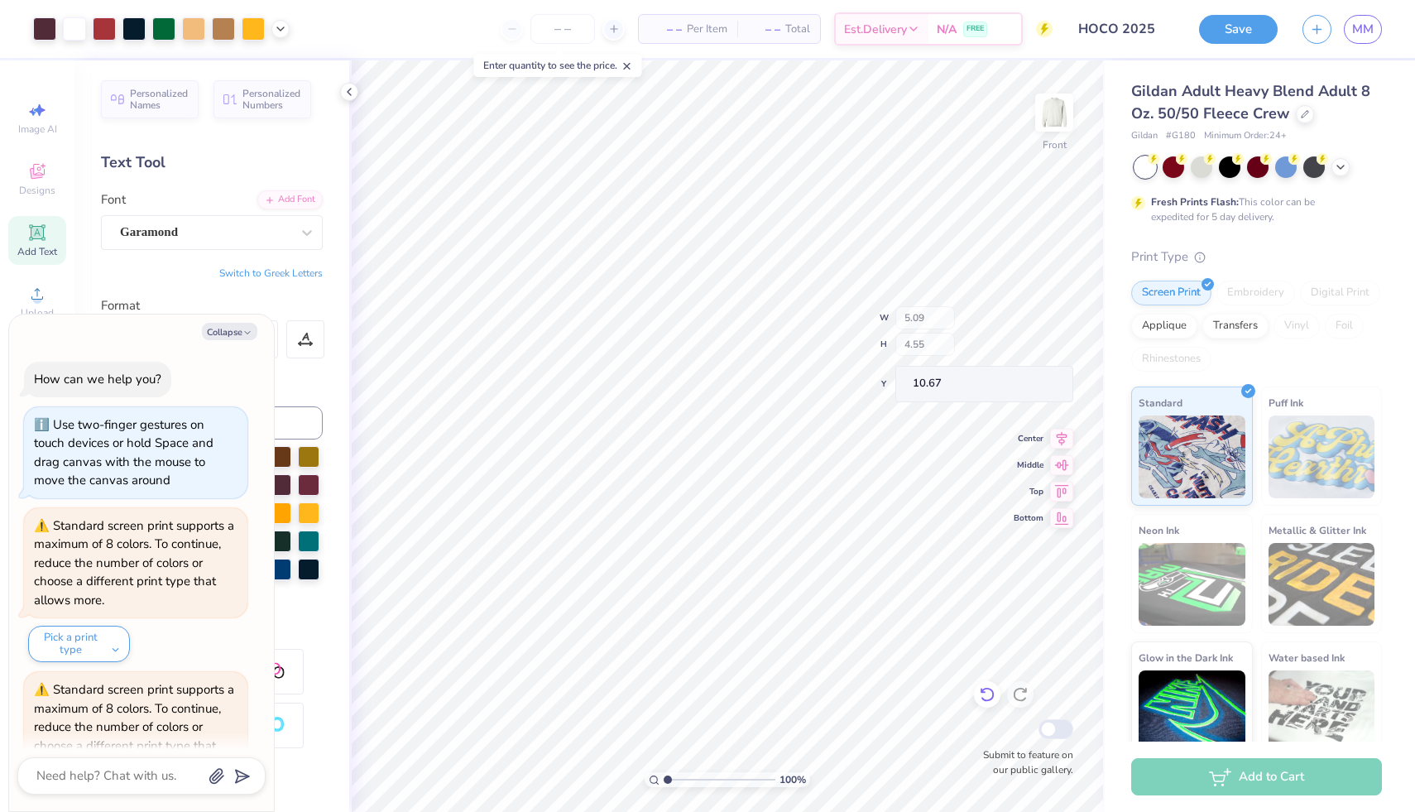
scroll to position [1405, 0]
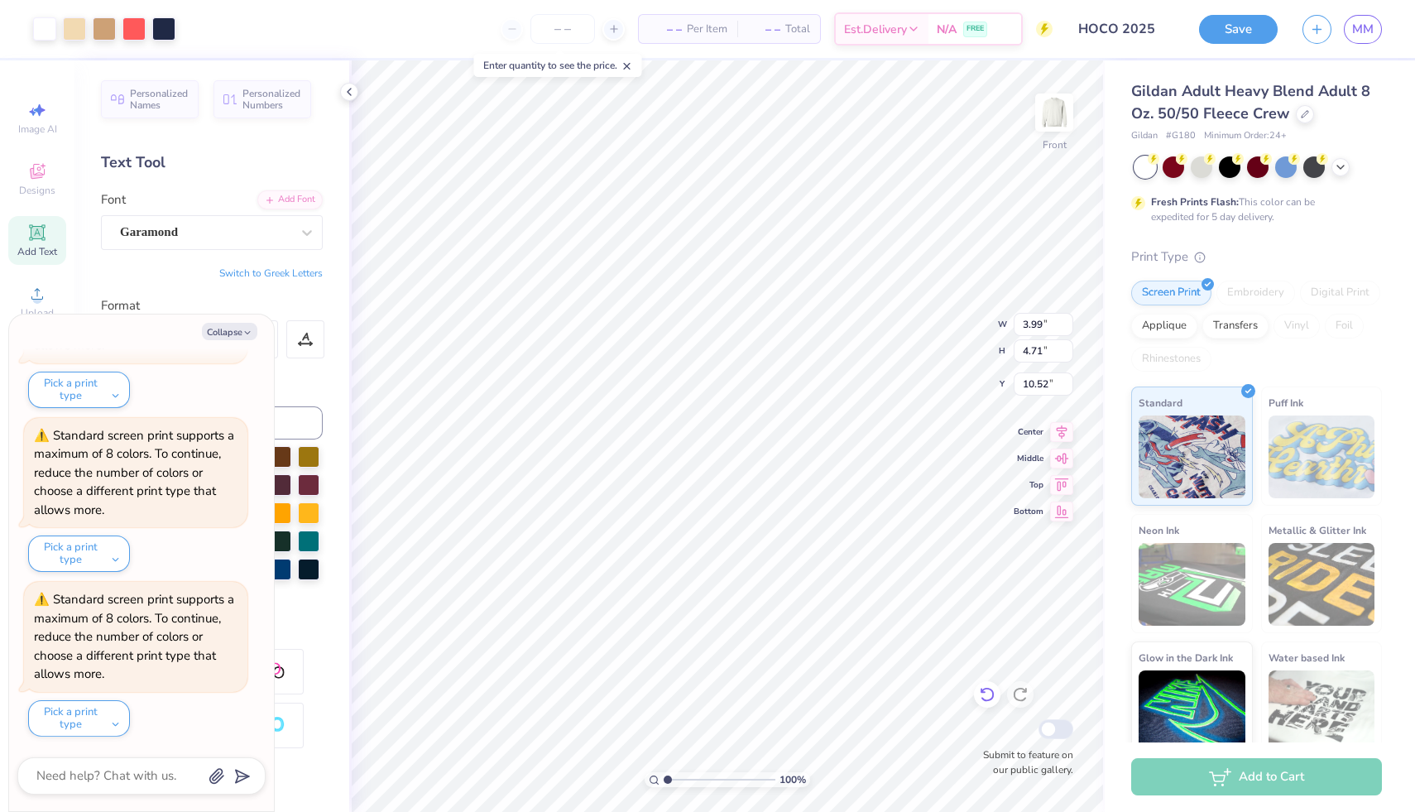
click at [579, 689] on icon at bounding box center [987, 695] width 14 height 15
click at [579, 108] on img at bounding box center [1054, 112] width 66 height 66
click at [231, 337] on button "Collapse" at bounding box center [229, 331] width 55 height 17
type textarea "x"
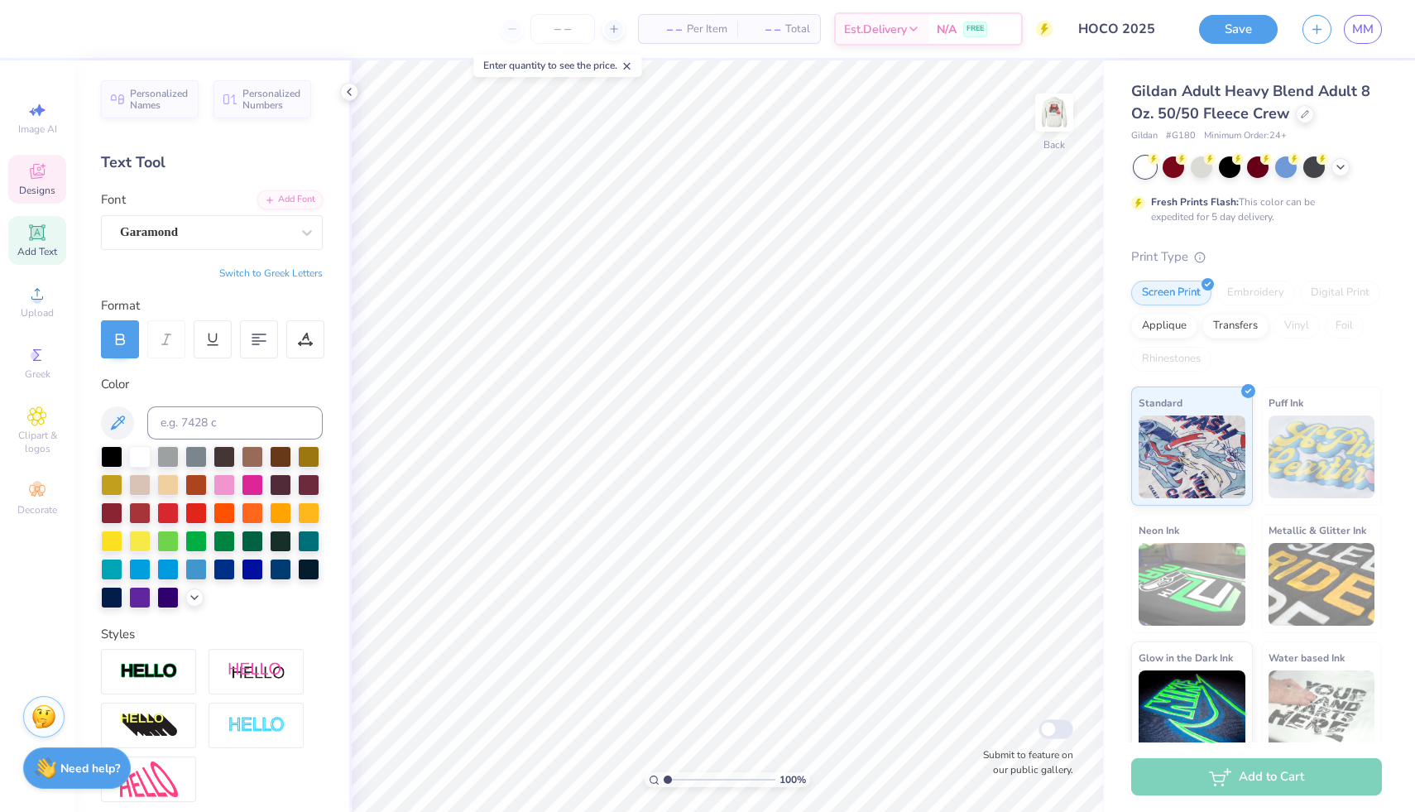
click at [39, 181] on div "Designs" at bounding box center [37, 179] width 58 height 49
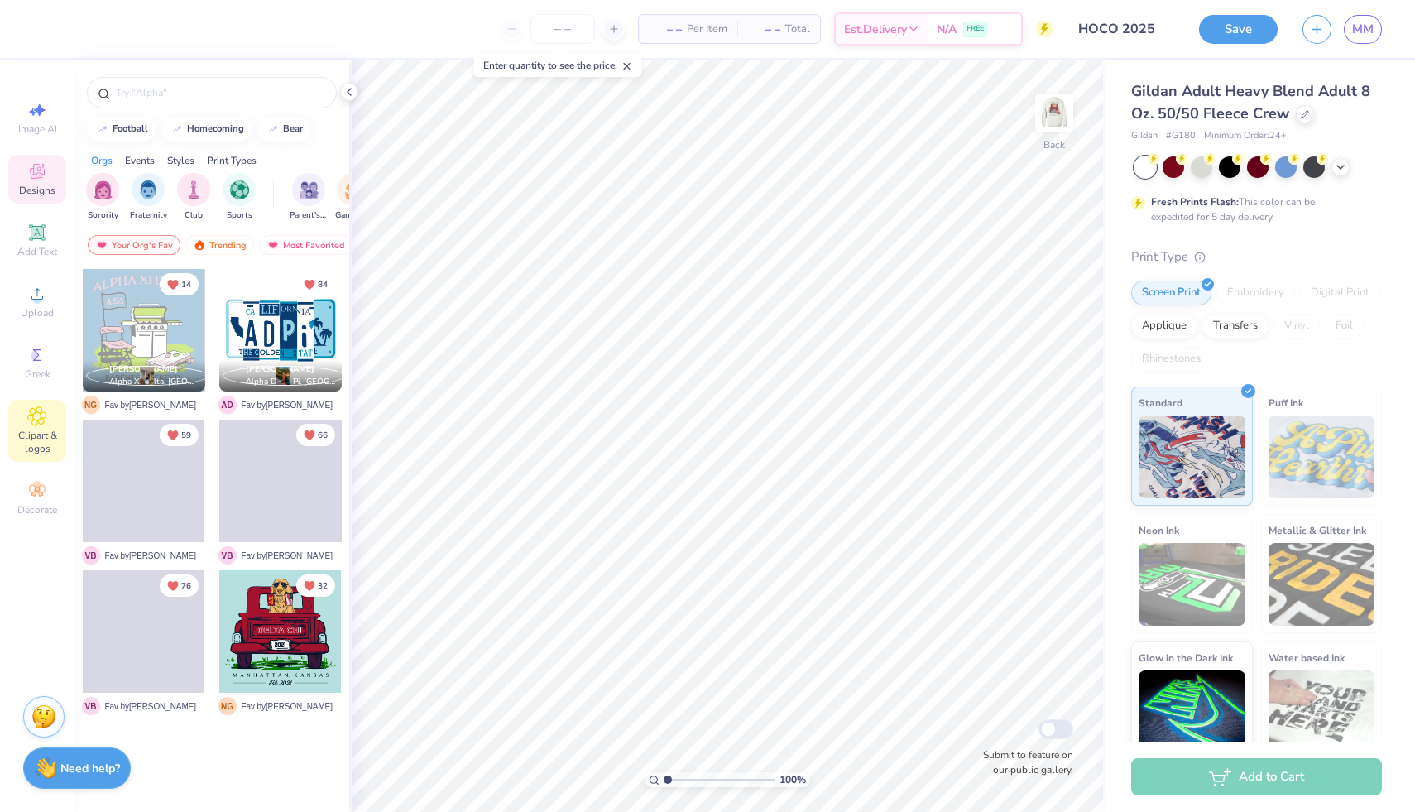
click at [41, 430] on span "Clipart & logos" at bounding box center [37, 442] width 58 height 26
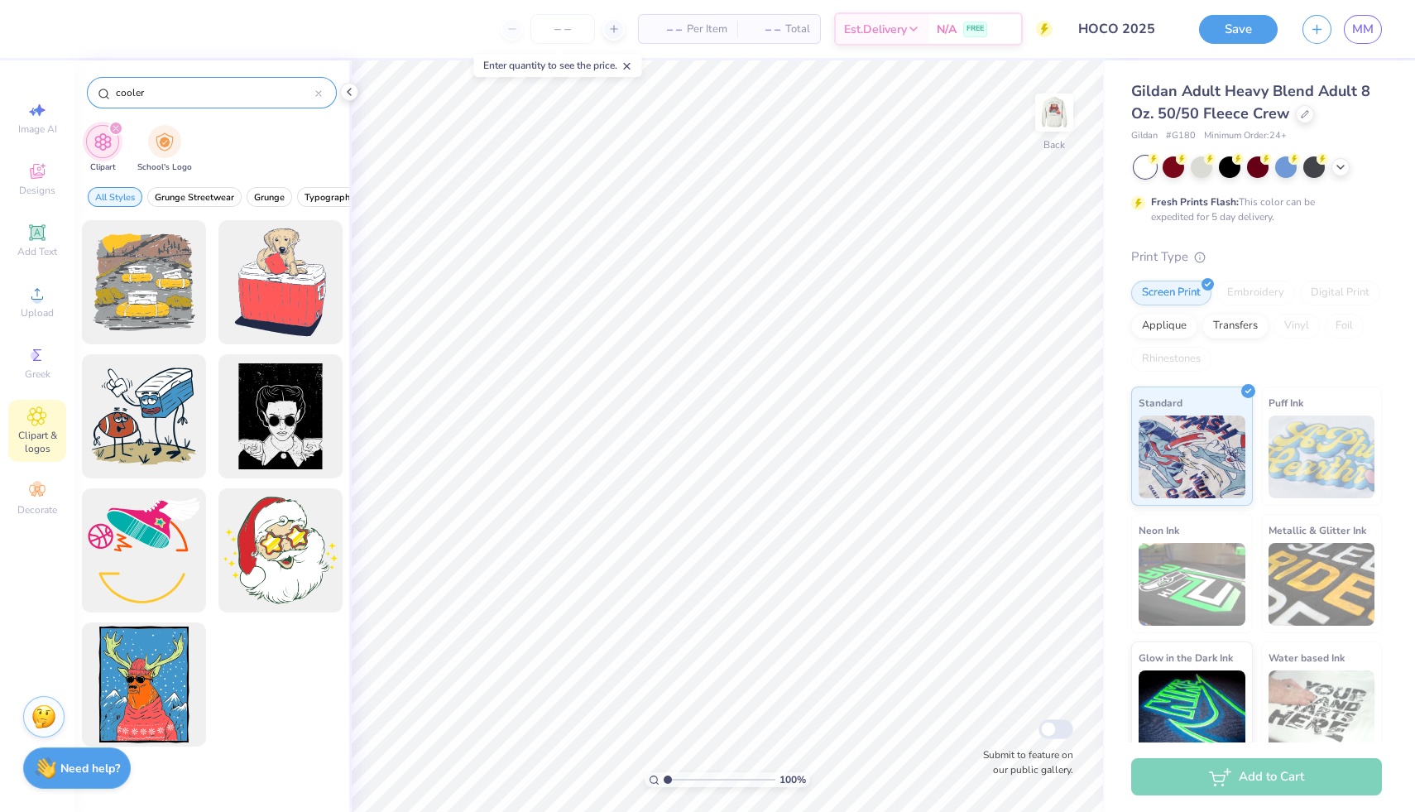
click at [219, 94] on input "cooler" at bounding box center [214, 92] width 201 height 17
type input "smirnoff"
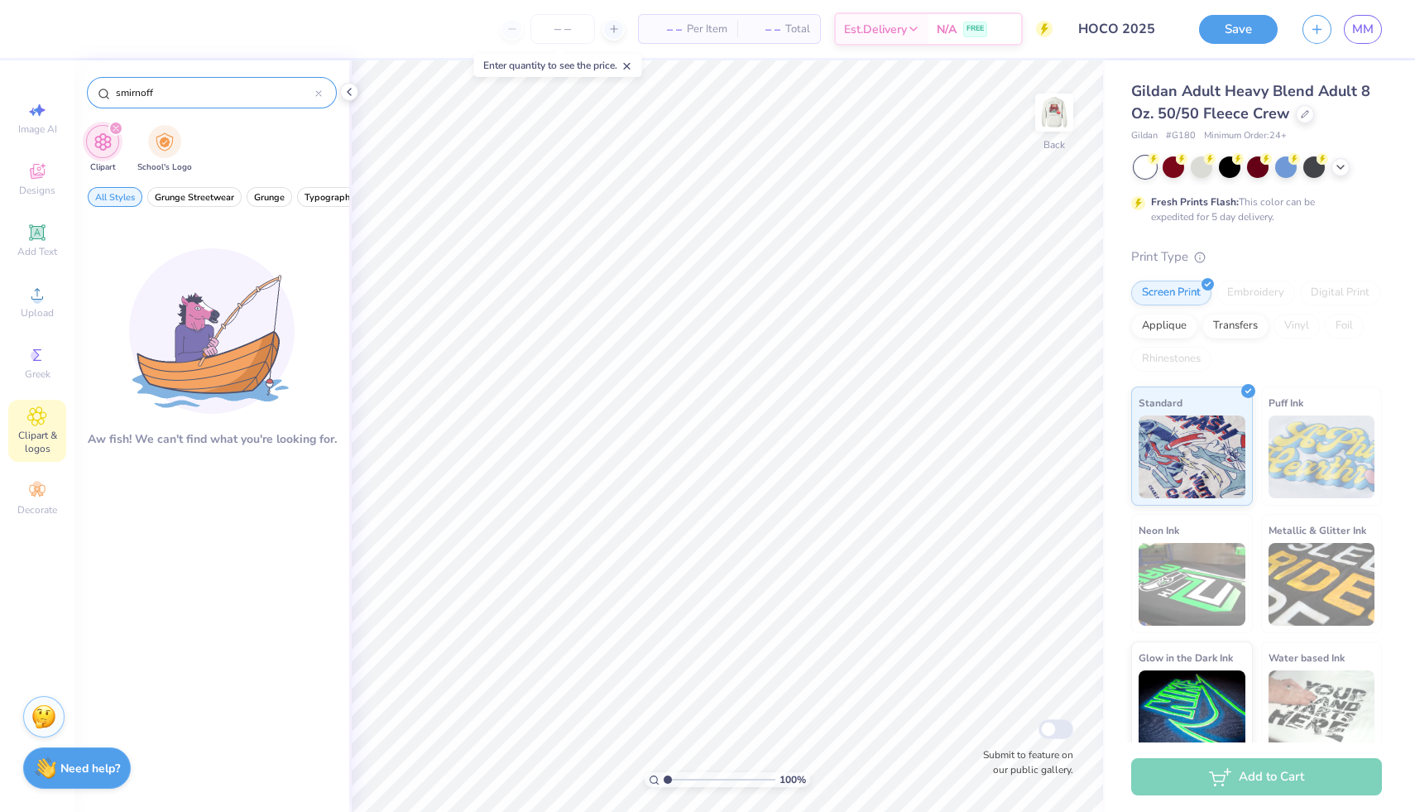
click at [322, 94] on div "smirnoff" at bounding box center [212, 92] width 250 height 31
click at [316, 89] on div at bounding box center [318, 92] width 7 height 15
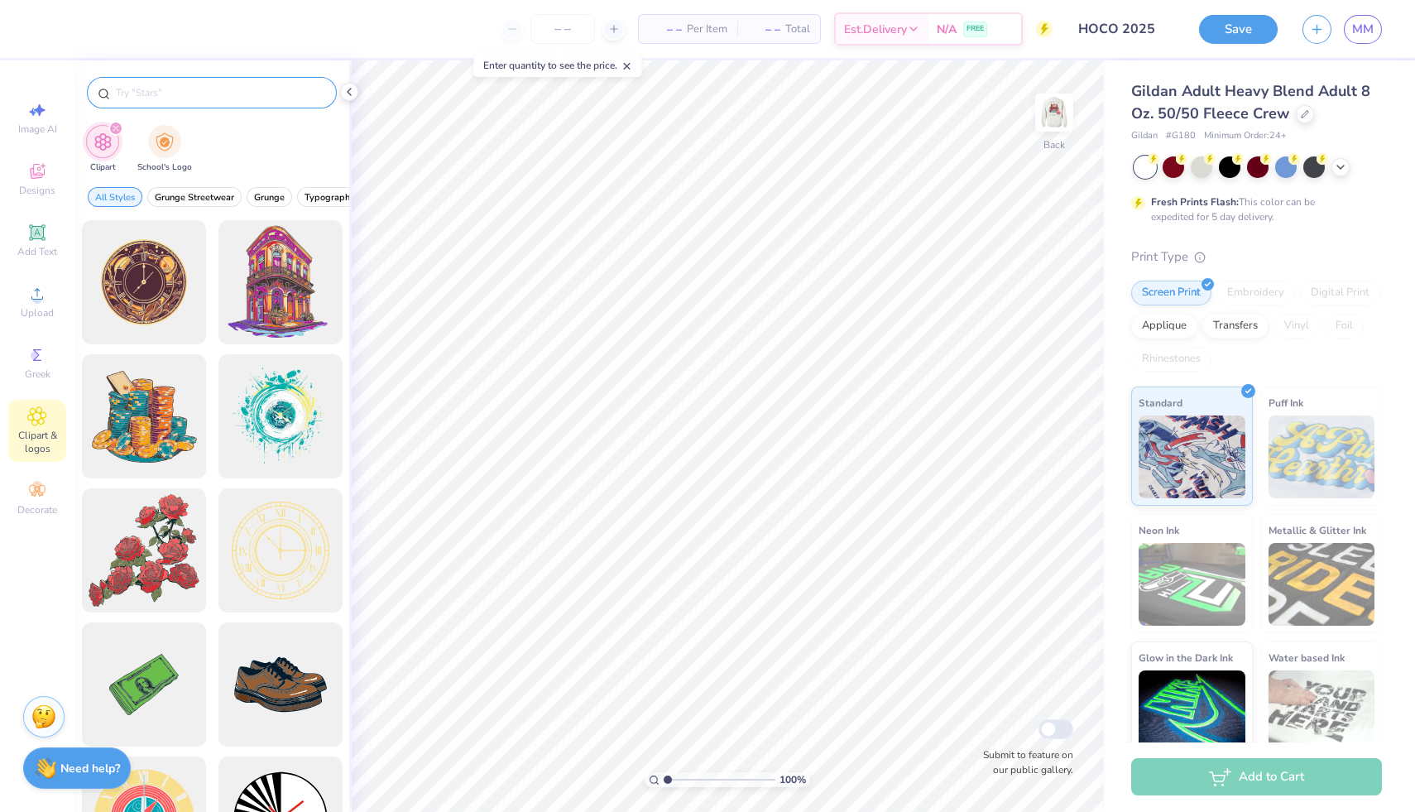
click at [217, 95] on input "text" at bounding box center [220, 92] width 212 height 17
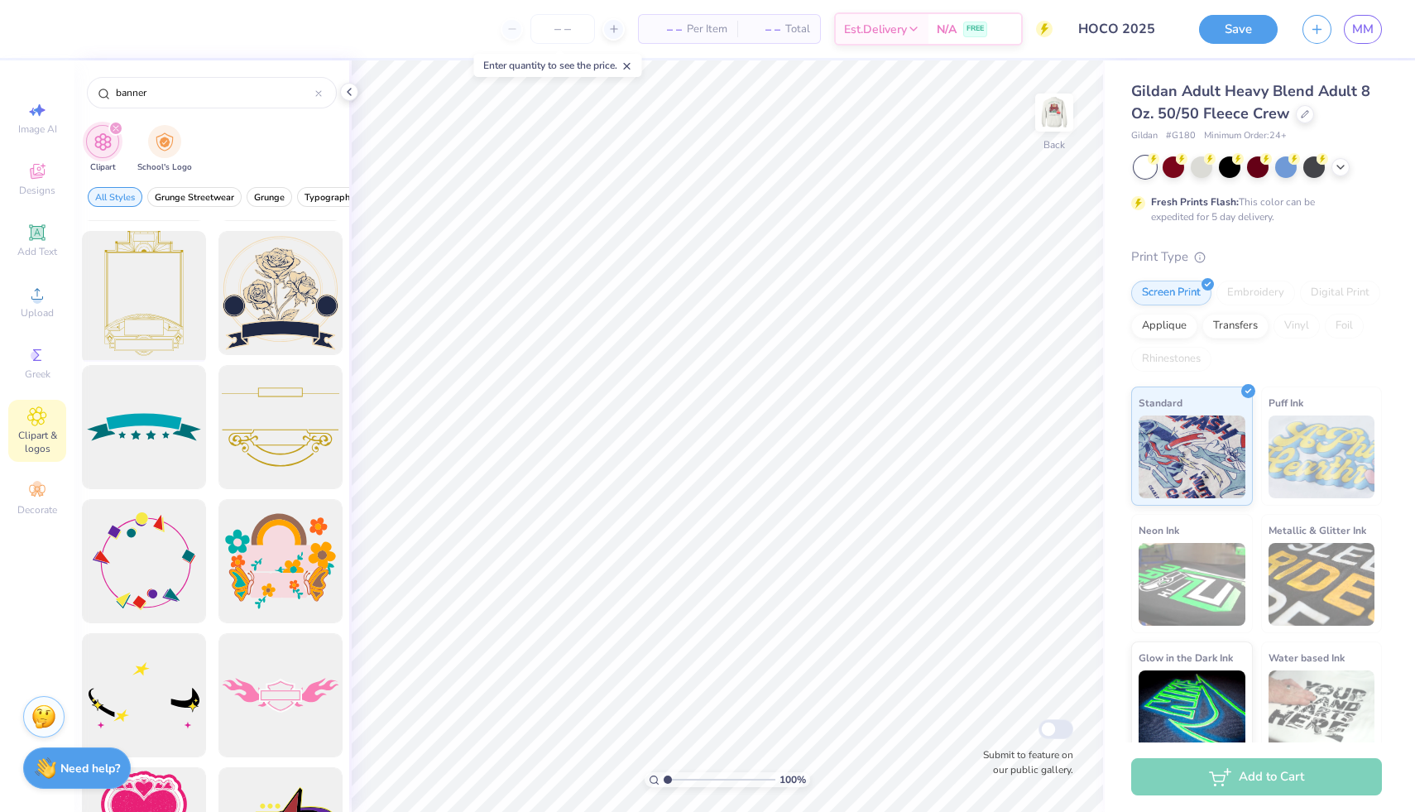
scroll to position [138, 0]
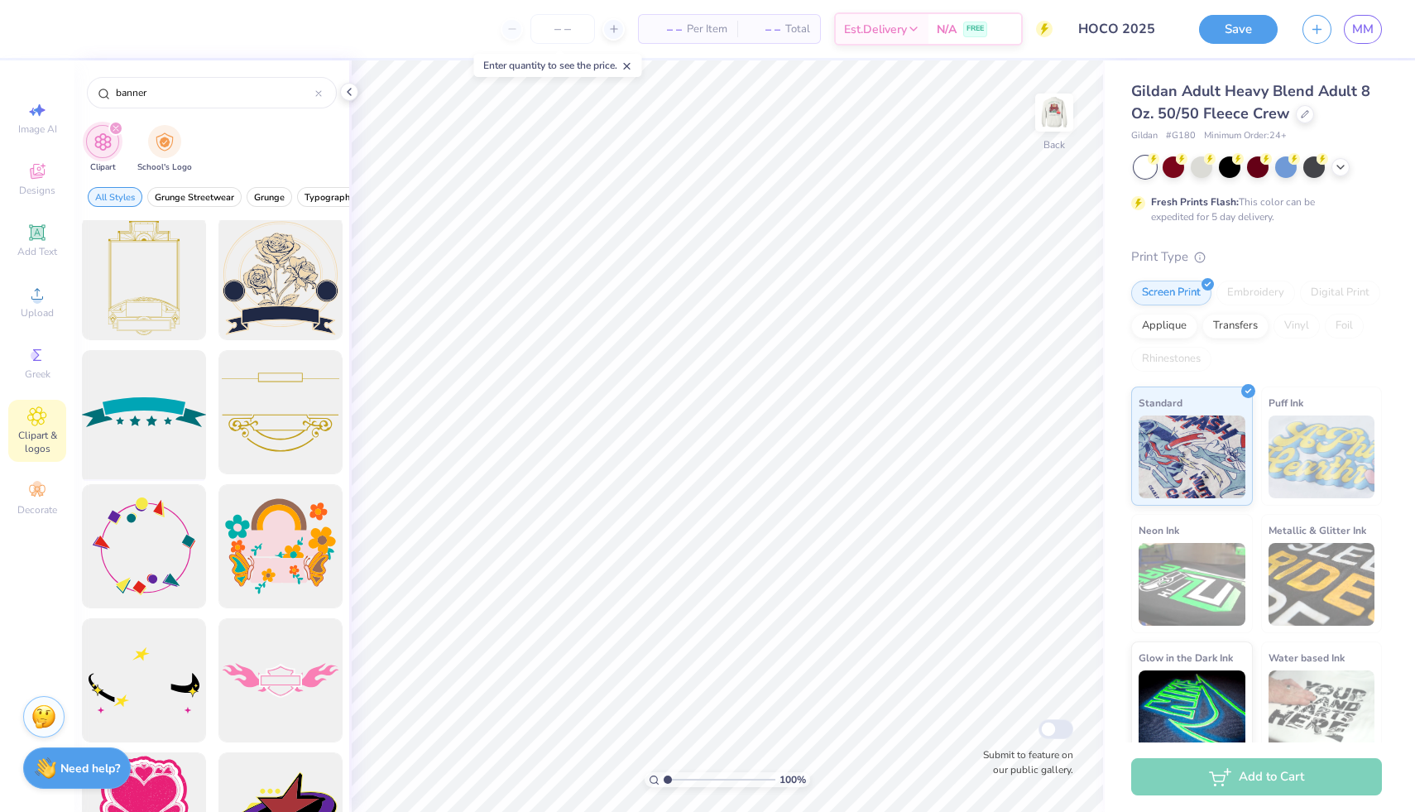
click at [136, 414] on div at bounding box center [143, 412] width 137 height 137
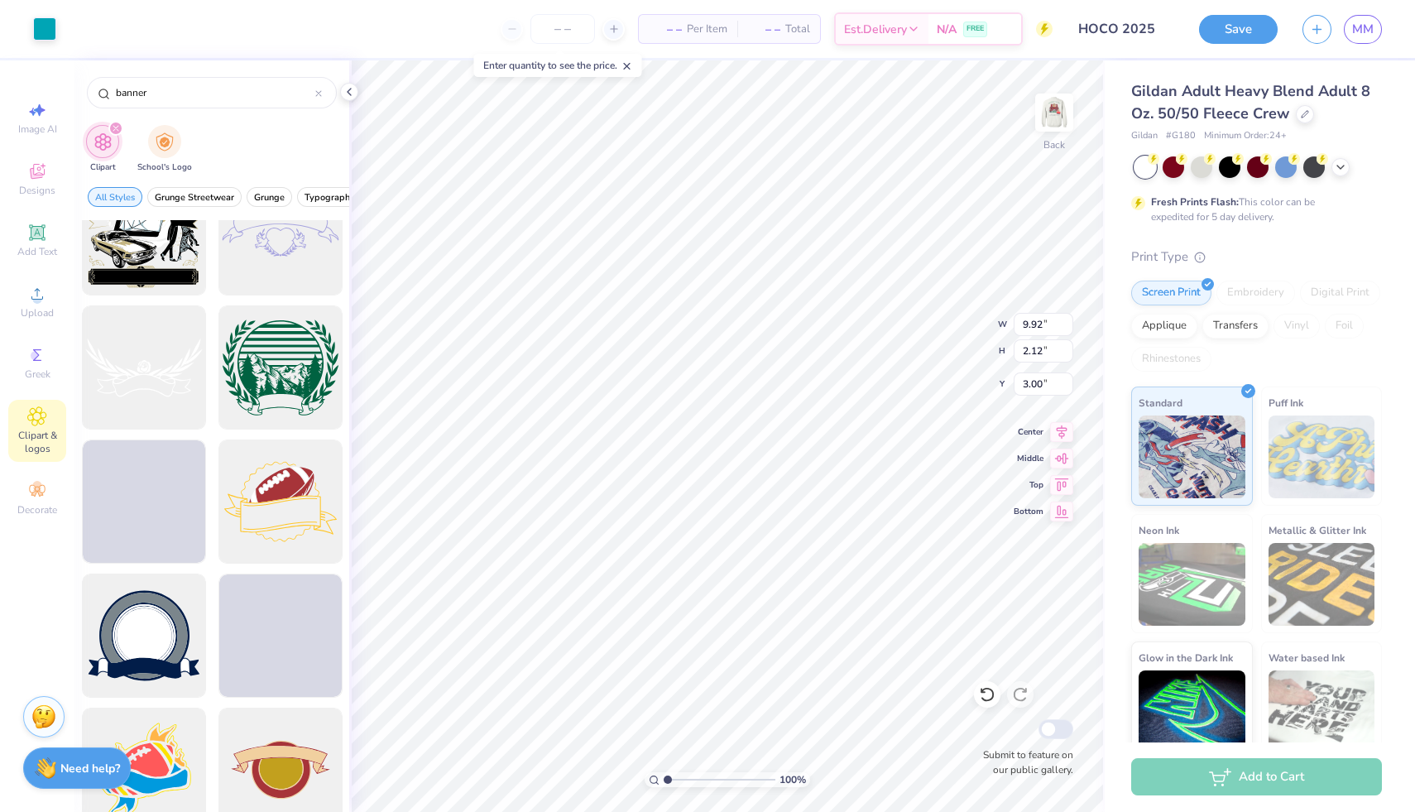
scroll to position [1924, 0]
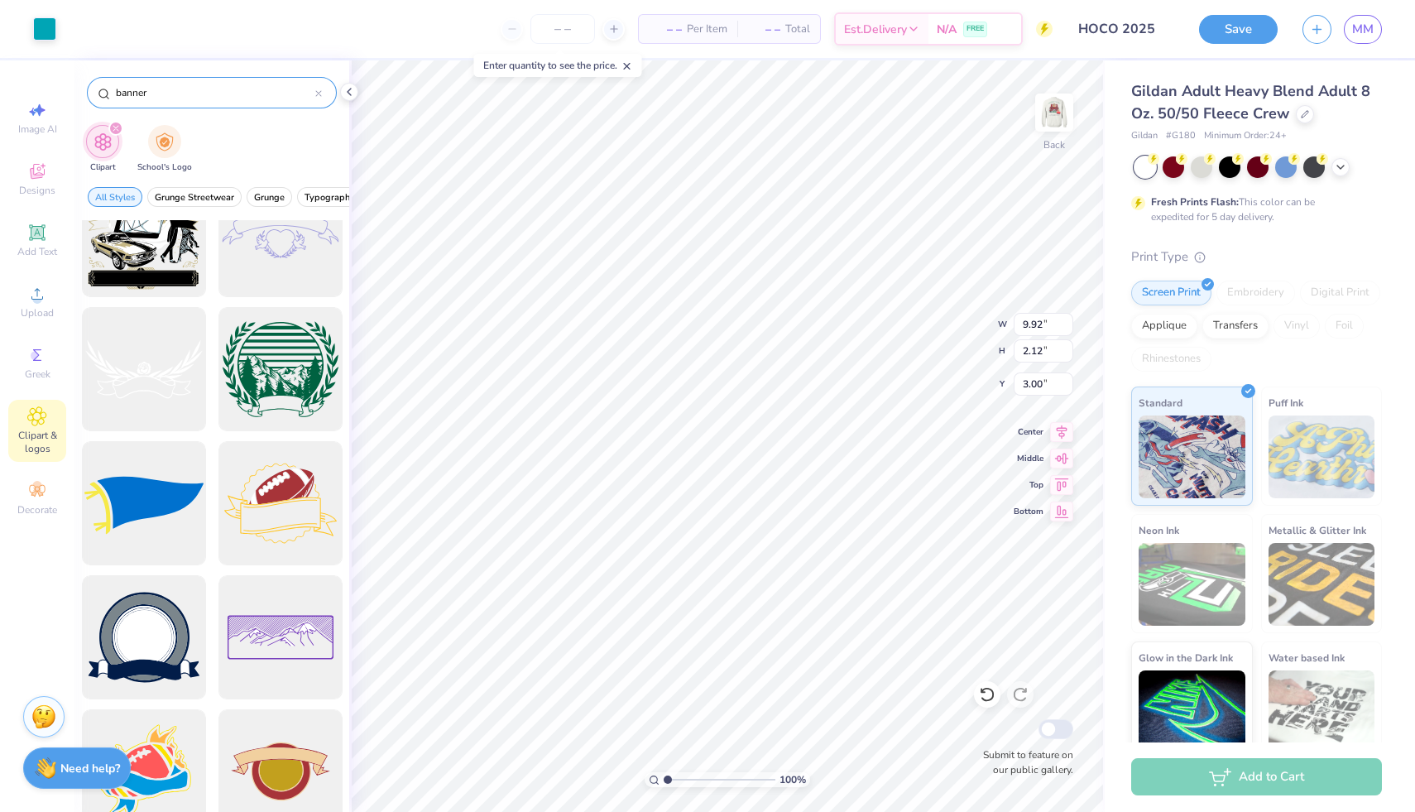
click at [115, 91] on input "banner" at bounding box center [214, 92] width 201 height 17
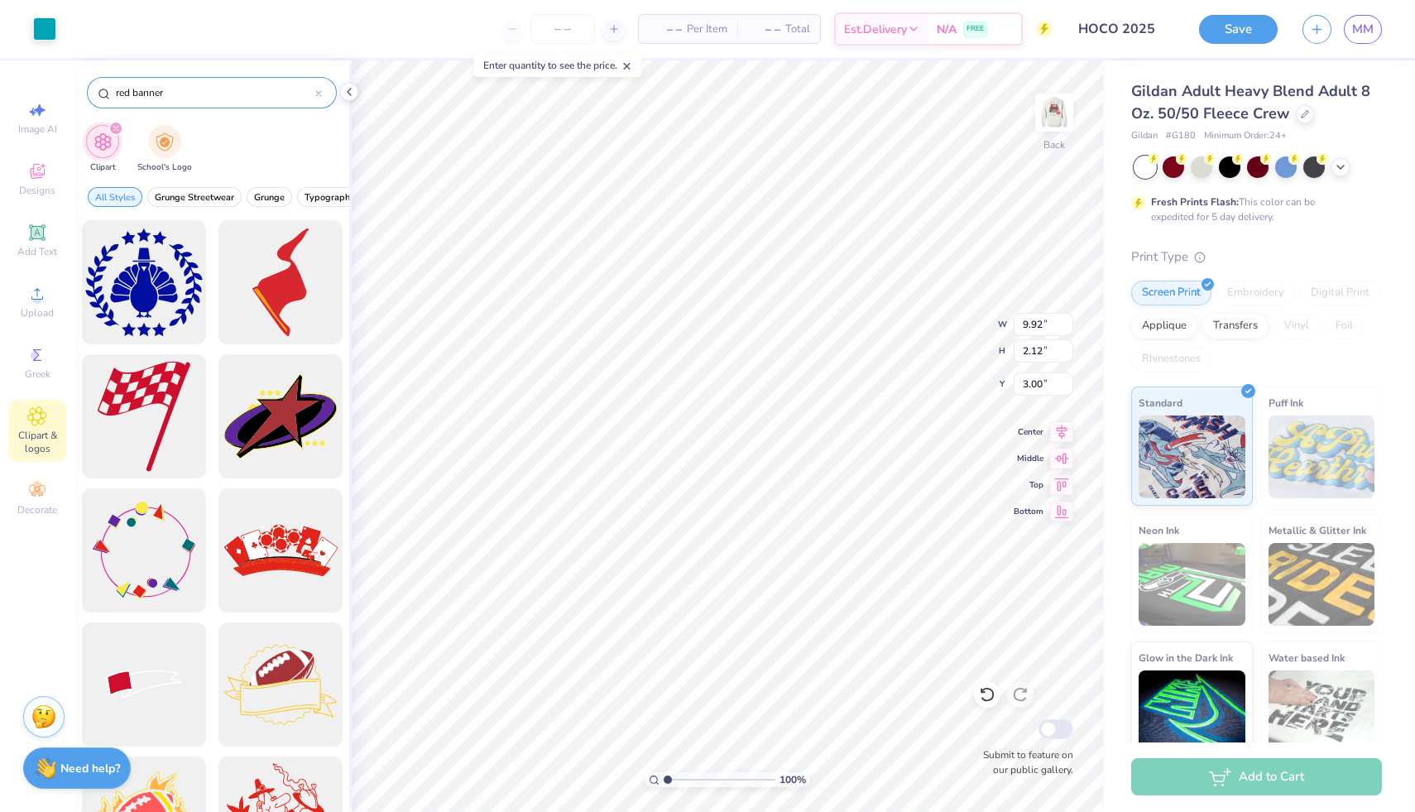
type input "red banner"
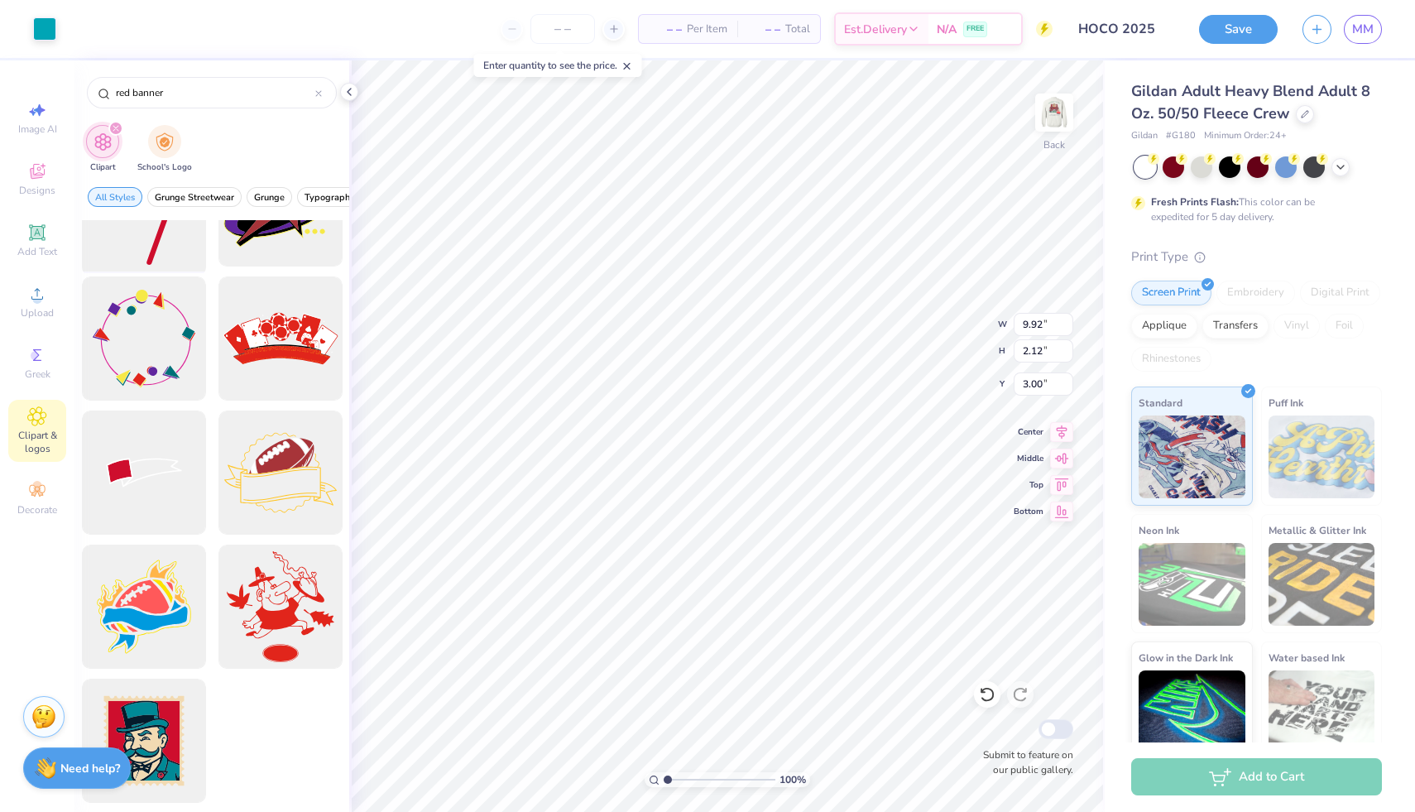
scroll to position [0, 0]
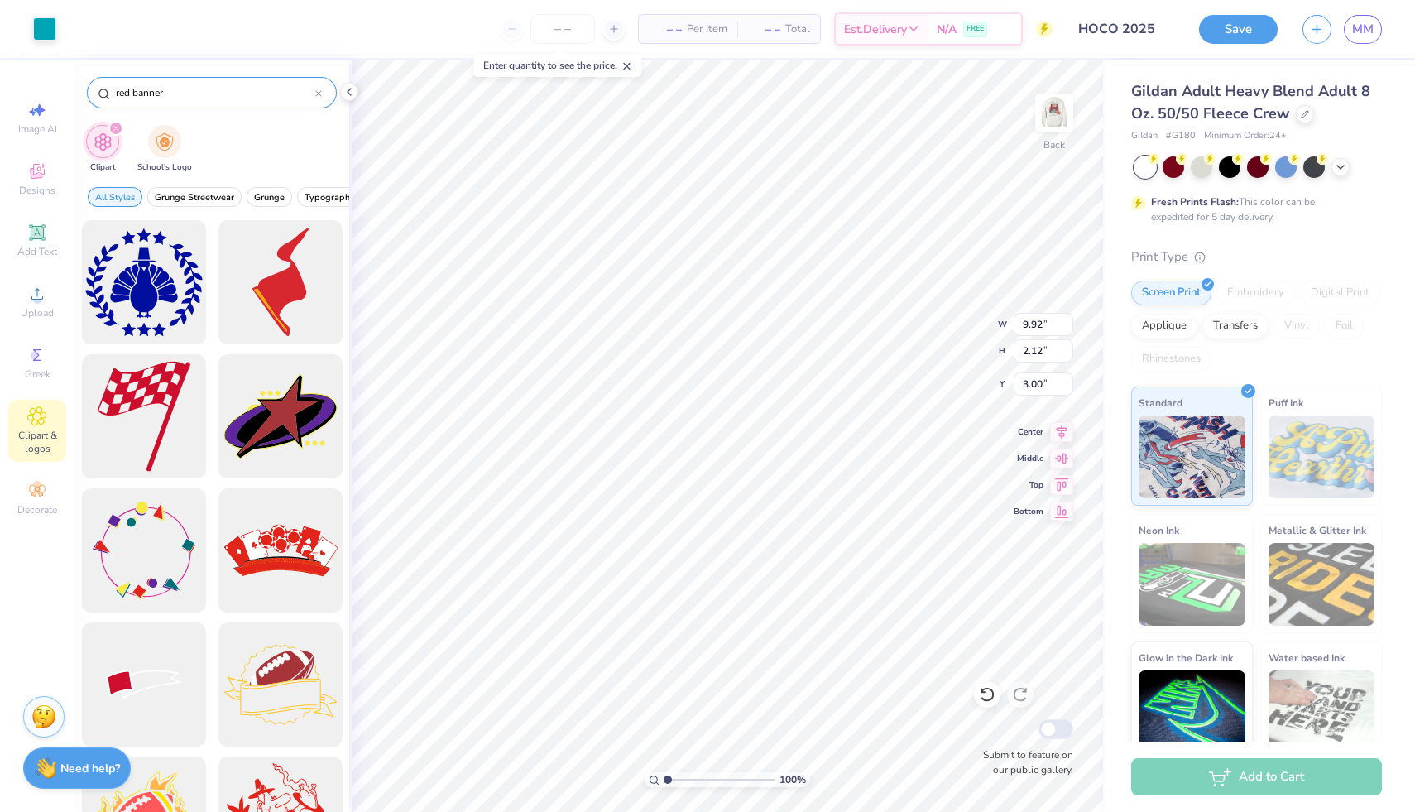
click at [319, 91] on icon at bounding box center [318, 93] width 7 height 7
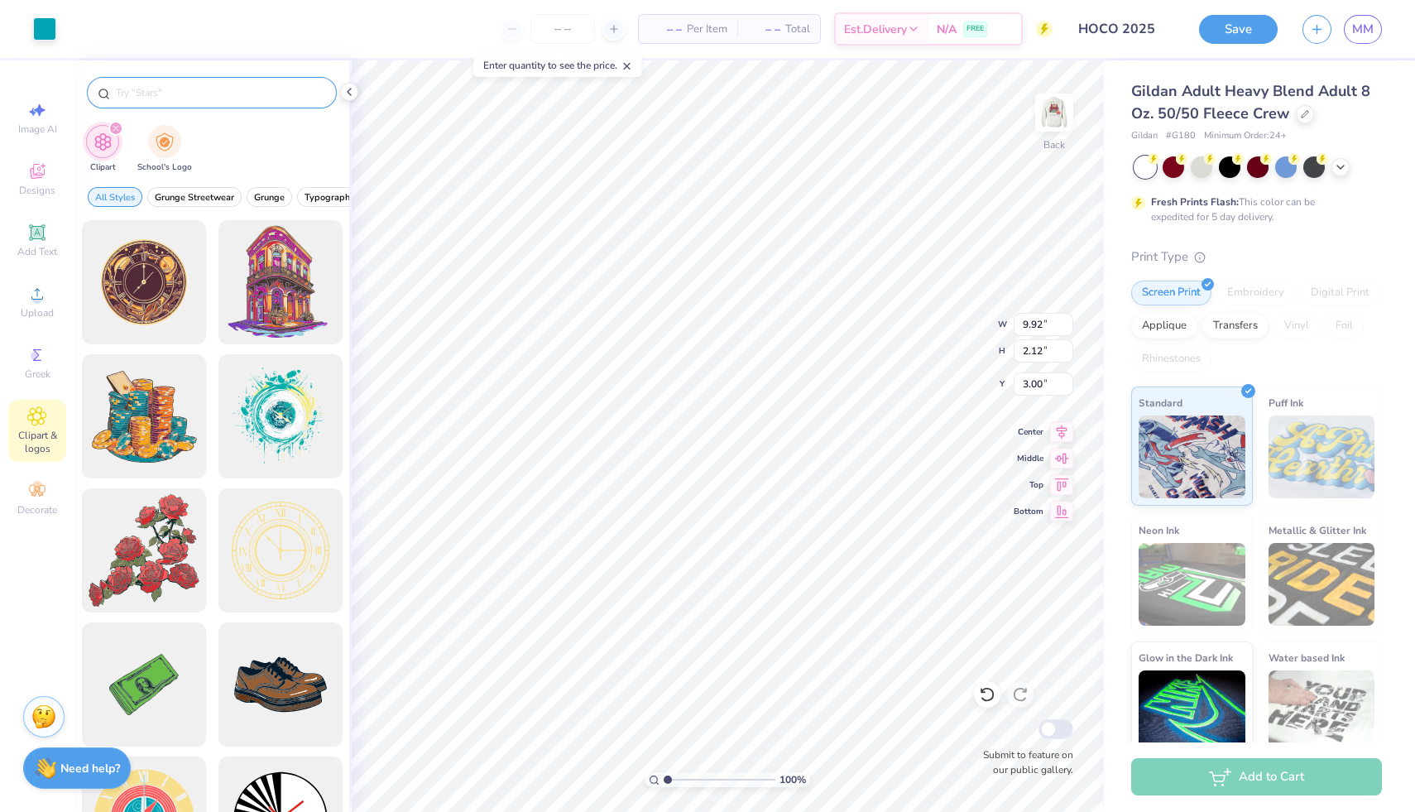
type input "7.56"
type input "1.62"
type input "6.27"
type input "1.34"
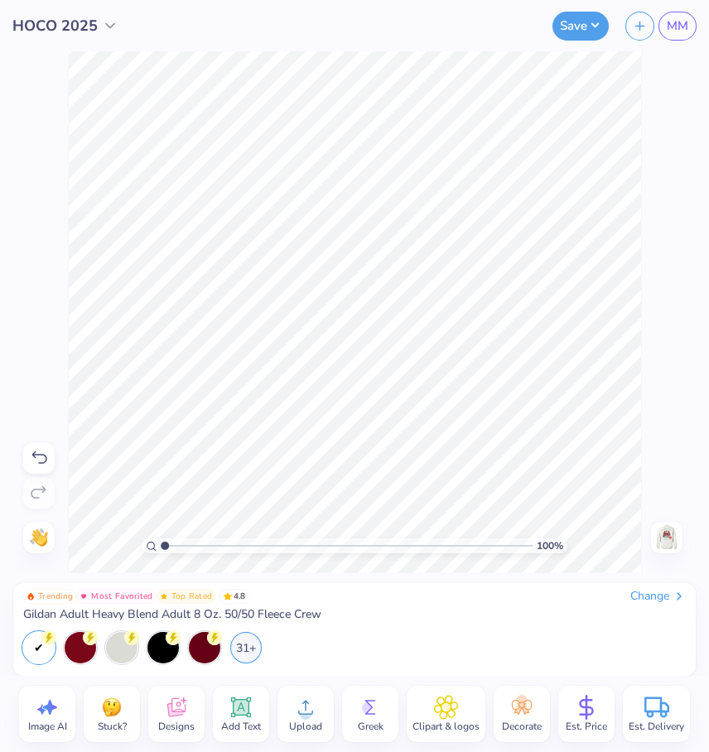
click at [579, 537] on img at bounding box center [666, 537] width 26 height 26
click at [579, 538] on img at bounding box center [666, 537] width 26 height 26
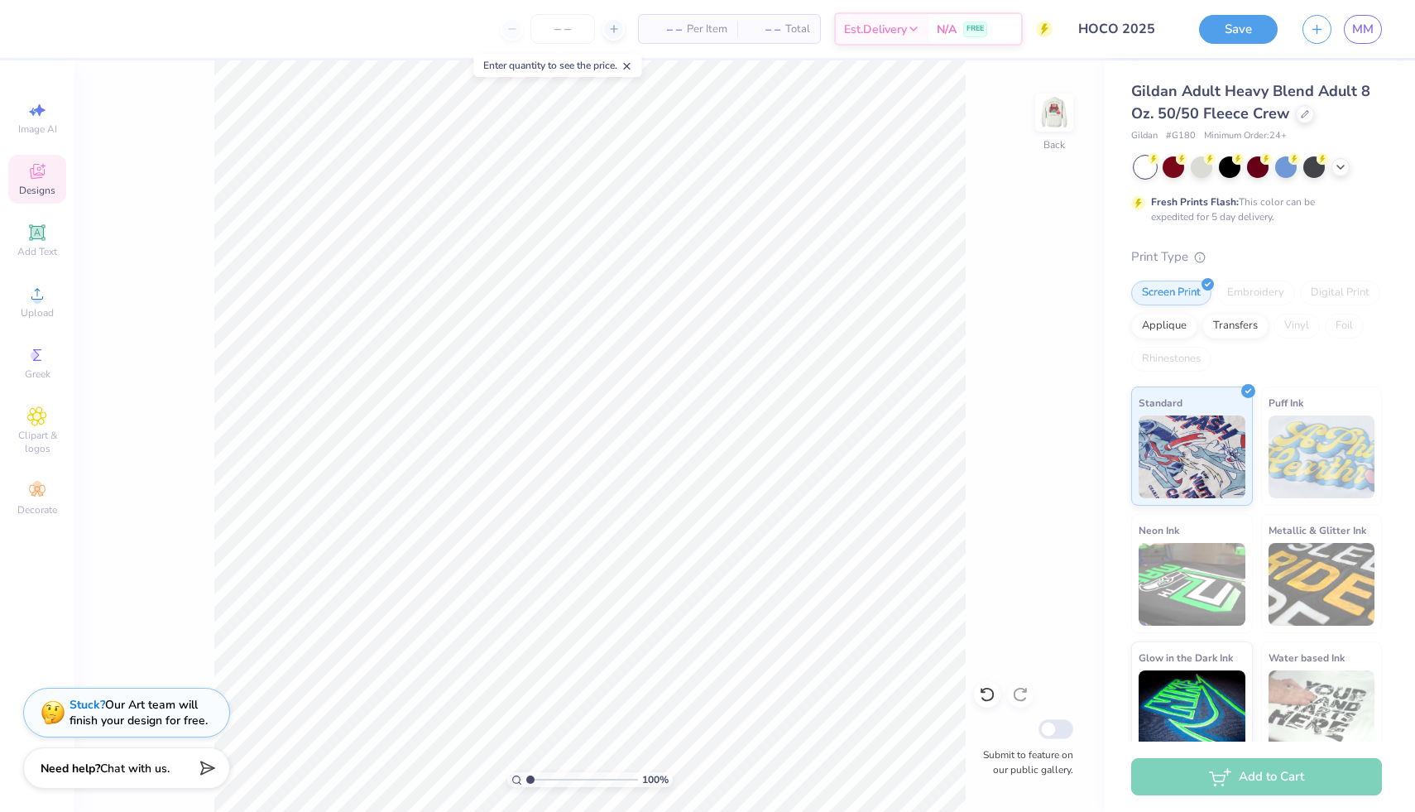
click at [38, 182] on div "Designs" at bounding box center [37, 179] width 58 height 49
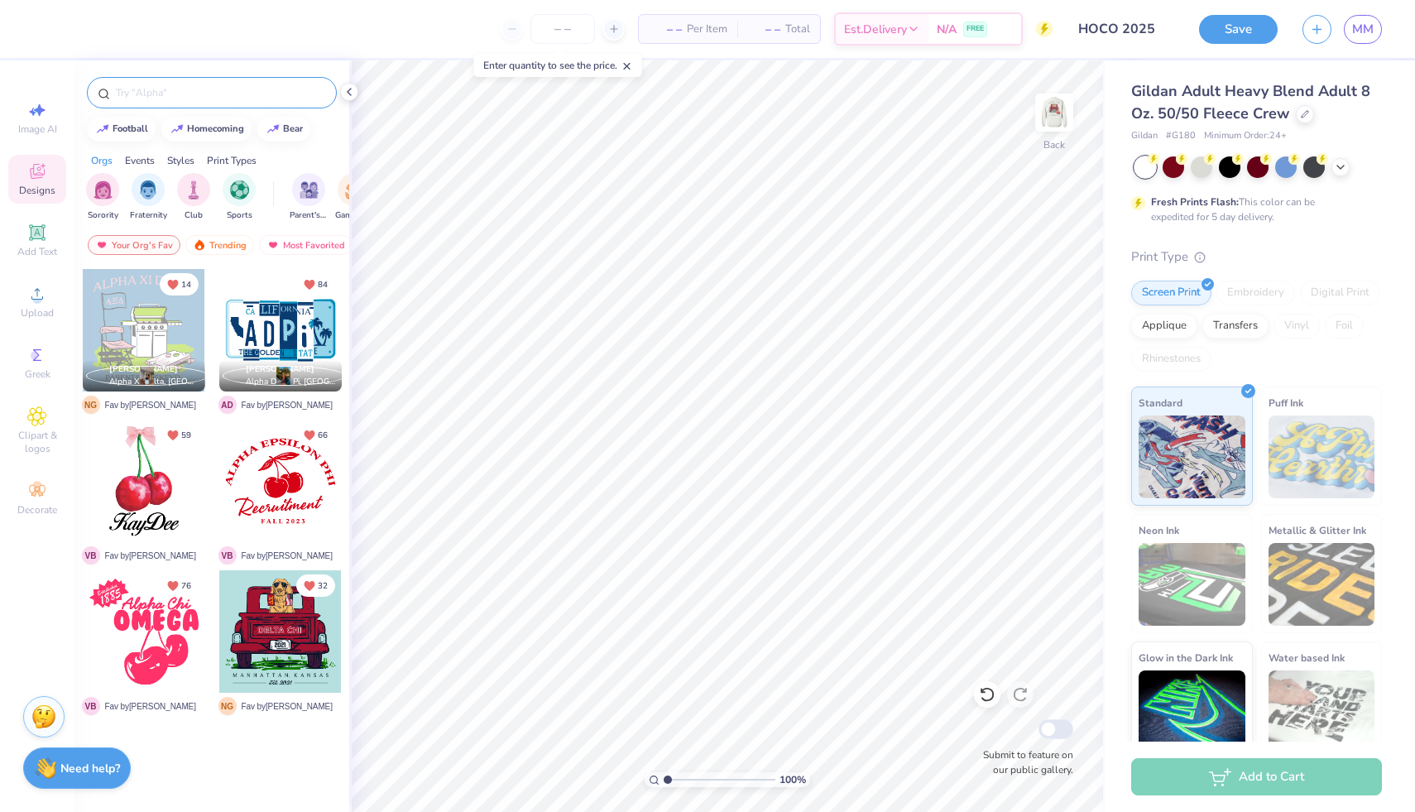
click at [171, 97] on input "text" at bounding box center [220, 92] width 212 height 17
type input "red banner"
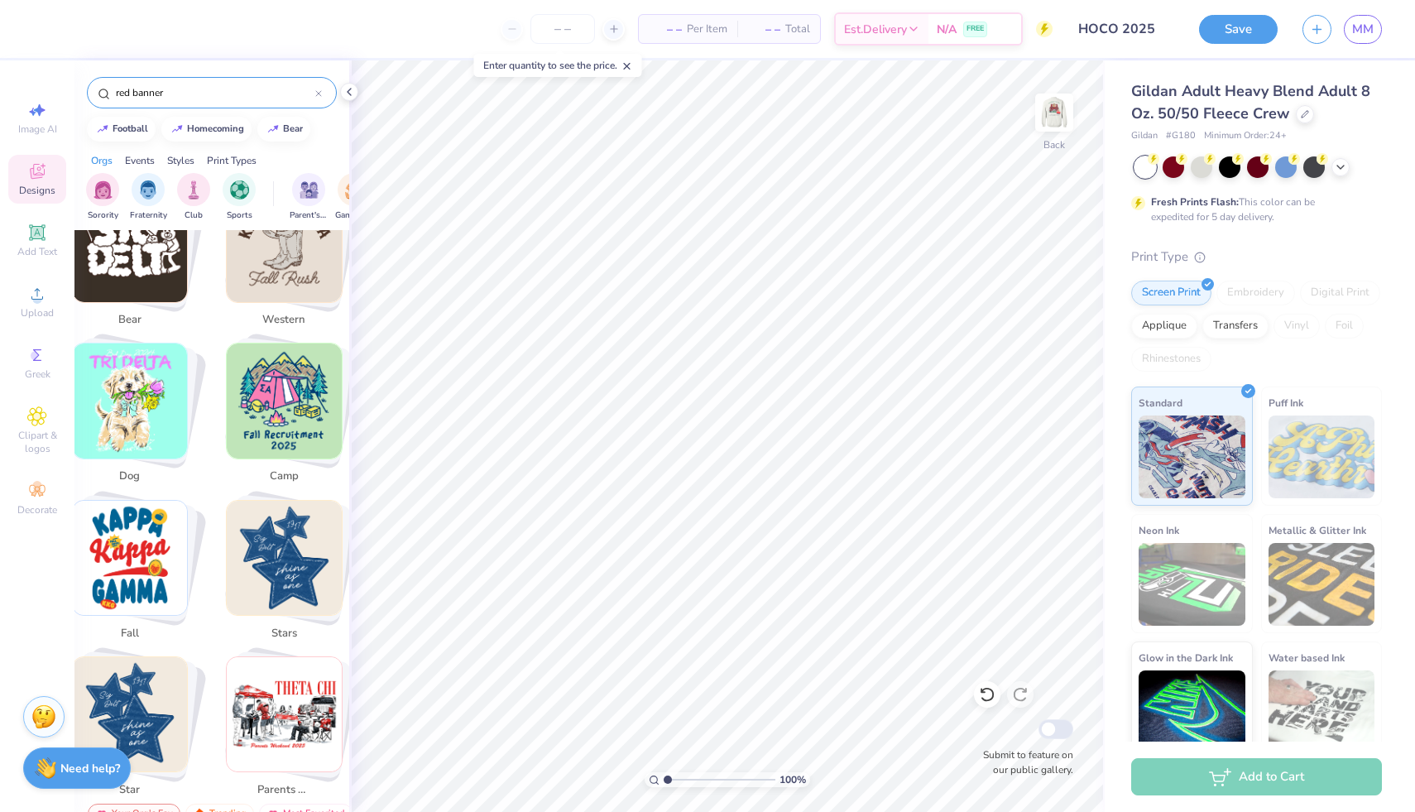
scroll to position [499, 0]
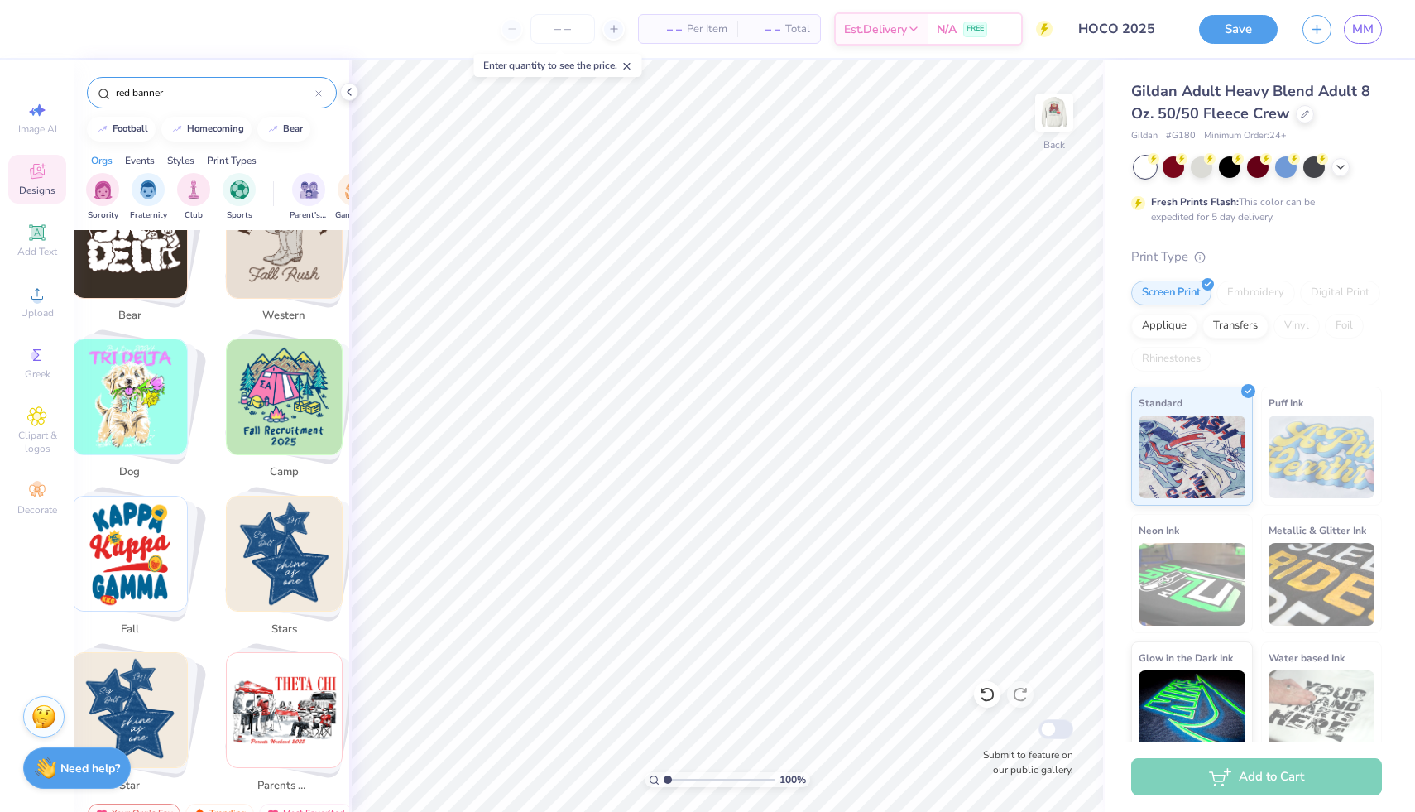
click at [319, 90] on icon at bounding box center [318, 93] width 7 height 7
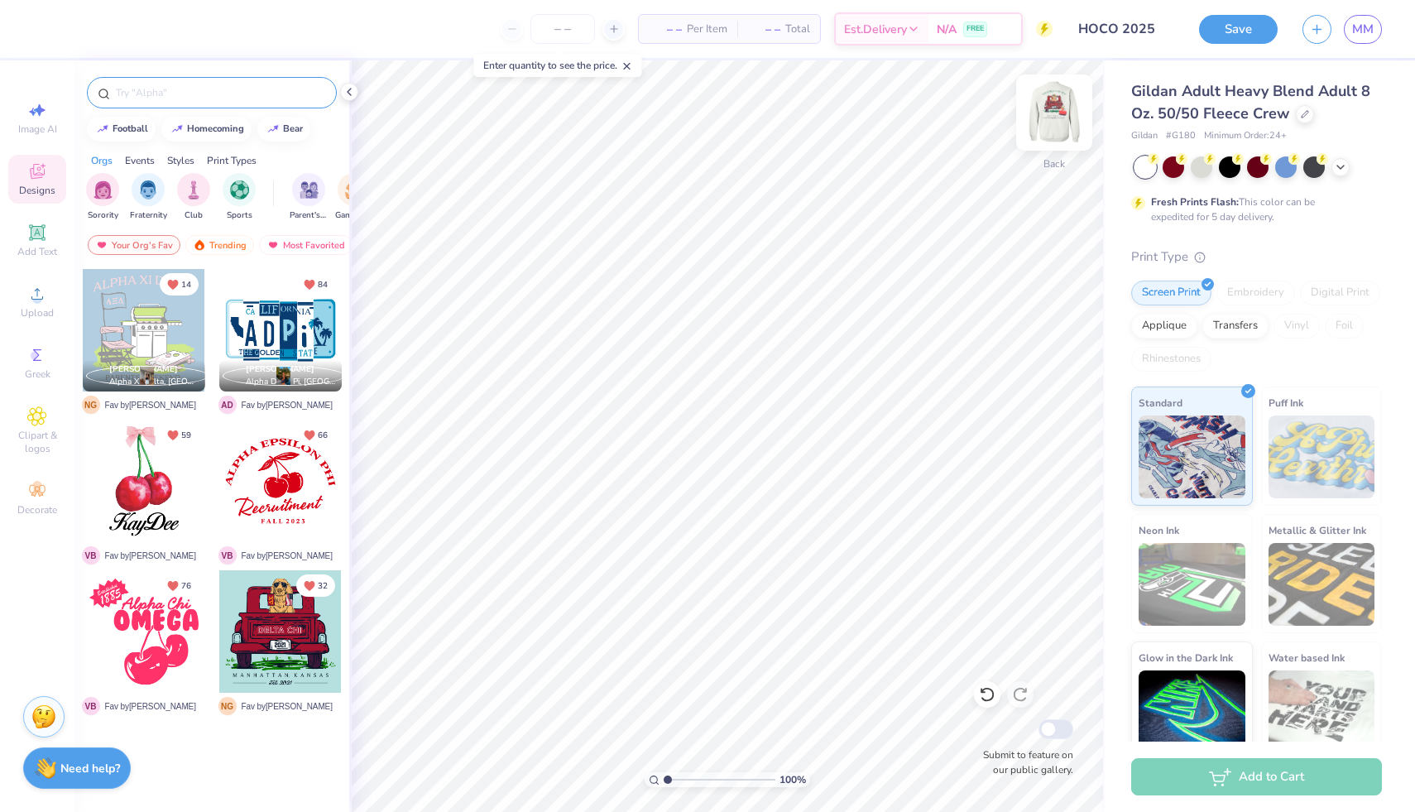
click at [579, 111] on img at bounding box center [1054, 112] width 66 height 66
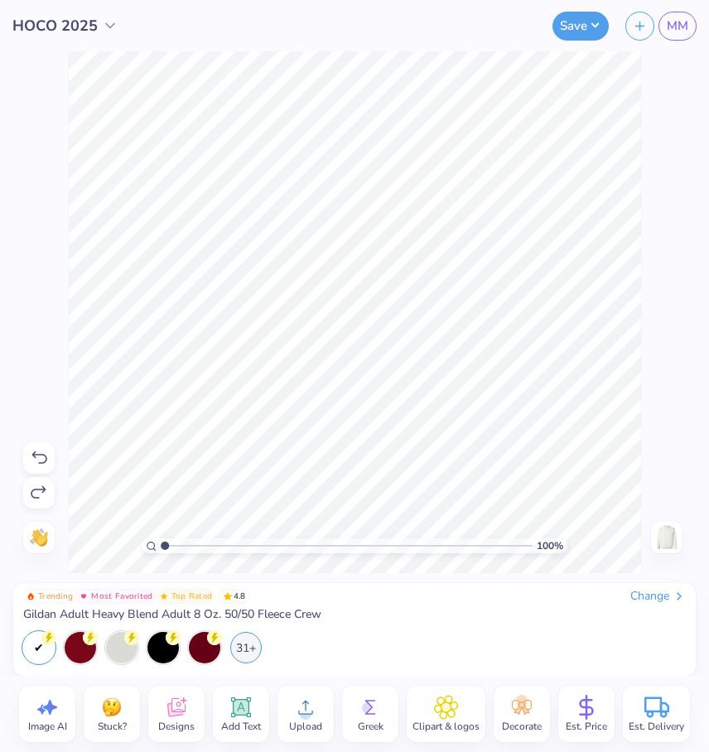
click at [579, 531] on img at bounding box center [666, 537] width 26 height 26
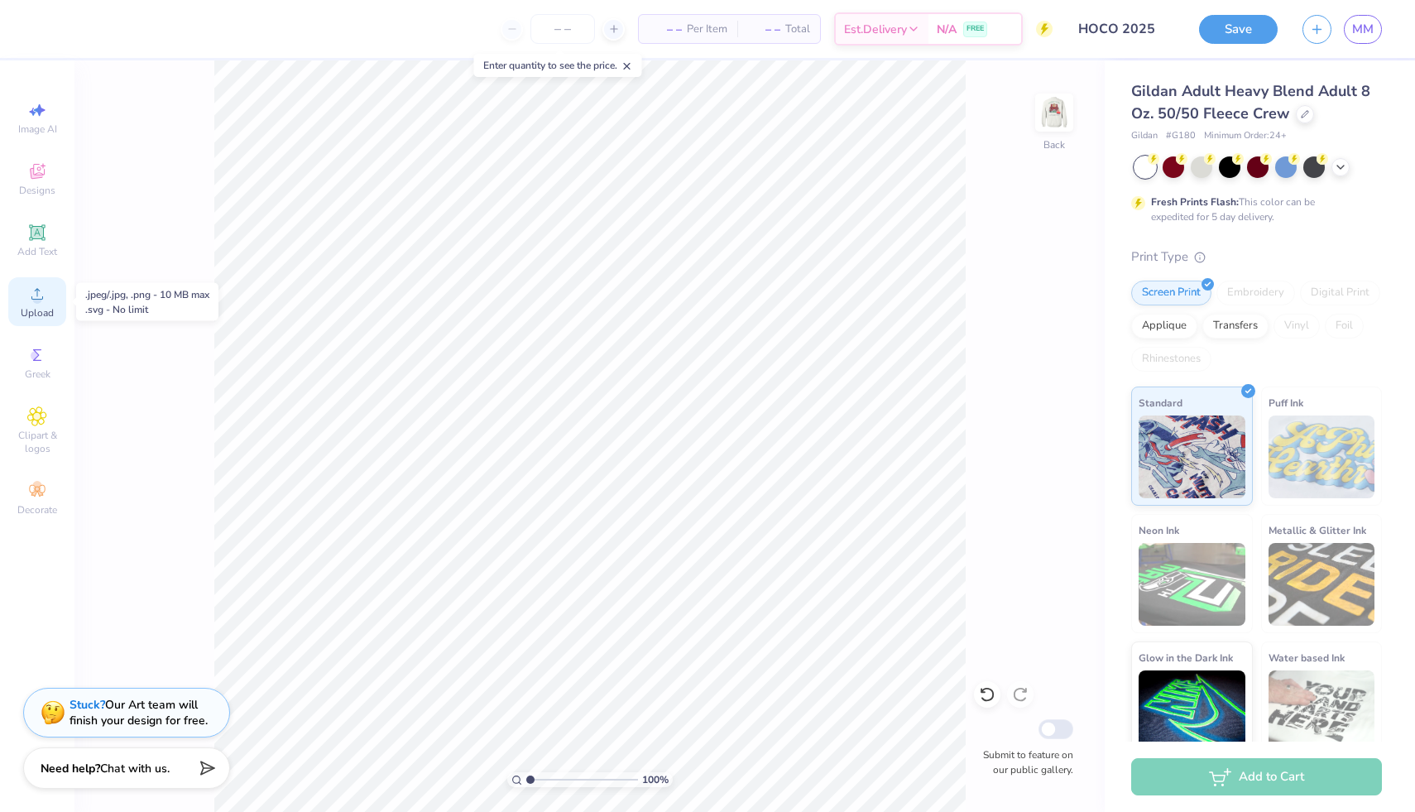
click at [30, 298] on icon at bounding box center [37, 294] width 20 height 20
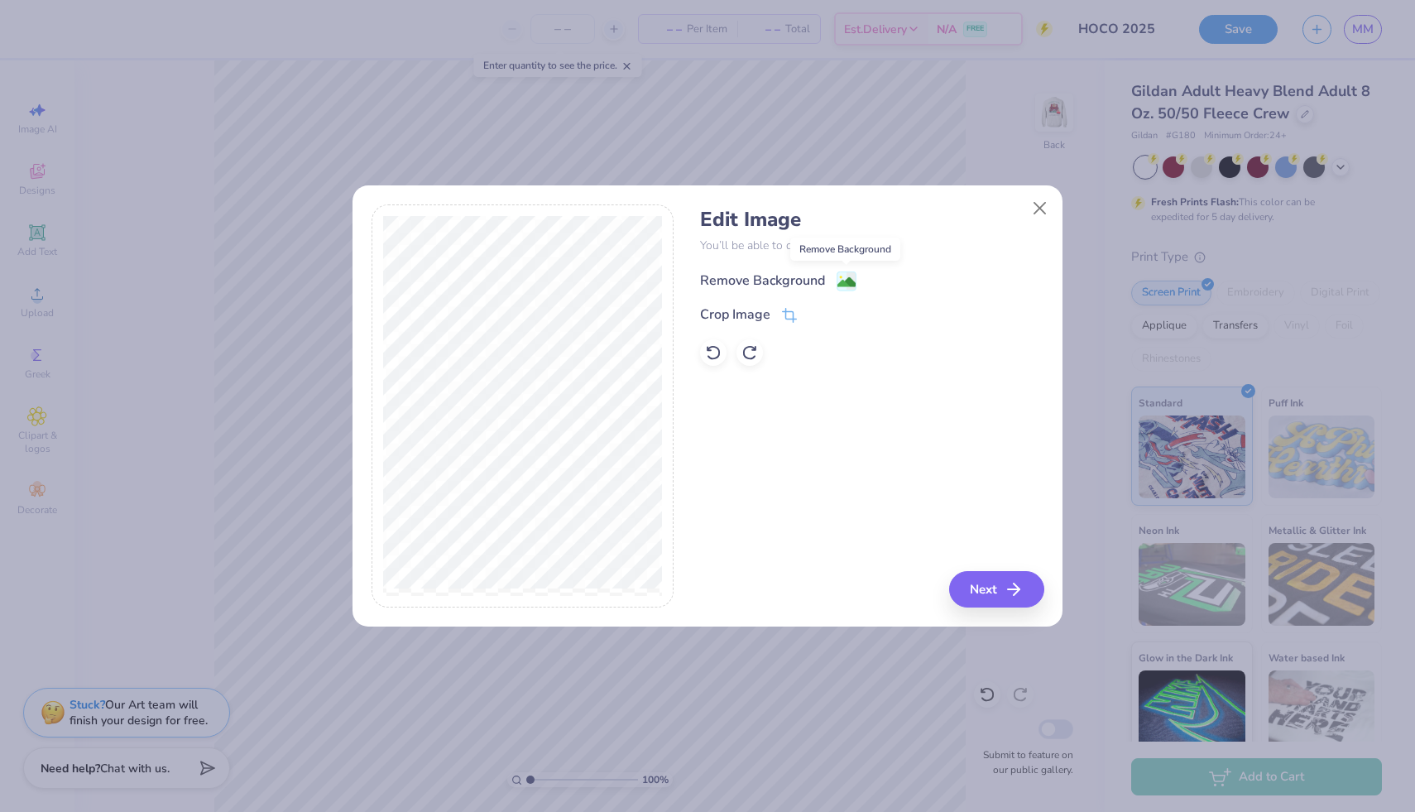
click at [579, 281] on image at bounding box center [847, 282] width 18 height 18
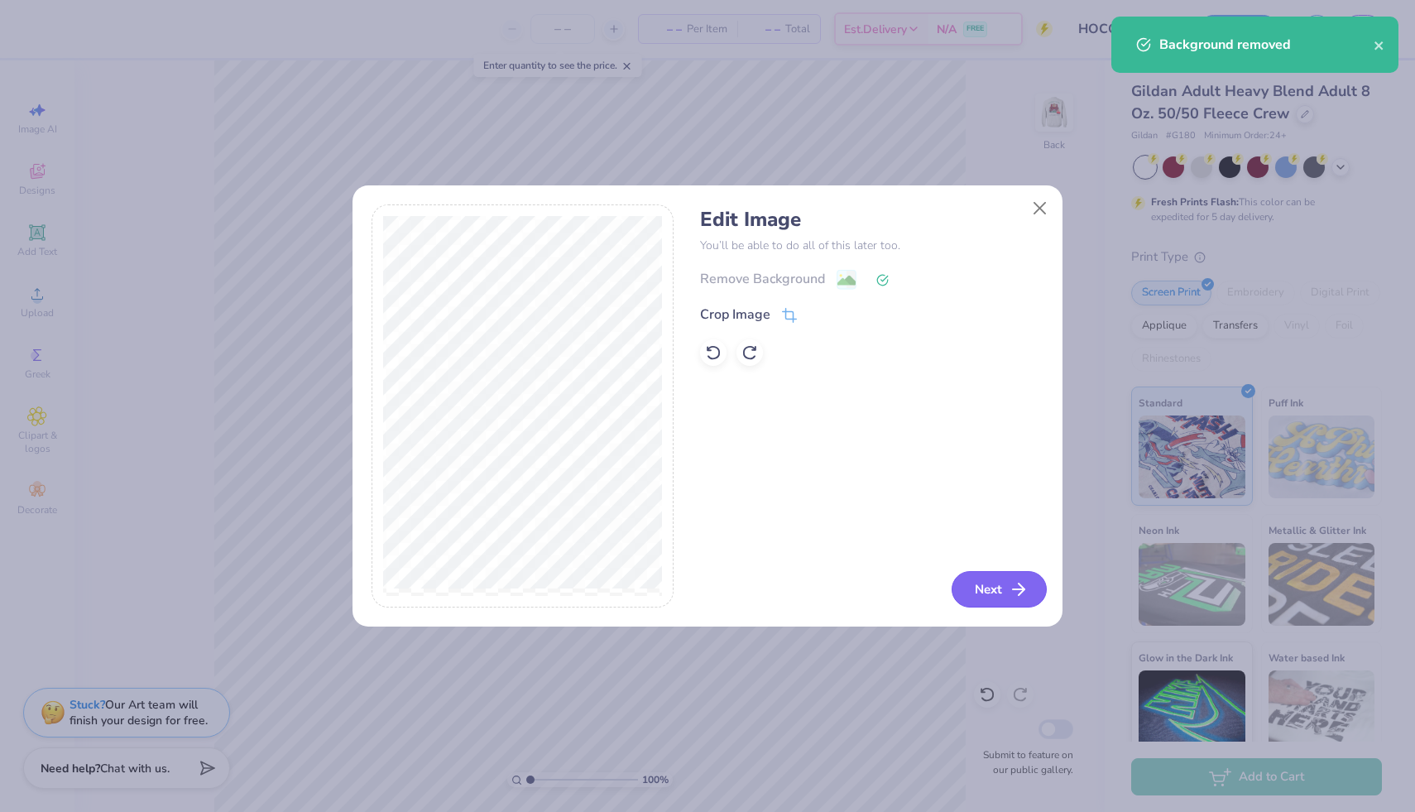
click at [579, 590] on button "Next" at bounding box center [999, 589] width 95 height 36
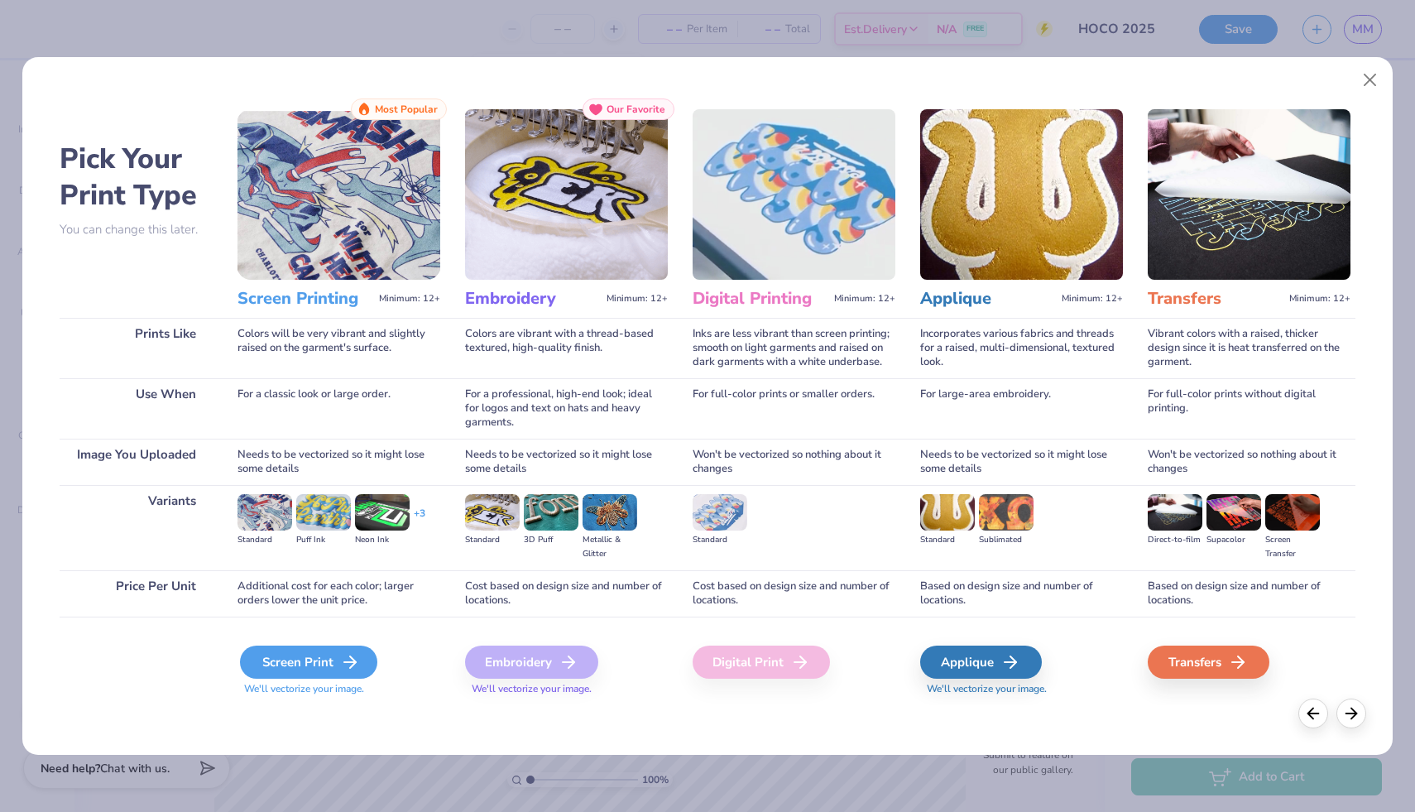
click at [273, 660] on div "Screen Print" at bounding box center [308, 662] width 137 height 33
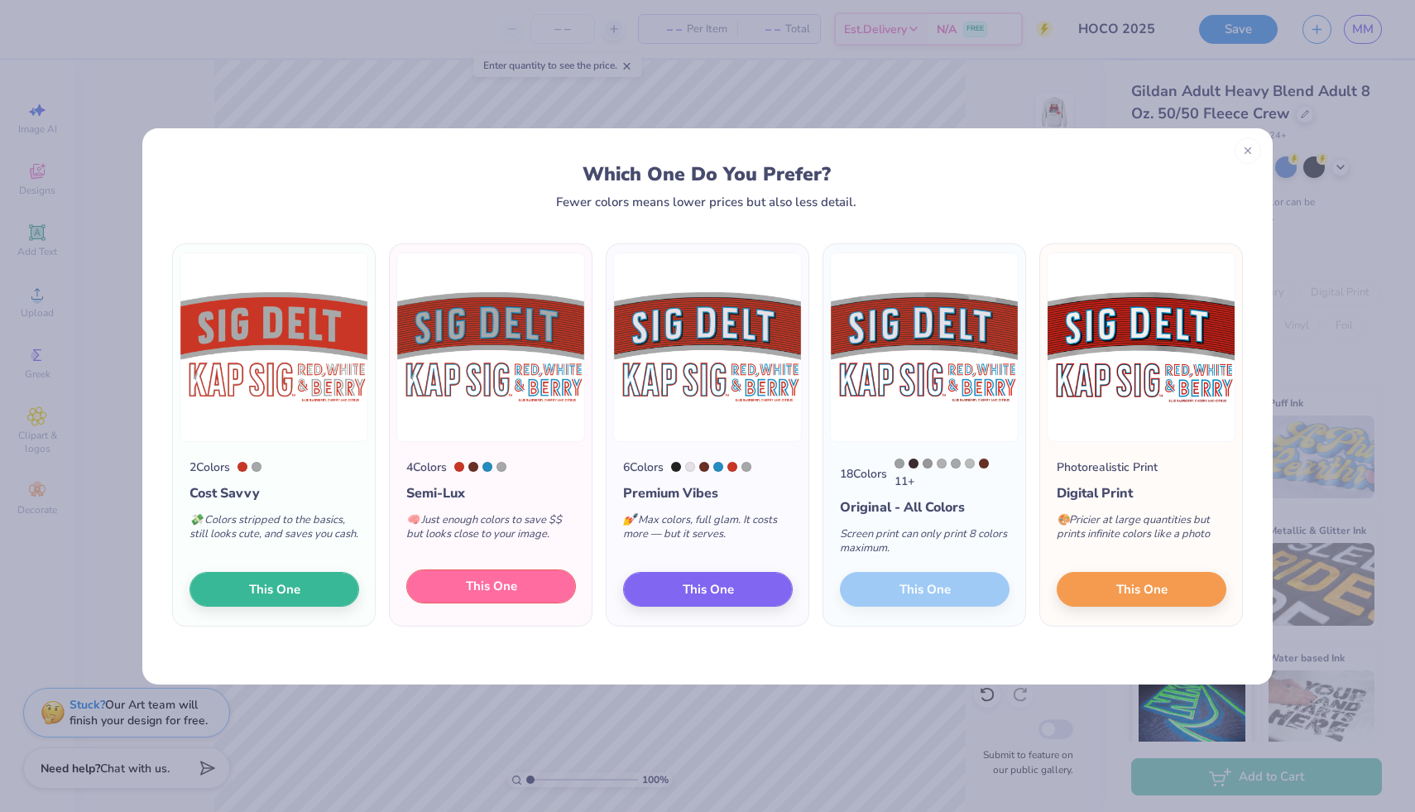
click at [514, 590] on span "This One" at bounding box center [491, 586] width 51 height 19
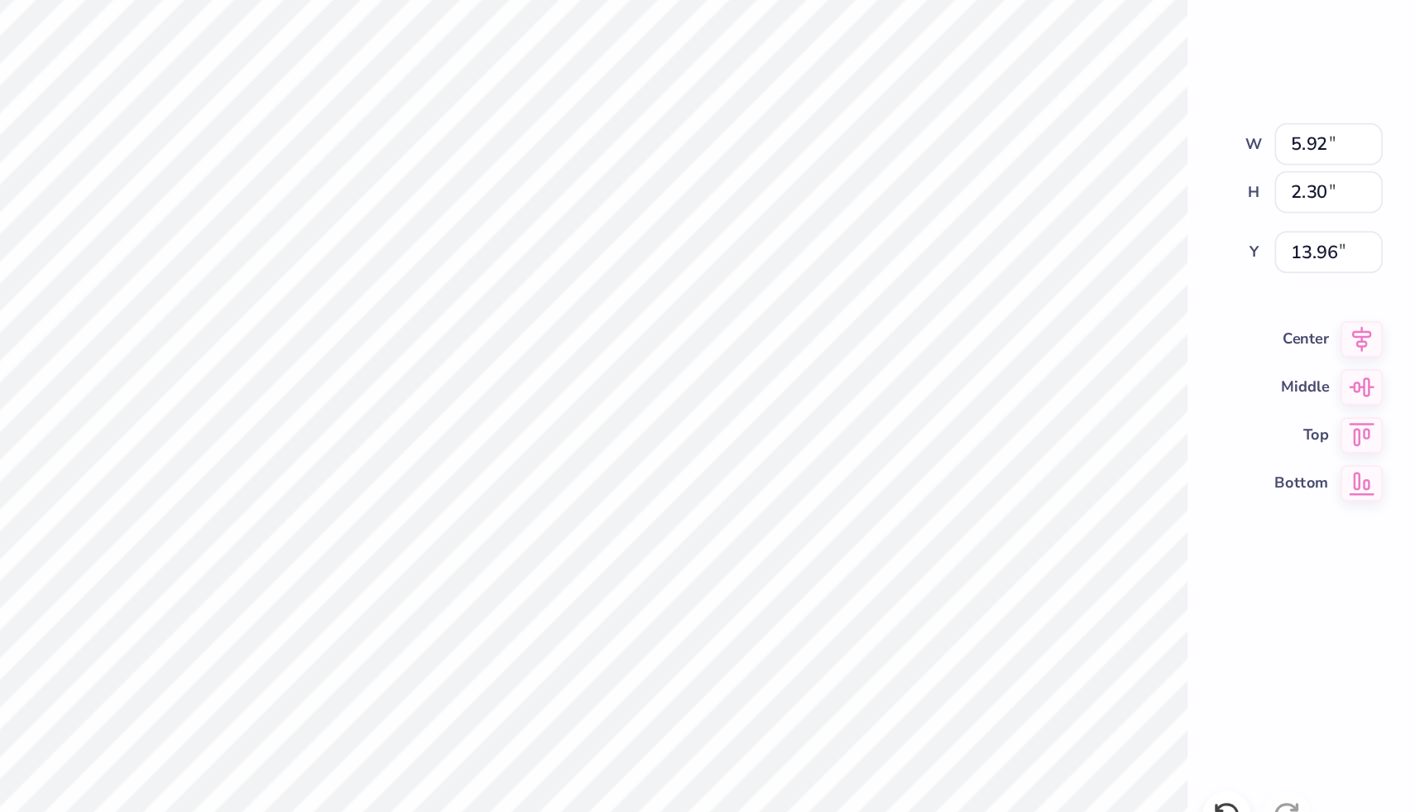
type input "4.58"
type input "0.20"
type input "16.07"
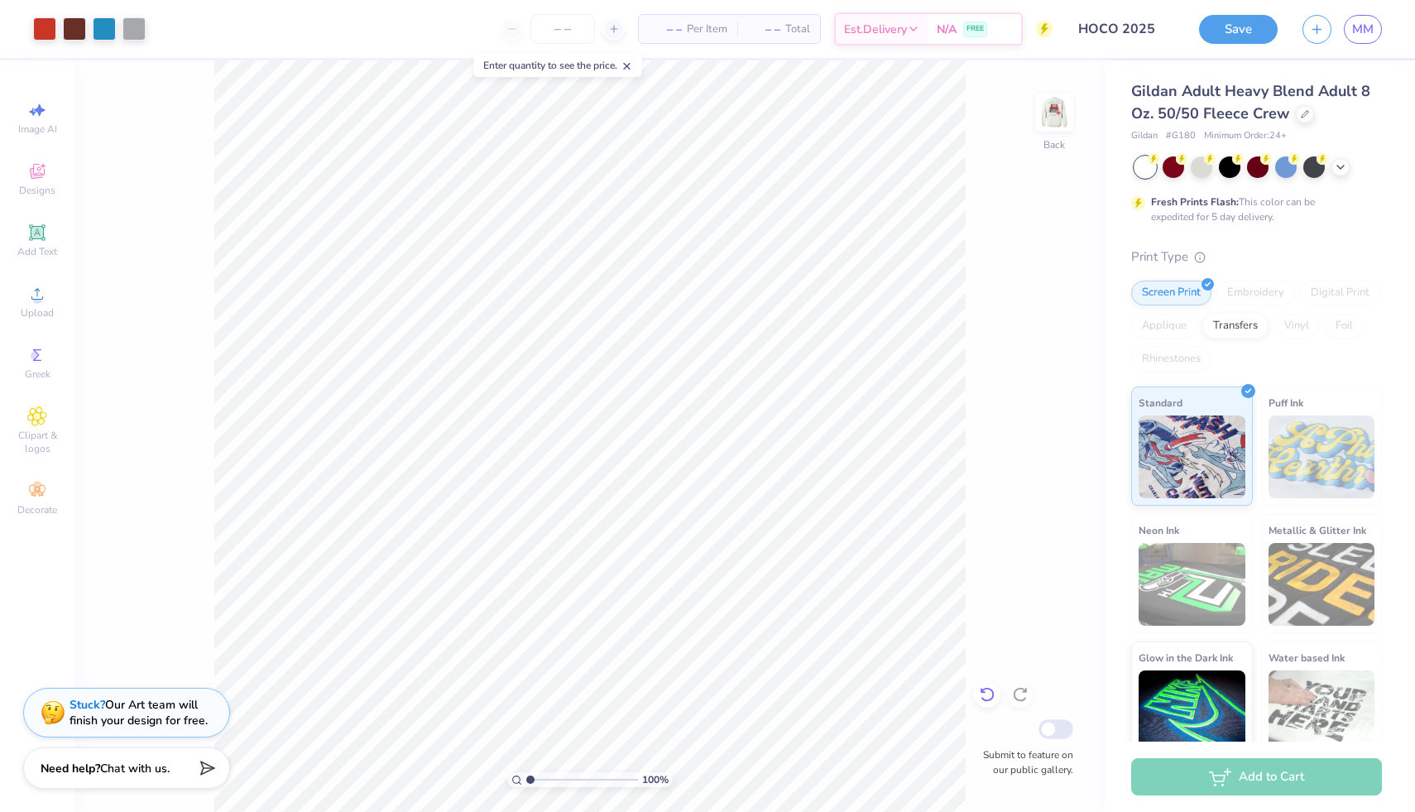
click at [985, 695] on icon at bounding box center [987, 694] width 17 height 17
click at [980, 698] on icon at bounding box center [987, 694] width 17 height 17
type input "6.25"
type input "3.67"
type input "3.00"
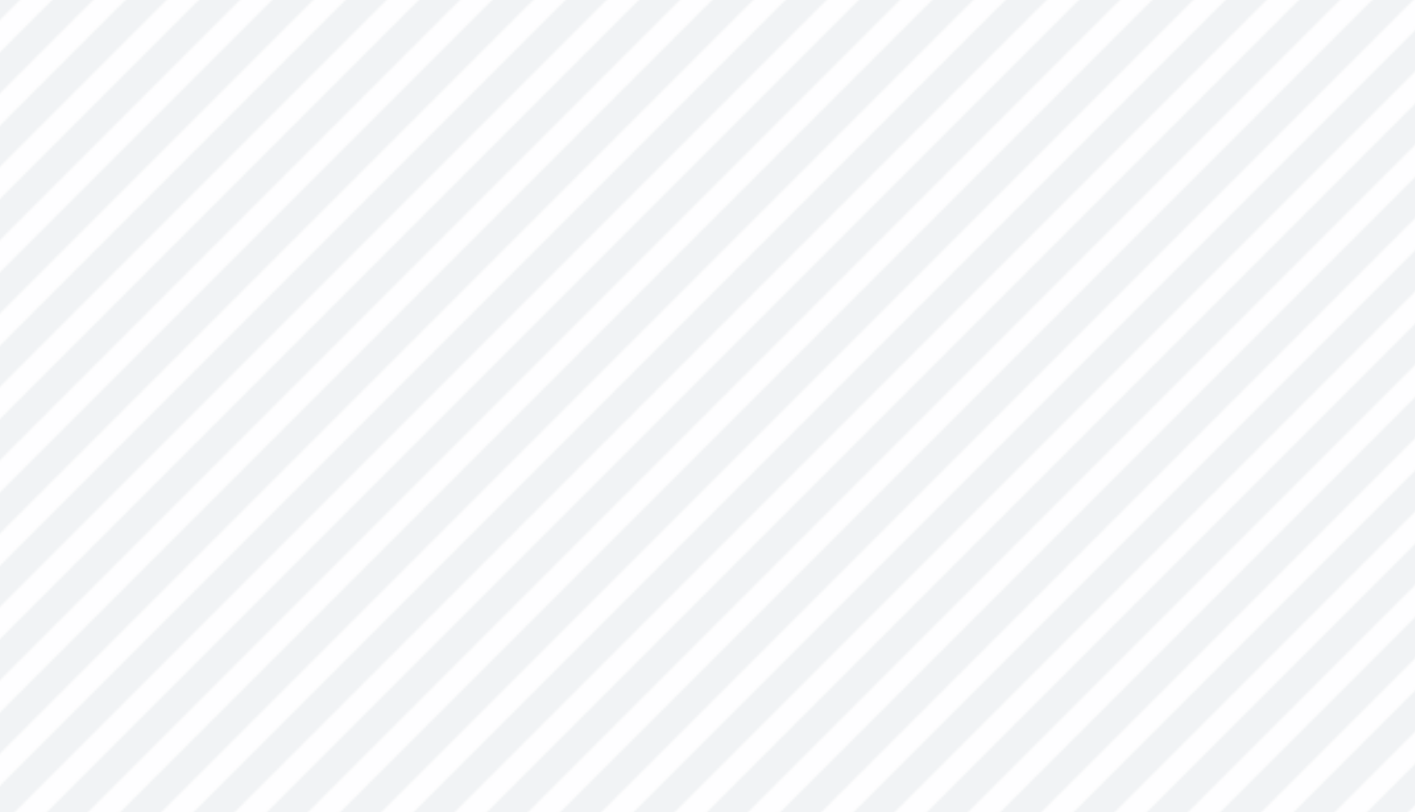
type input "3.57"
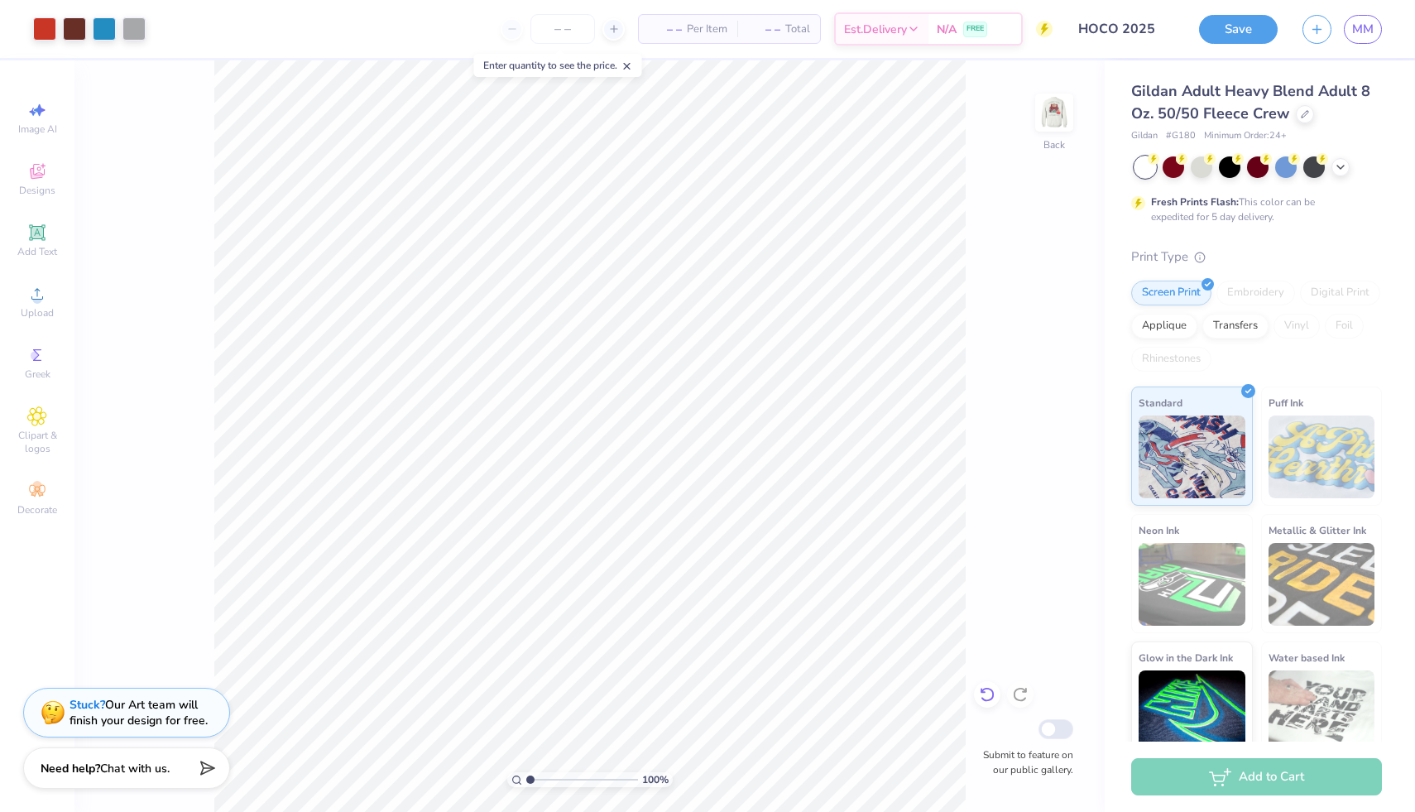
click at [987, 693] on icon at bounding box center [987, 694] width 17 height 17
click at [983, 695] on icon at bounding box center [987, 694] width 17 height 17
click at [1026, 694] on icon at bounding box center [1020, 694] width 17 height 17
click at [1055, 121] on img at bounding box center [1054, 112] width 66 height 66
click at [1055, 120] on img at bounding box center [1054, 112] width 33 height 33
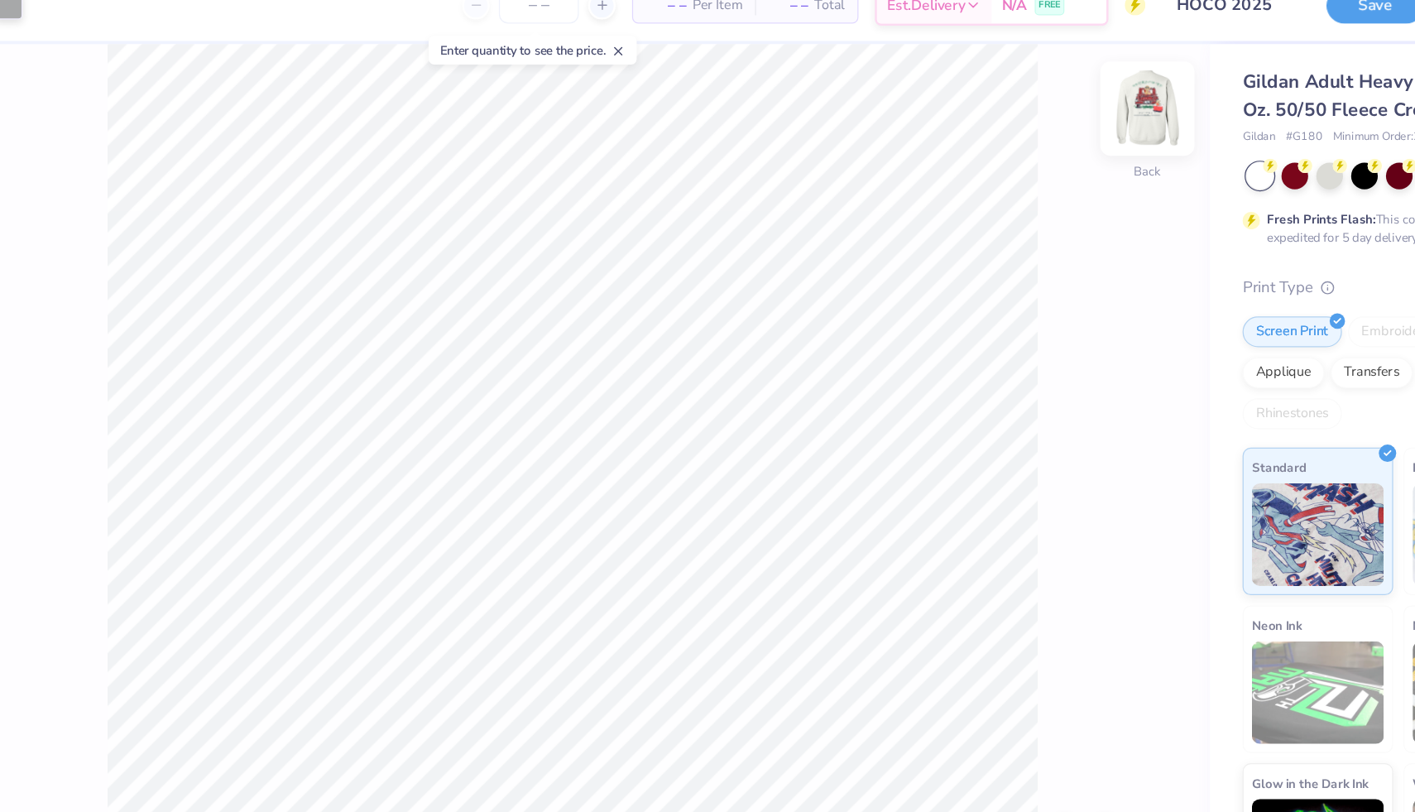
click at [1063, 113] on img at bounding box center [1054, 112] width 66 height 66
